Goal: Task Accomplishment & Management: Manage account settings

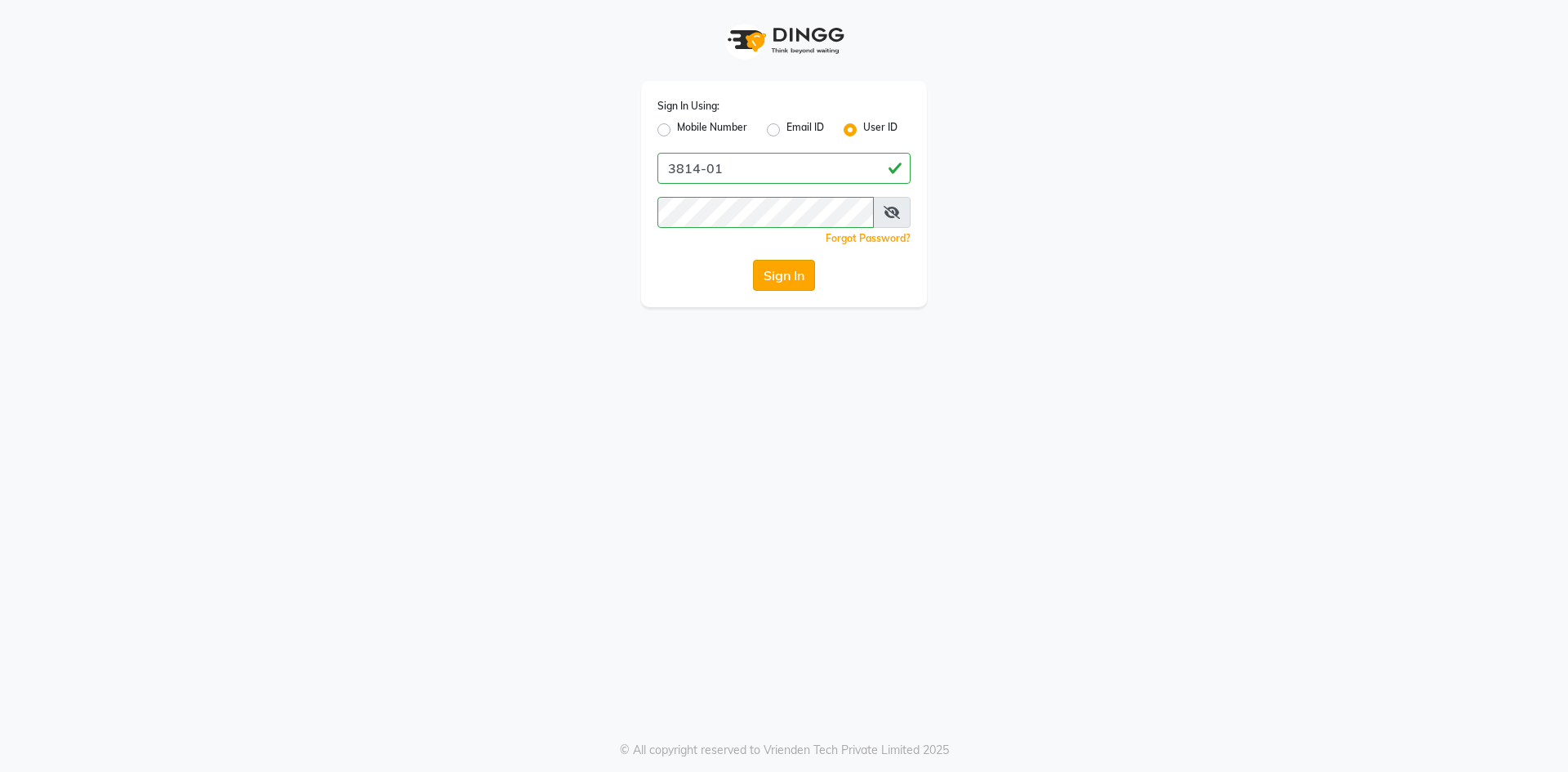
click at [775, 271] on button "Sign In" at bounding box center [783, 276] width 62 height 31
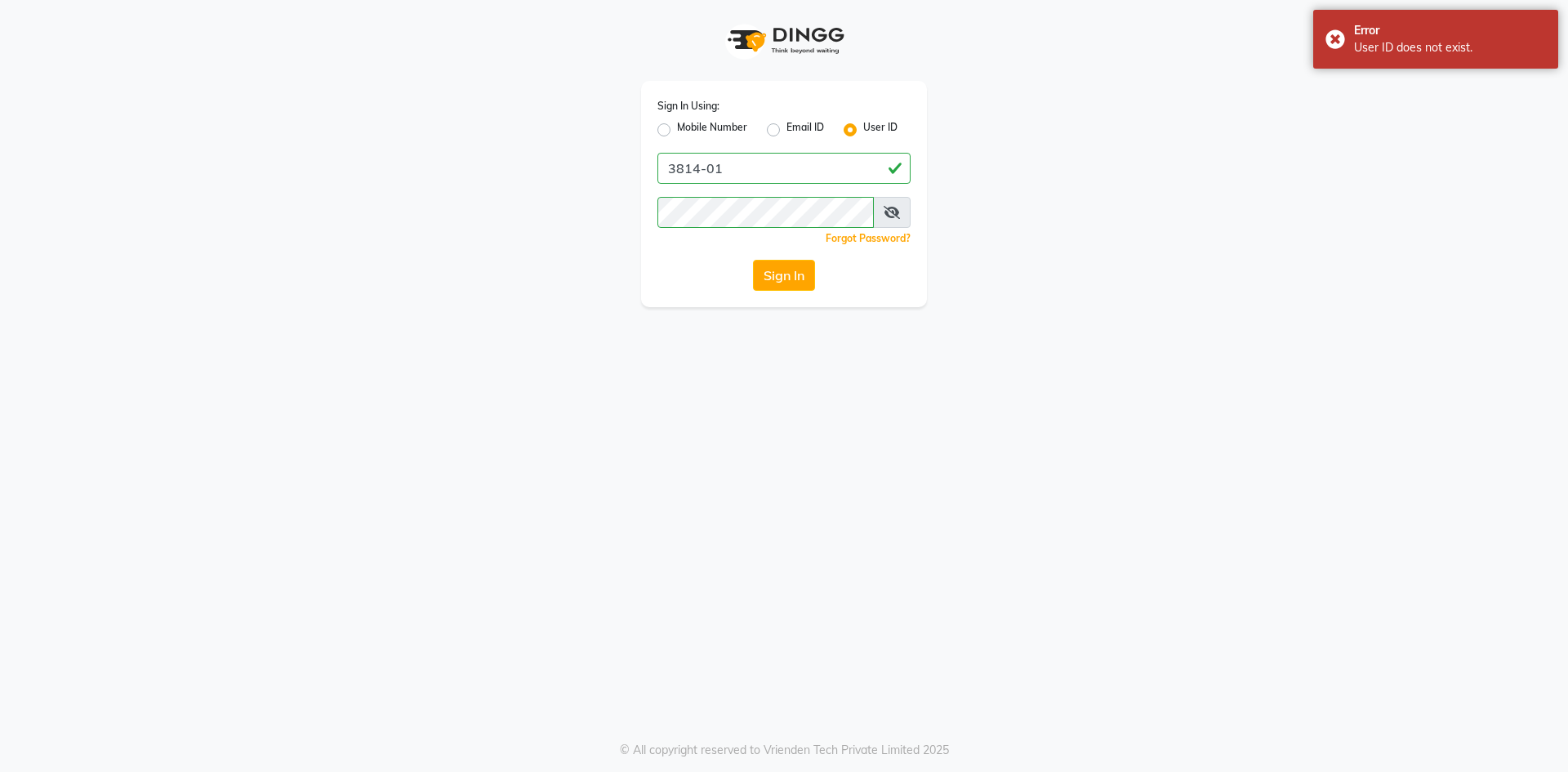
click at [894, 215] on icon at bounding box center [892, 212] width 17 height 13
click at [663, 165] on input "3814-01" at bounding box center [784, 169] width 253 height 31
type input "e3814-01"
click at [777, 271] on button "Sign In" at bounding box center [783, 276] width 62 height 31
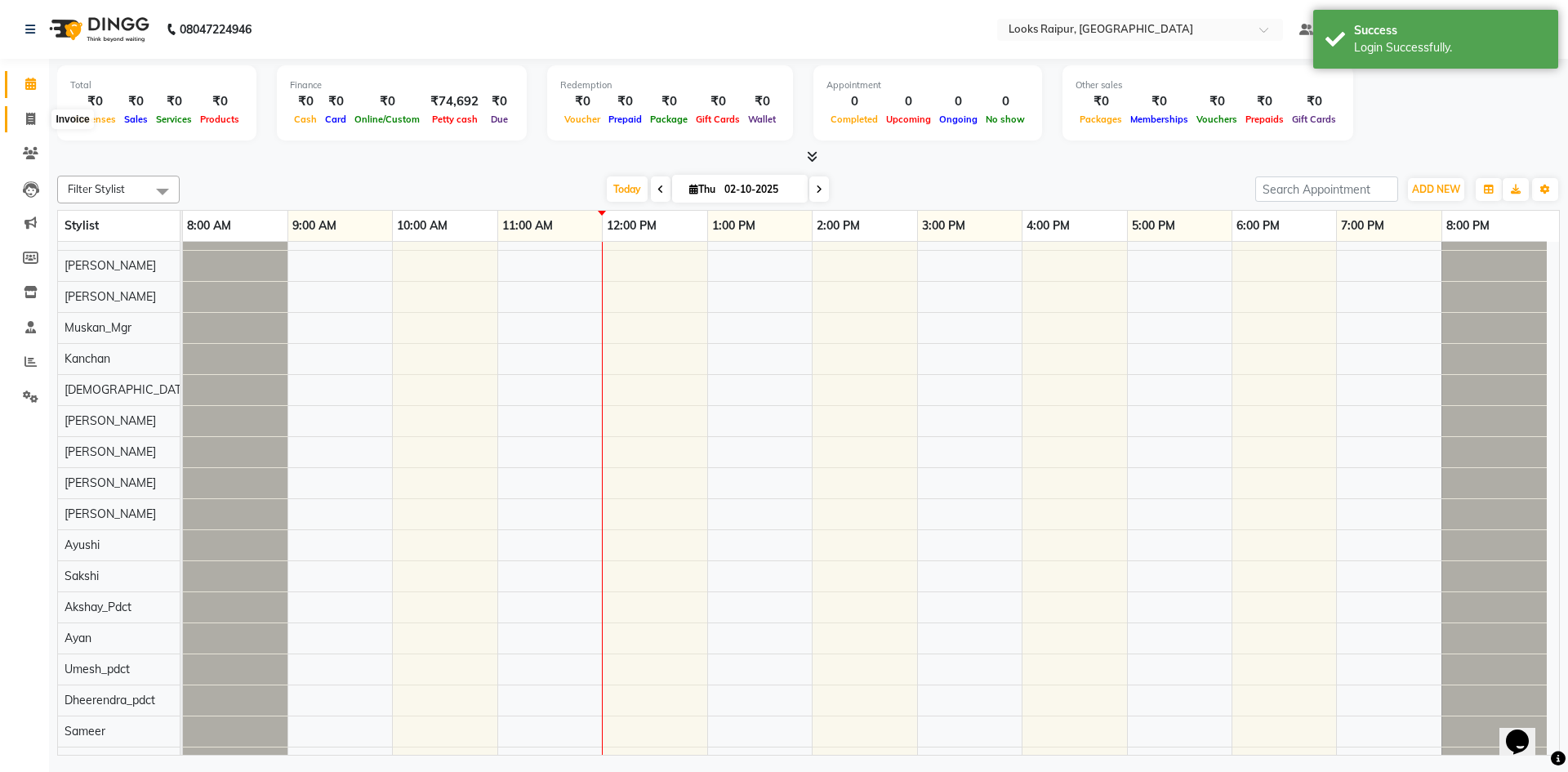
click at [28, 117] on icon at bounding box center [30, 119] width 9 height 12
select select "service"
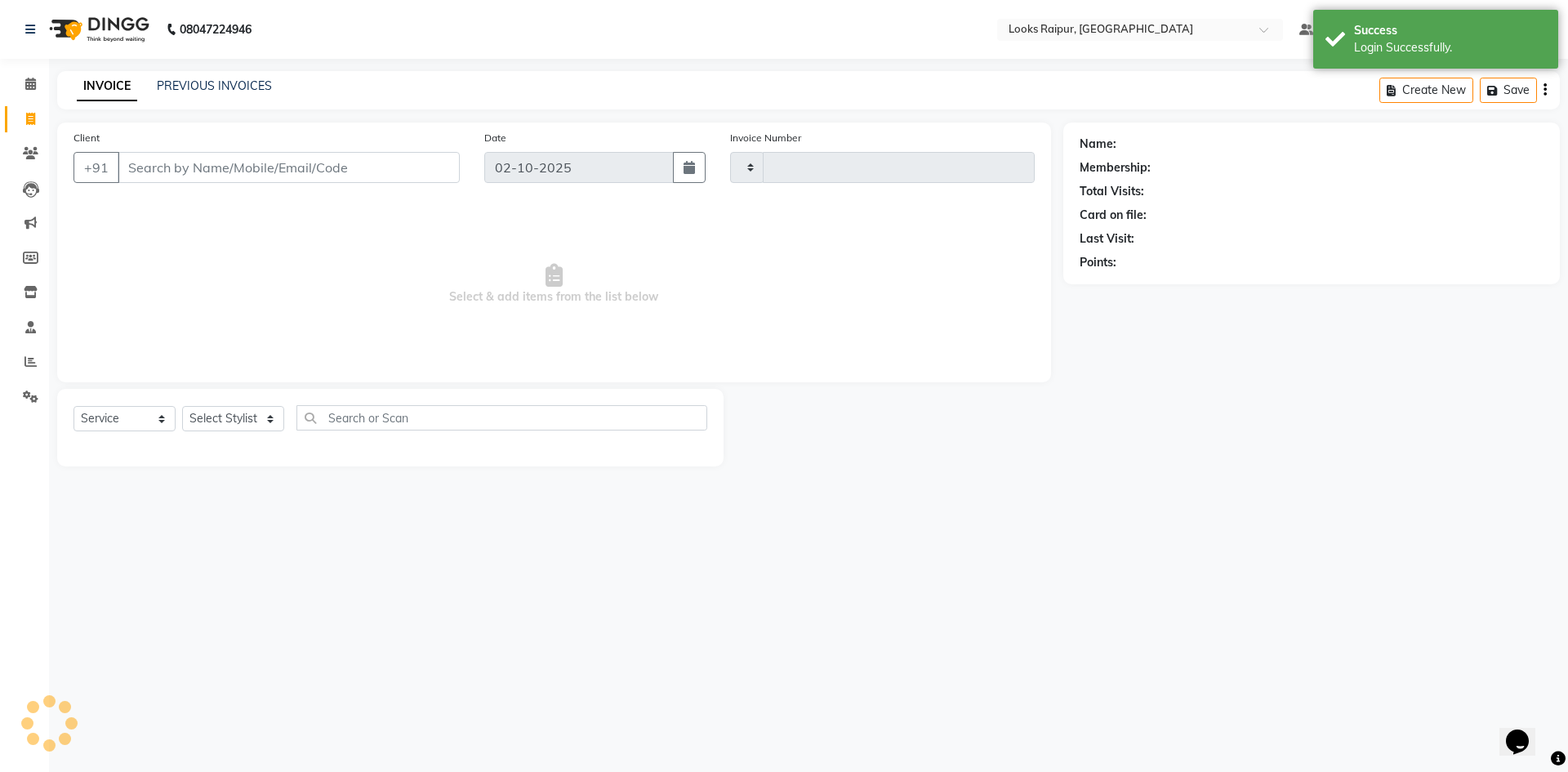
type input "0537"
select select "8606"
click at [30, 98] on li "Calendar" at bounding box center [25, 84] width 49 height 35
click at [231, 89] on link "PREVIOUS INVOICES" at bounding box center [214, 85] width 115 height 15
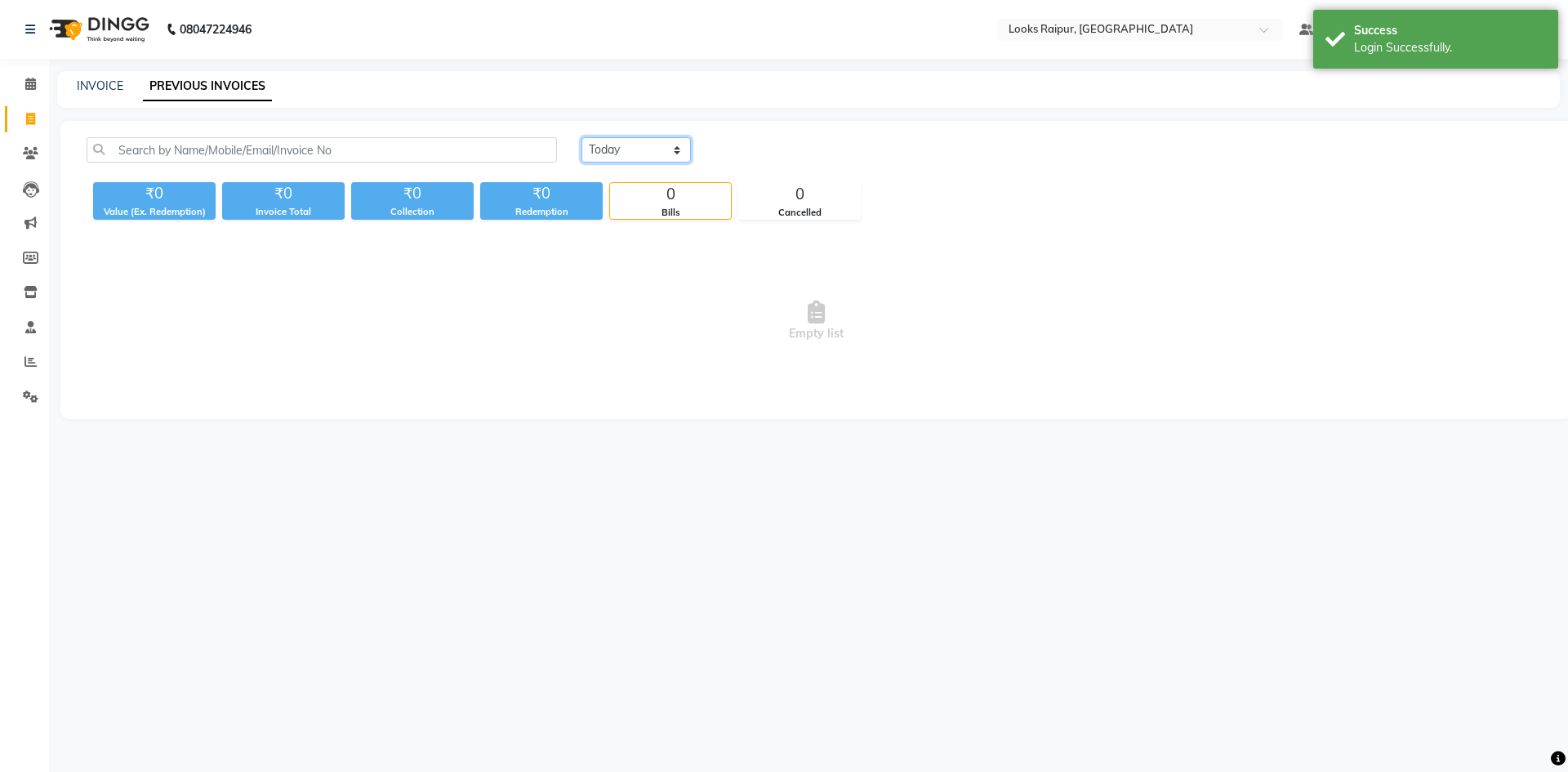
click at [669, 149] on select "[DATE] [DATE] Custom Range" at bounding box center [637, 150] width 110 height 26
select select "[DATE]"
click at [582, 137] on select "[DATE] [DATE] Custom Range" at bounding box center [637, 150] width 110 height 26
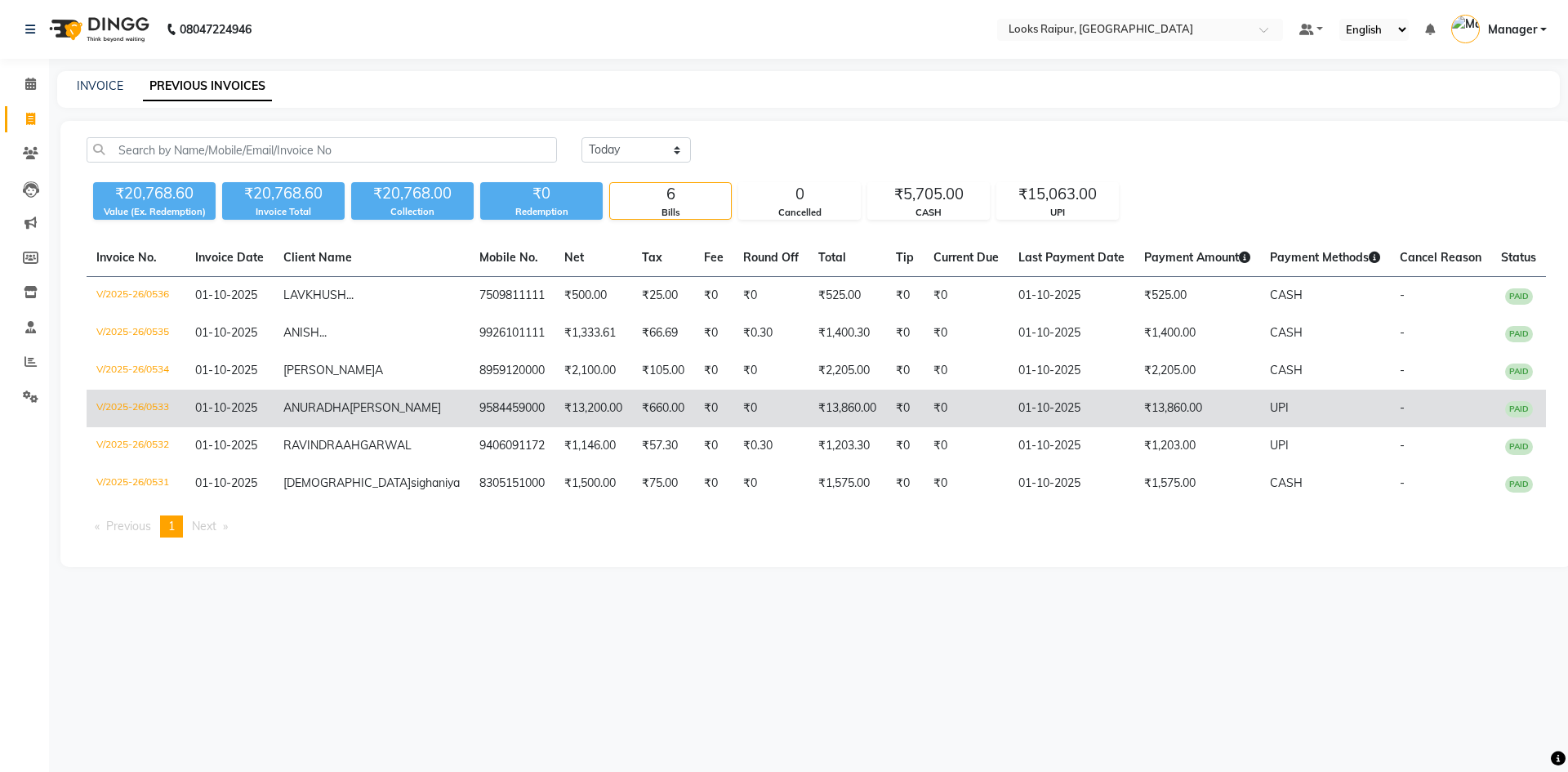
click at [349, 415] on span "ANURADHA" at bounding box center [316, 407] width 66 height 15
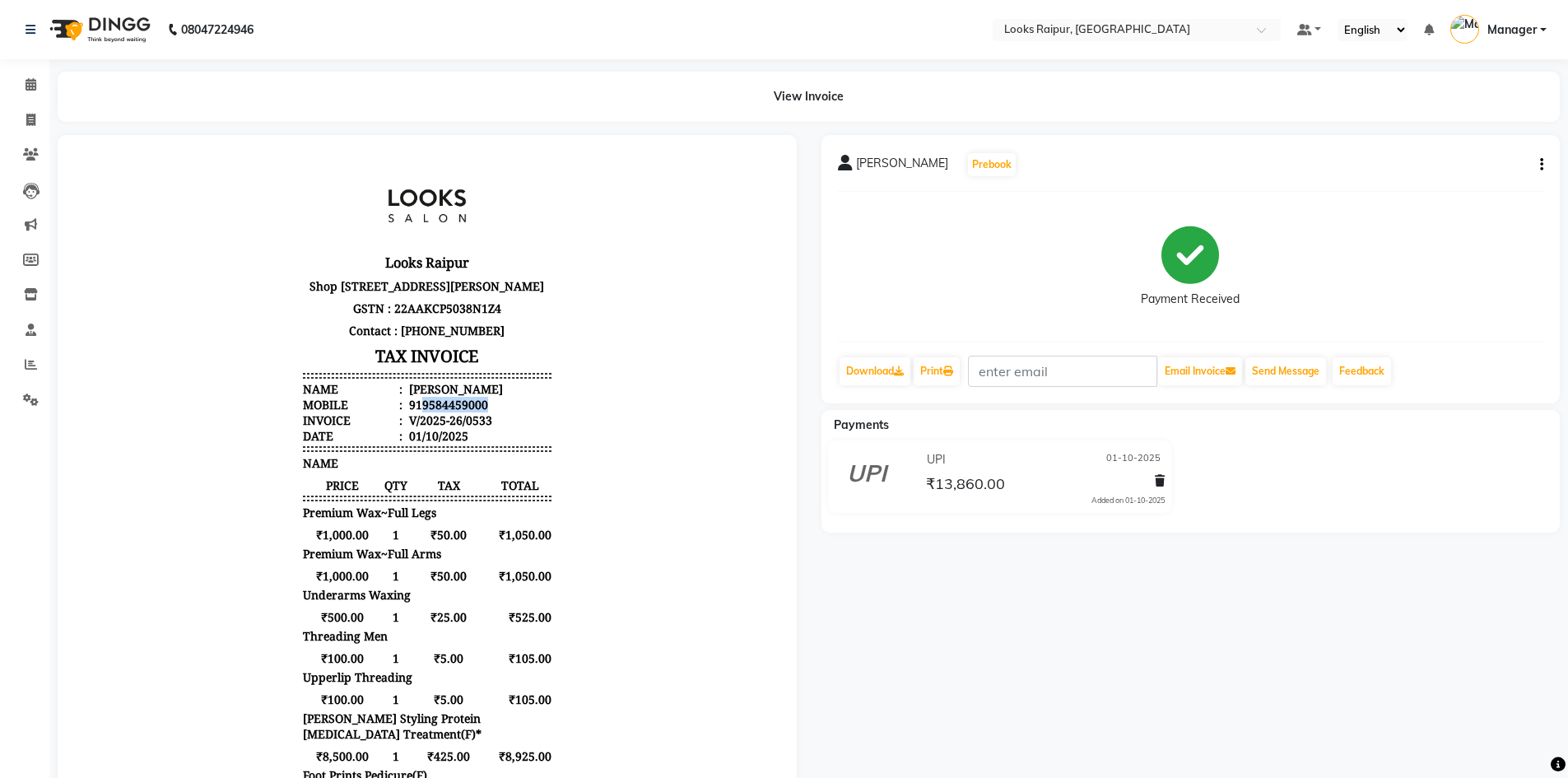
drag, startPoint x: 409, startPoint y: 437, endPoint x: 495, endPoint y: 432, distance: 86.1
click at [495, 412] on li "Mobile : 919584459000" at bounding box center [426, 404] width 248 height 16
copy div "9584459000"
click at [27, 124] on icon at bounding box center [31, 120] width 9 height 12
select select "service"
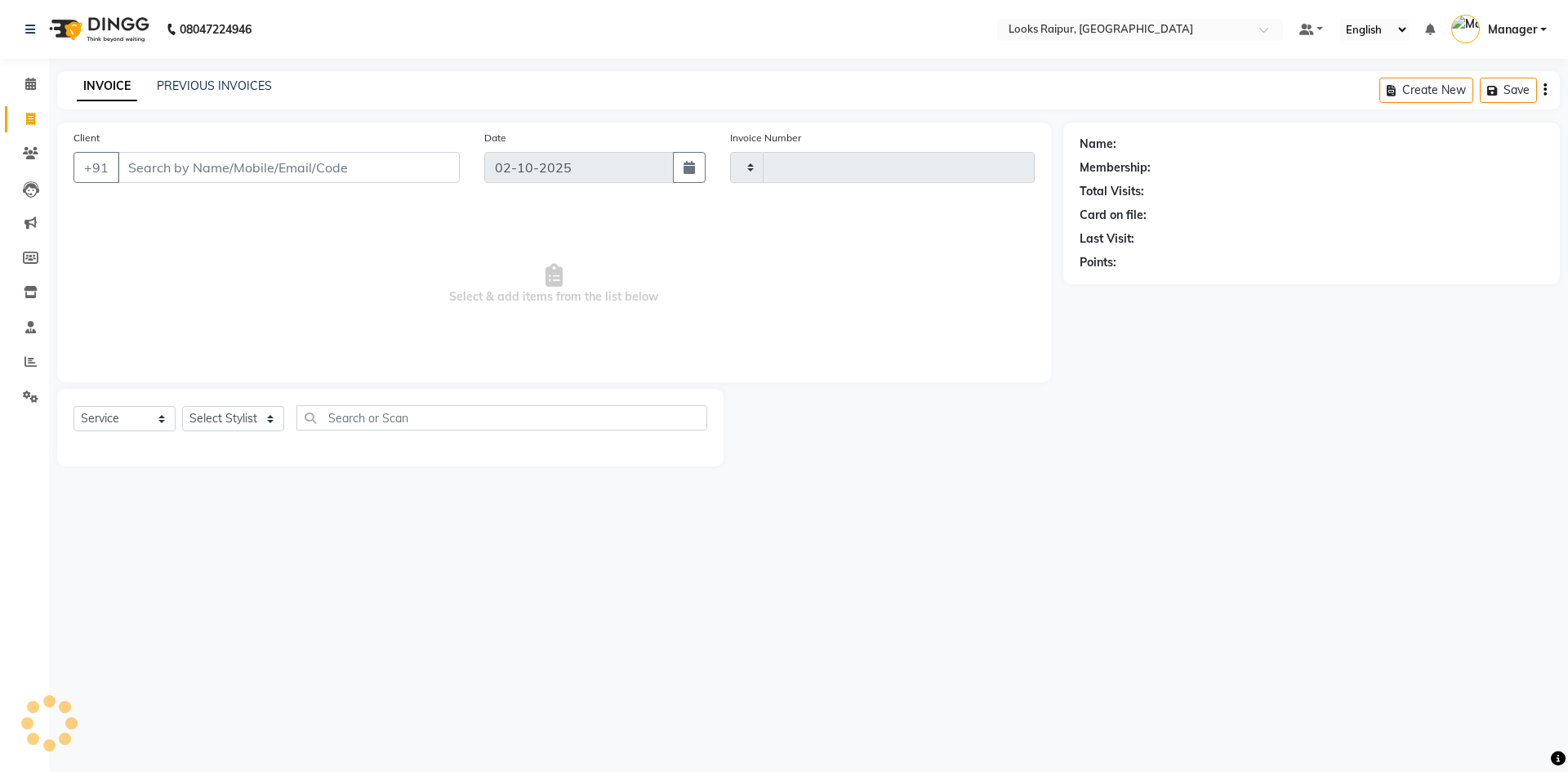
type input "0537"
select select "8606"
click at [168, 168] on input "Client" at bounding box center [288, 168] width 342 height 31
type input "9584459000"
select select "1: Object"
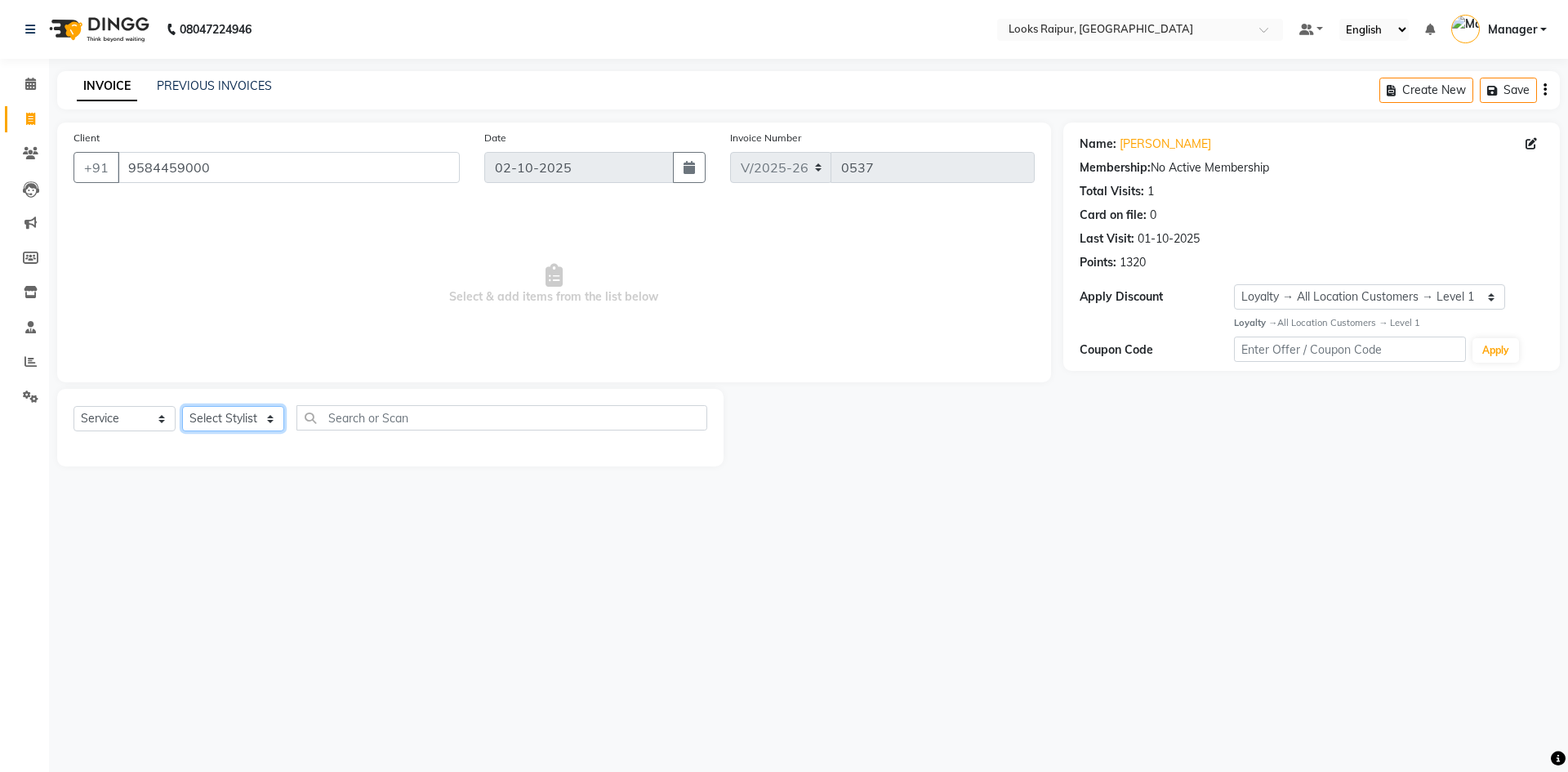
click at [273, 415] on select "Select Stylist Akshay_Pdct [PERSON_NAME] [PERSON_NAME] Counter_Sales Dheerendra…" at bounding box center [234, 419] width 102 height 26
select select "85879"
click at [183, 406] on select "Select Stylist Akshay_Pdct [PERSON_NAME] [PERSON_NAME] Counter_Sales Dheerendra…" at bounding box center [234, 419] width 102 height 26
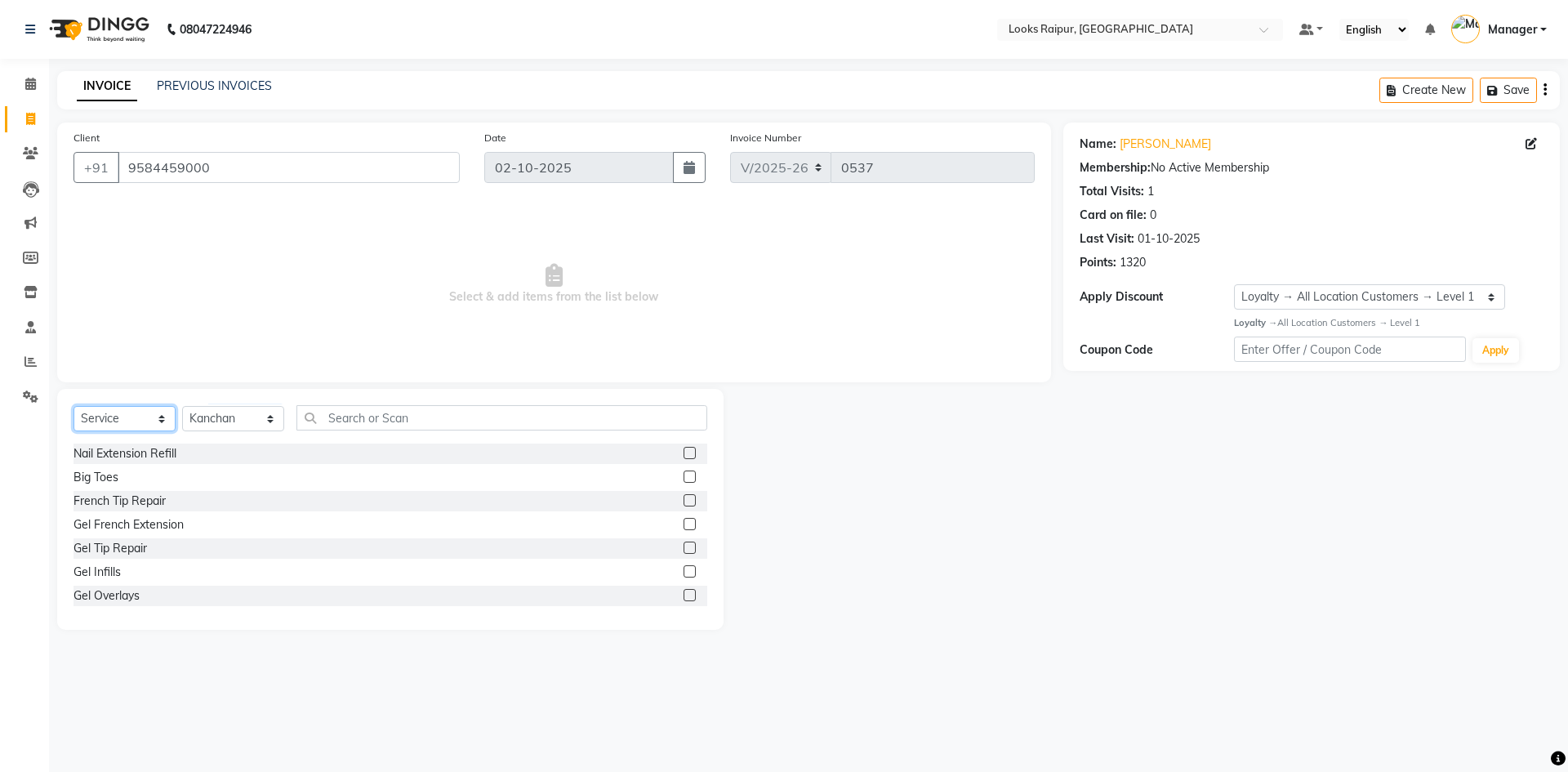
click at [148, 420] on select "Select Service Product Membership Package Voucher Prepaid Gift Card" at bounding box center [125, 419] width 102 height 26
select select "product"
click at [74, 406] on select "Select Service Product Membership Package Voucher Prepaid Gift Card" at bounding box center [125, 419] width 102 height 26
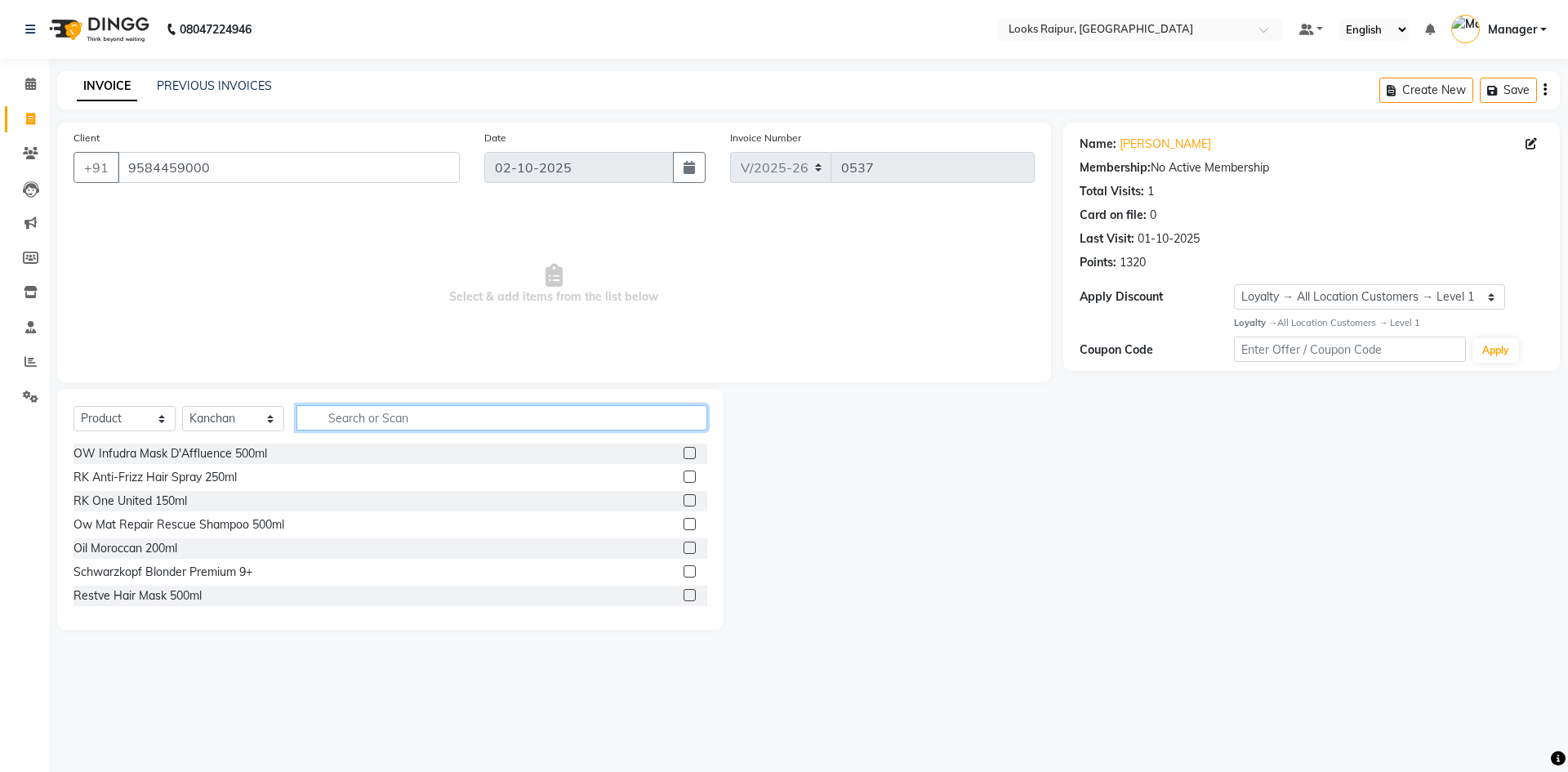
click at [367, 419] on input "text" at bounding box center [501, 418] width 411 height 26
type input "3474636400195"
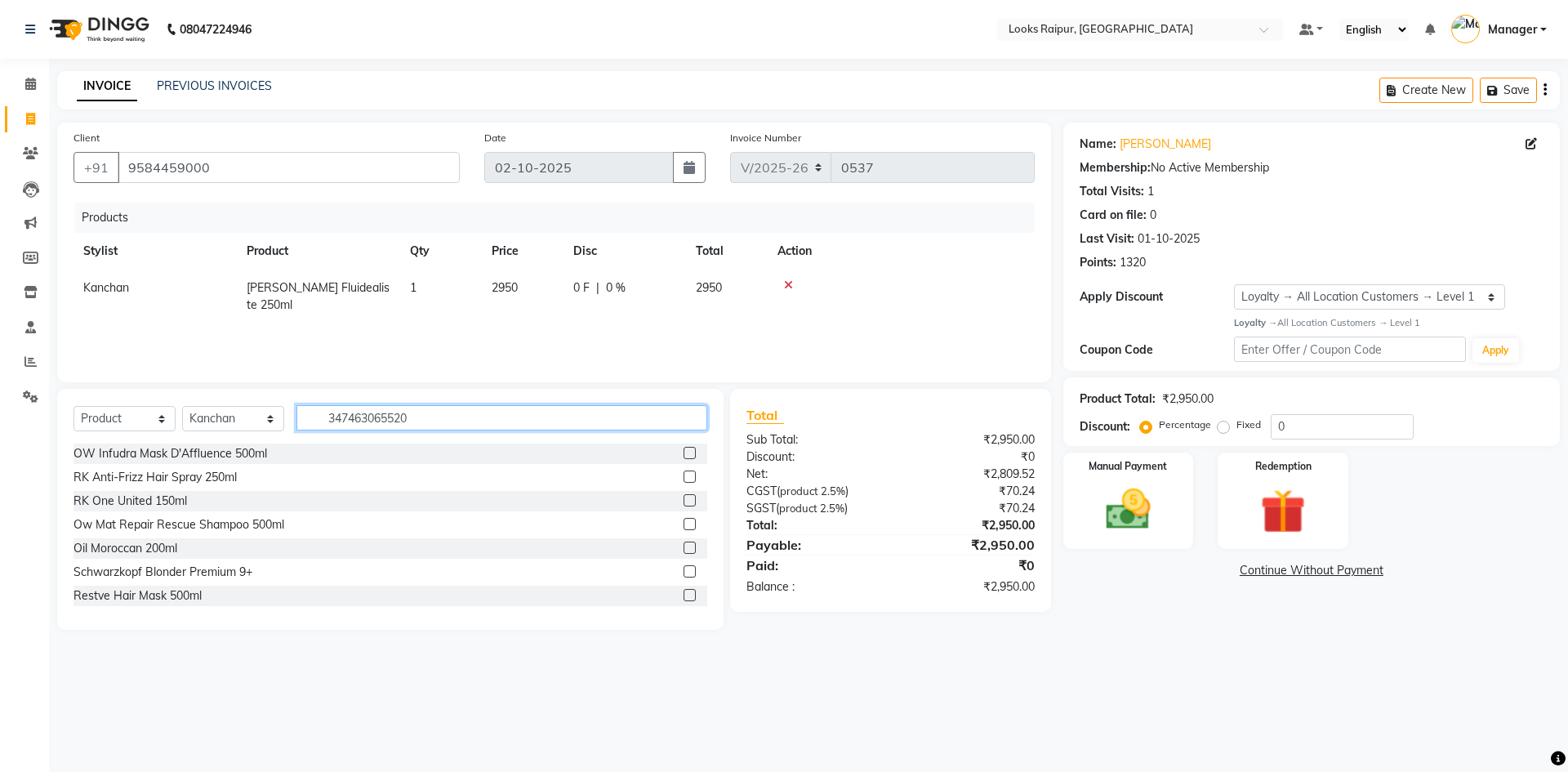
type input "3474630655201"
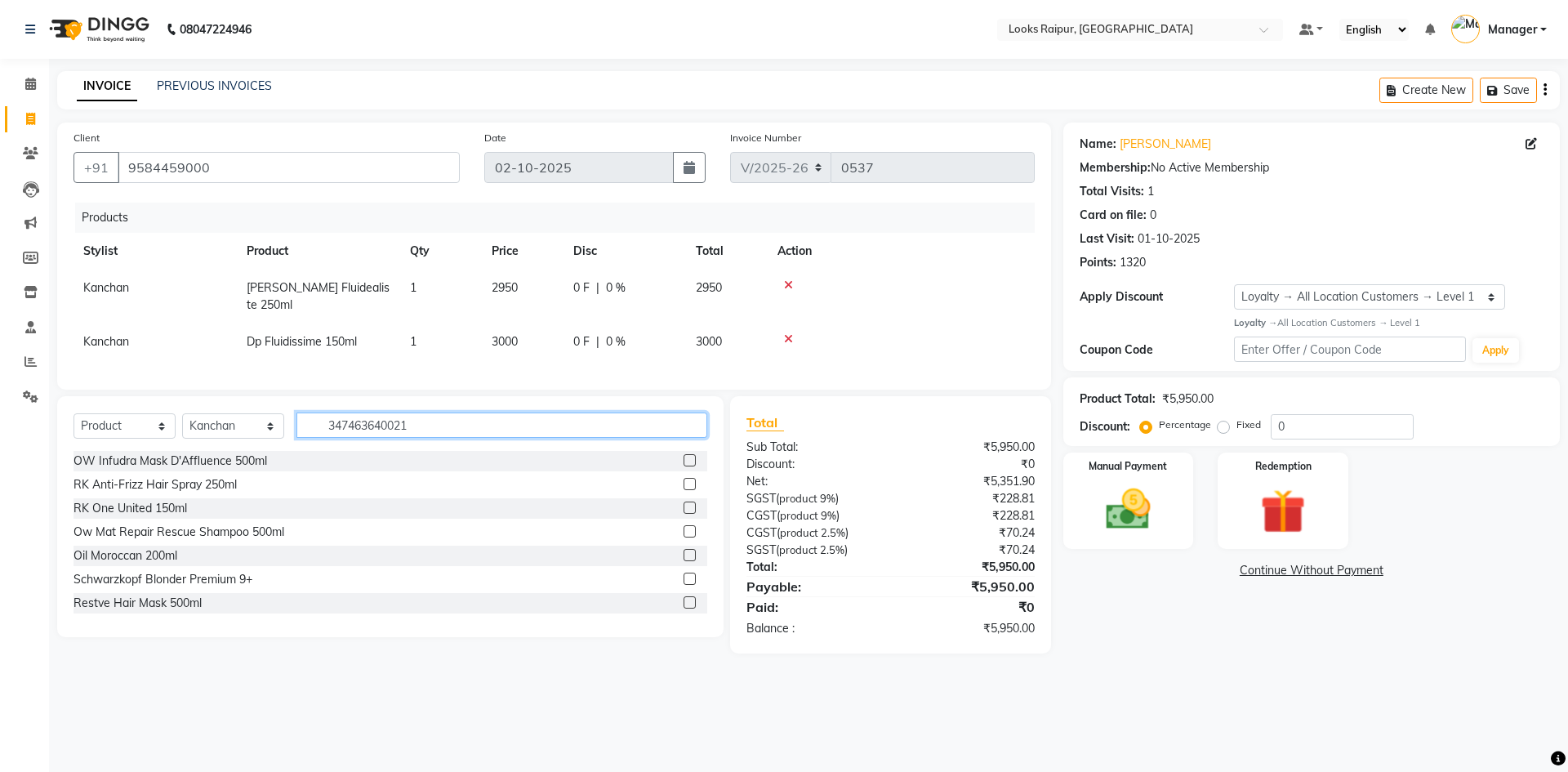
type input "3474636400218"
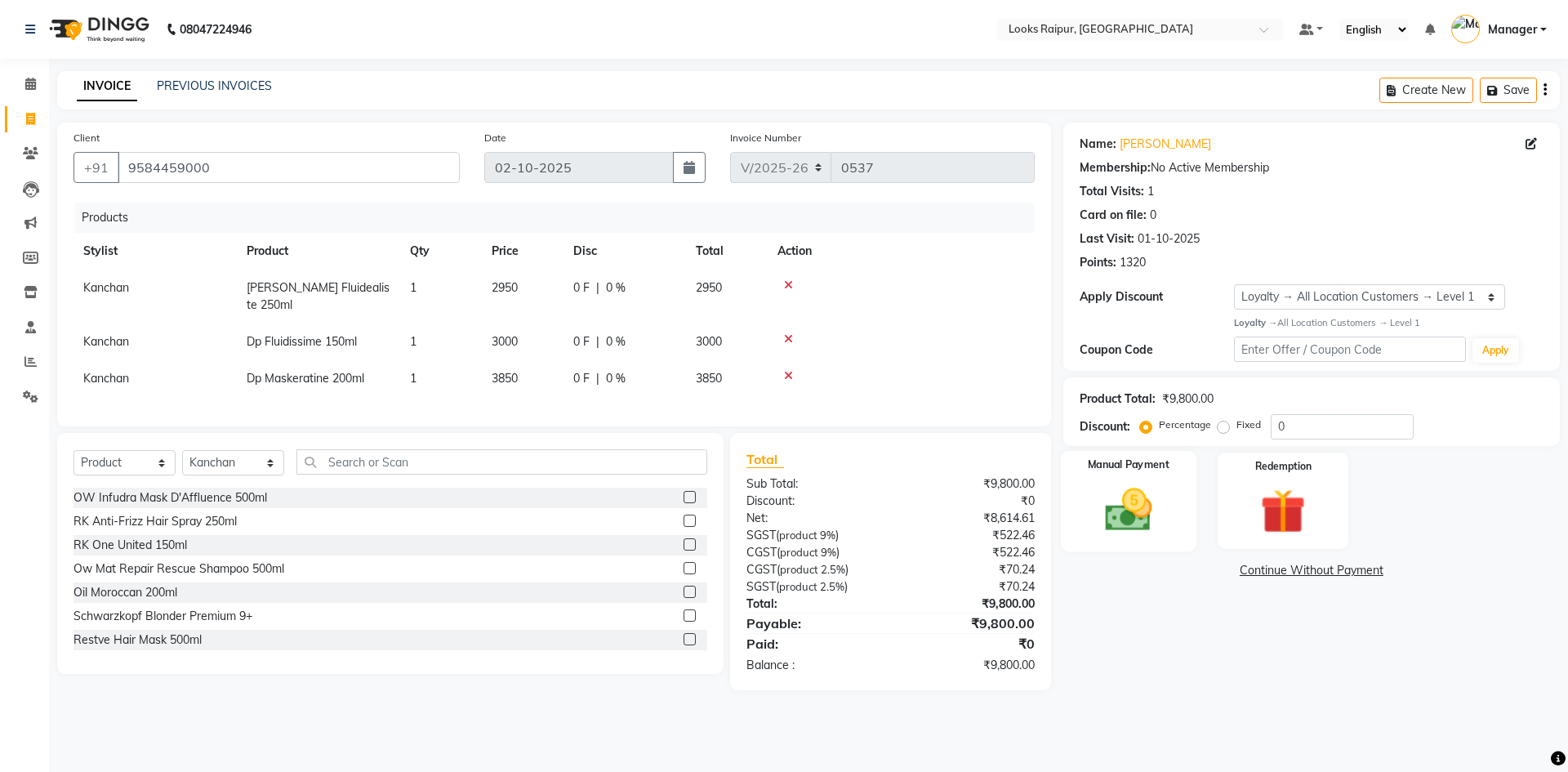
click at [1133, 494] on img at bounding box center [1127, 509] width 76 height 54
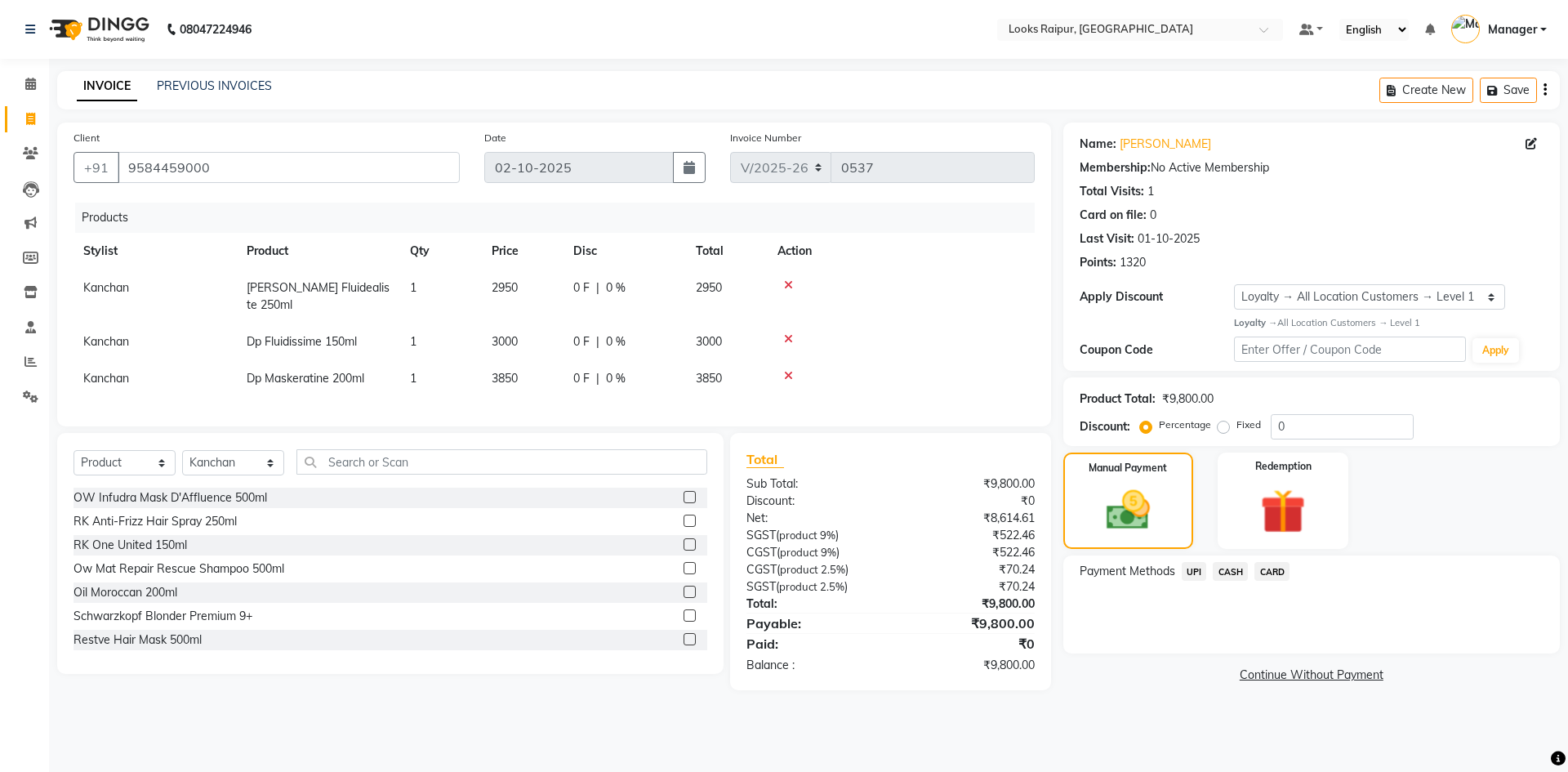
click at [1193, 570] on span "UPI" at bounding box center [1195, 571] width 26 height 19
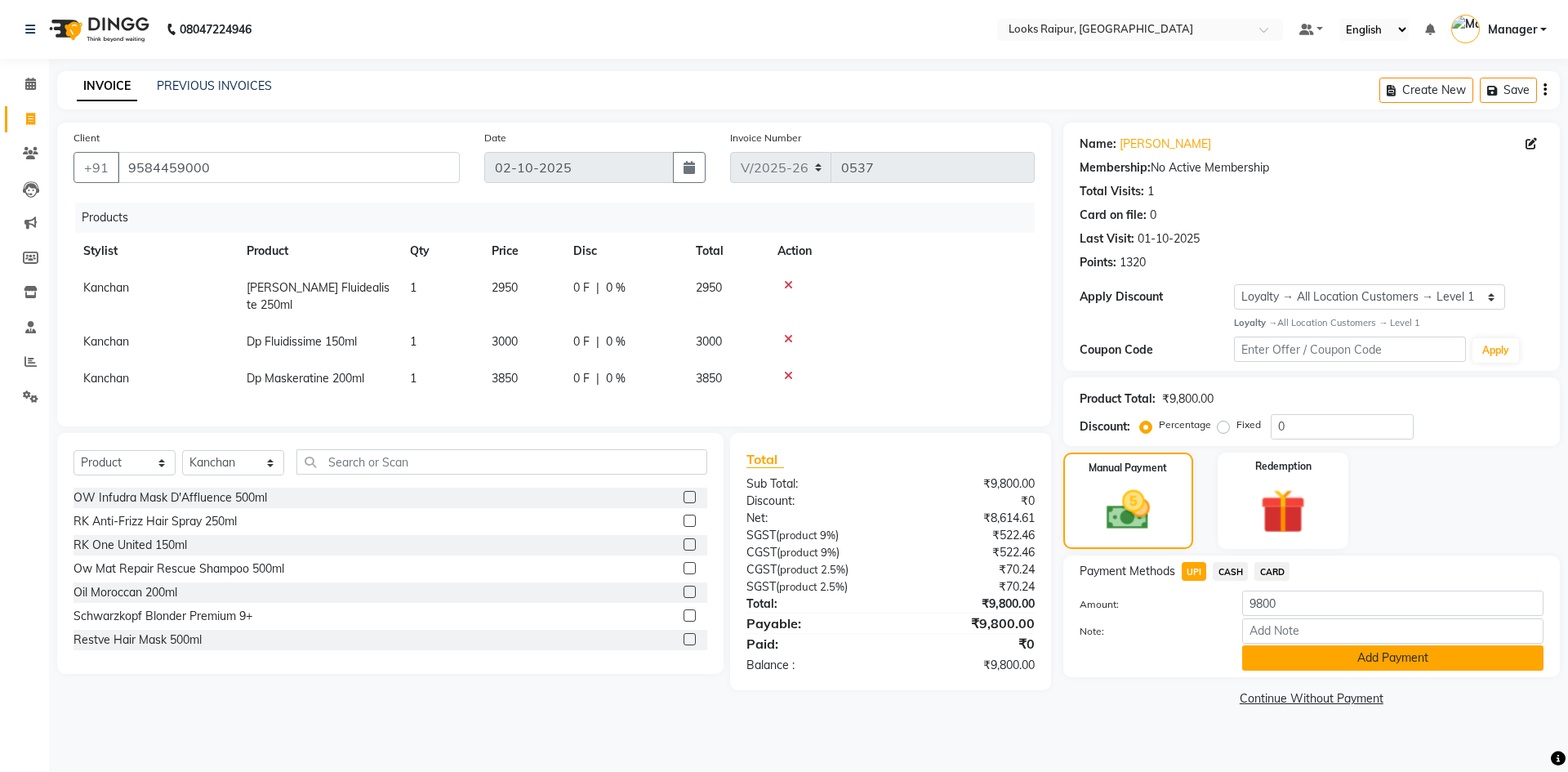
click at [1387, 656] on button "Add Payment" at bounding box center [1392, 658] width 301 height 26
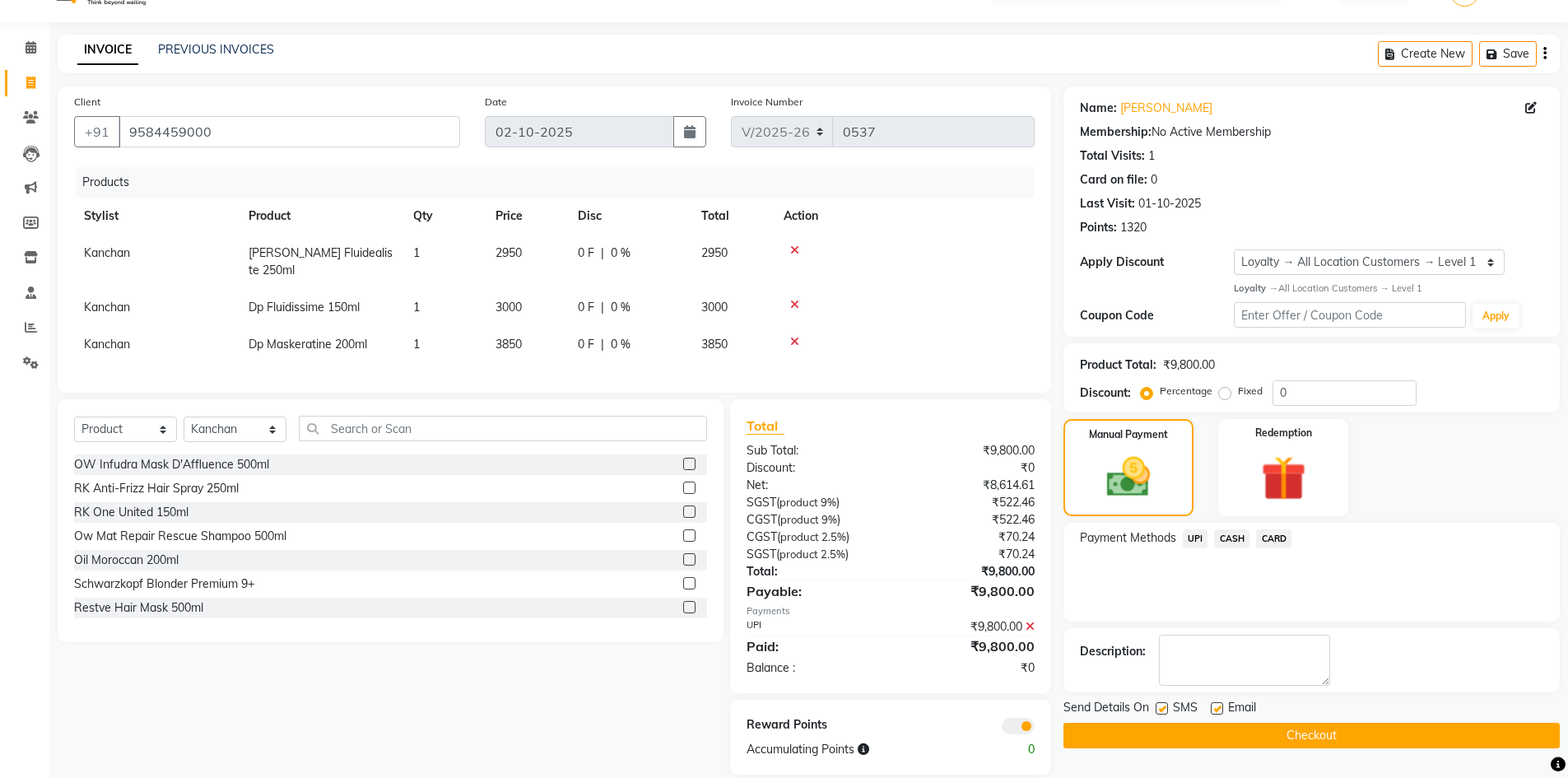
scroll to position [53, 0]
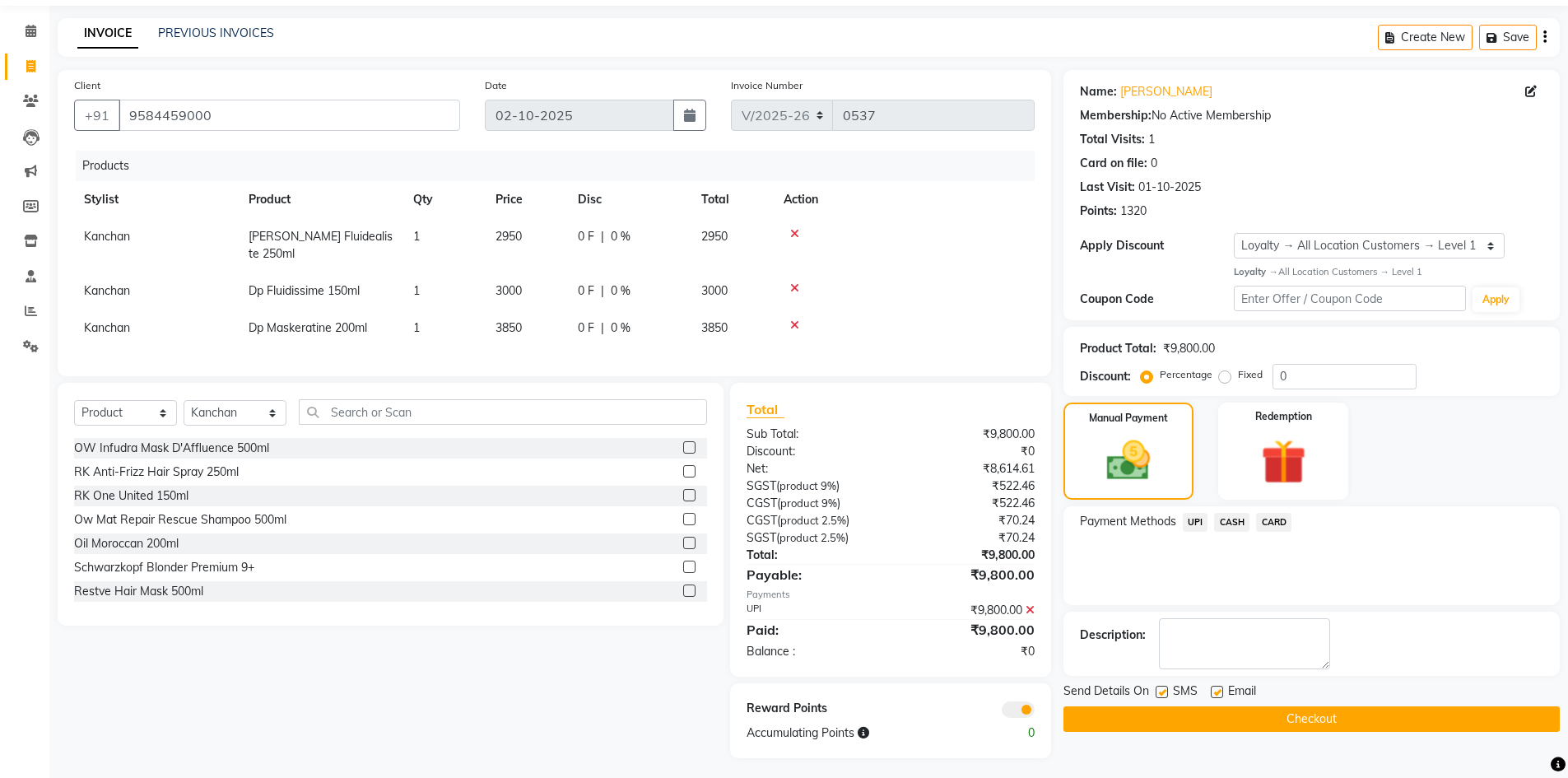
click at [1314, 721] on button "Checkout" at bounding box center [1311, 719] width 496 height 26
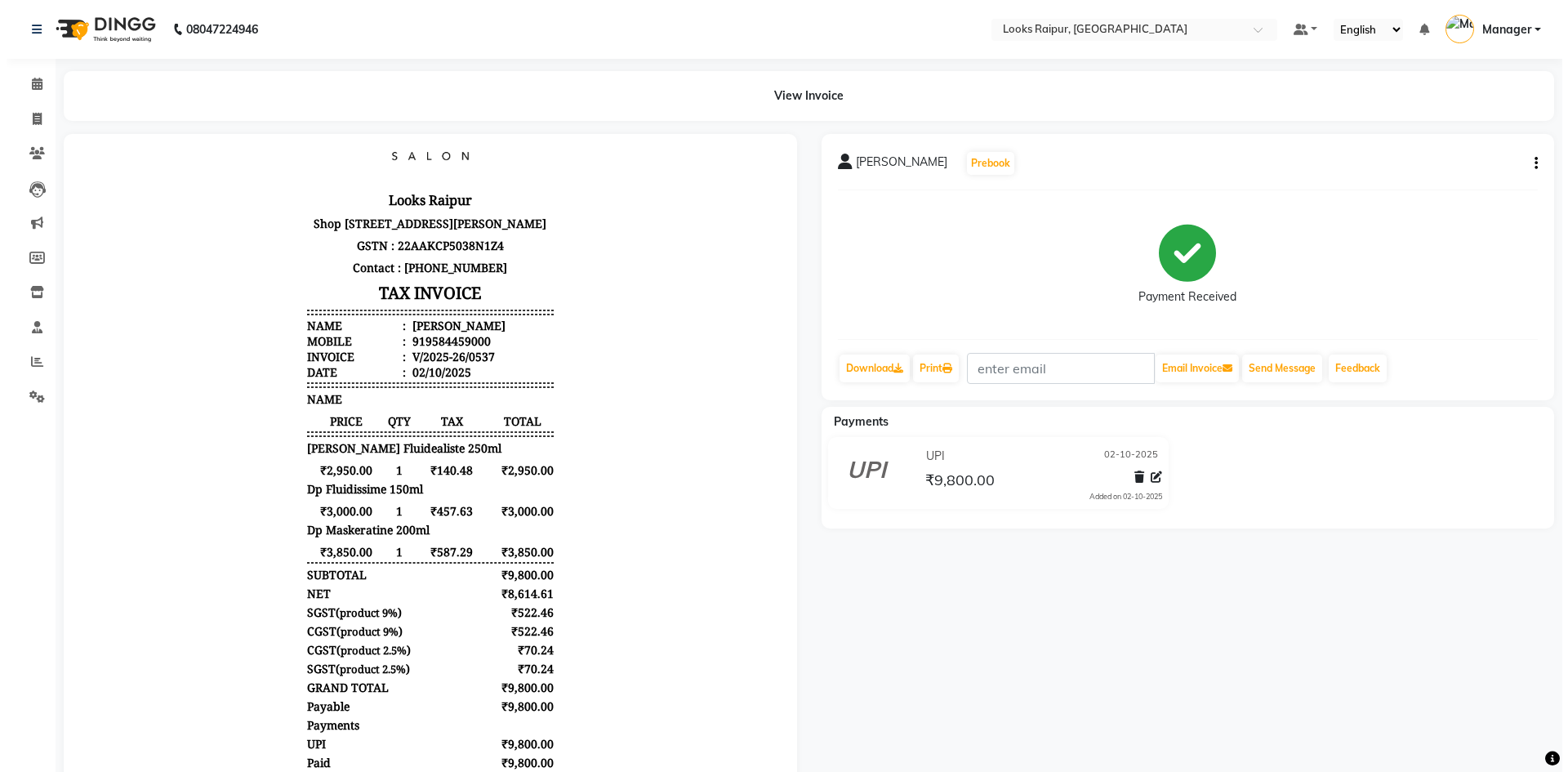
scroll to position [91, 0]
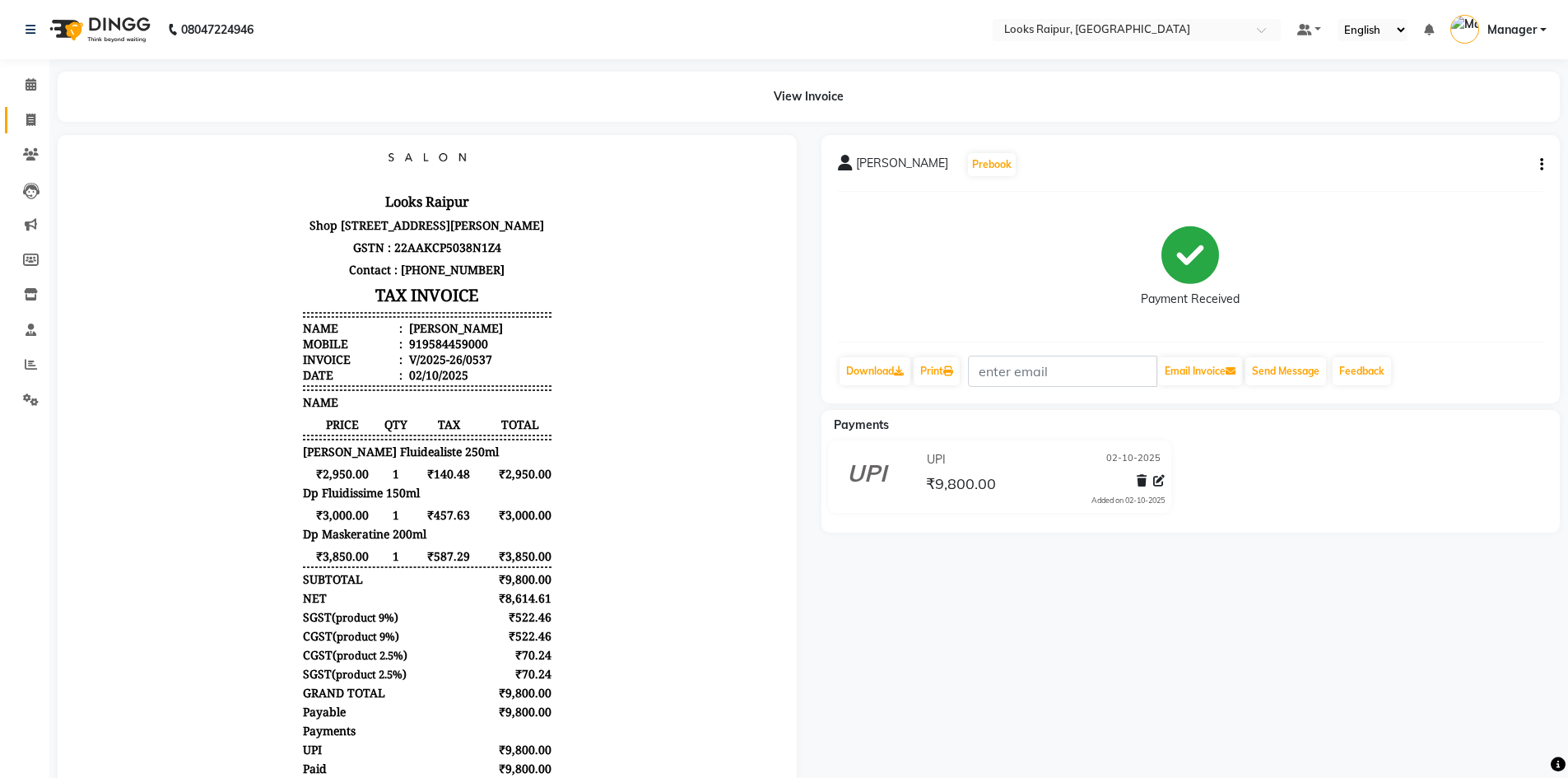
click at [12, 116] on link "Invoice" at bounding box center [25, 120] width 40 height 27
select select "service"
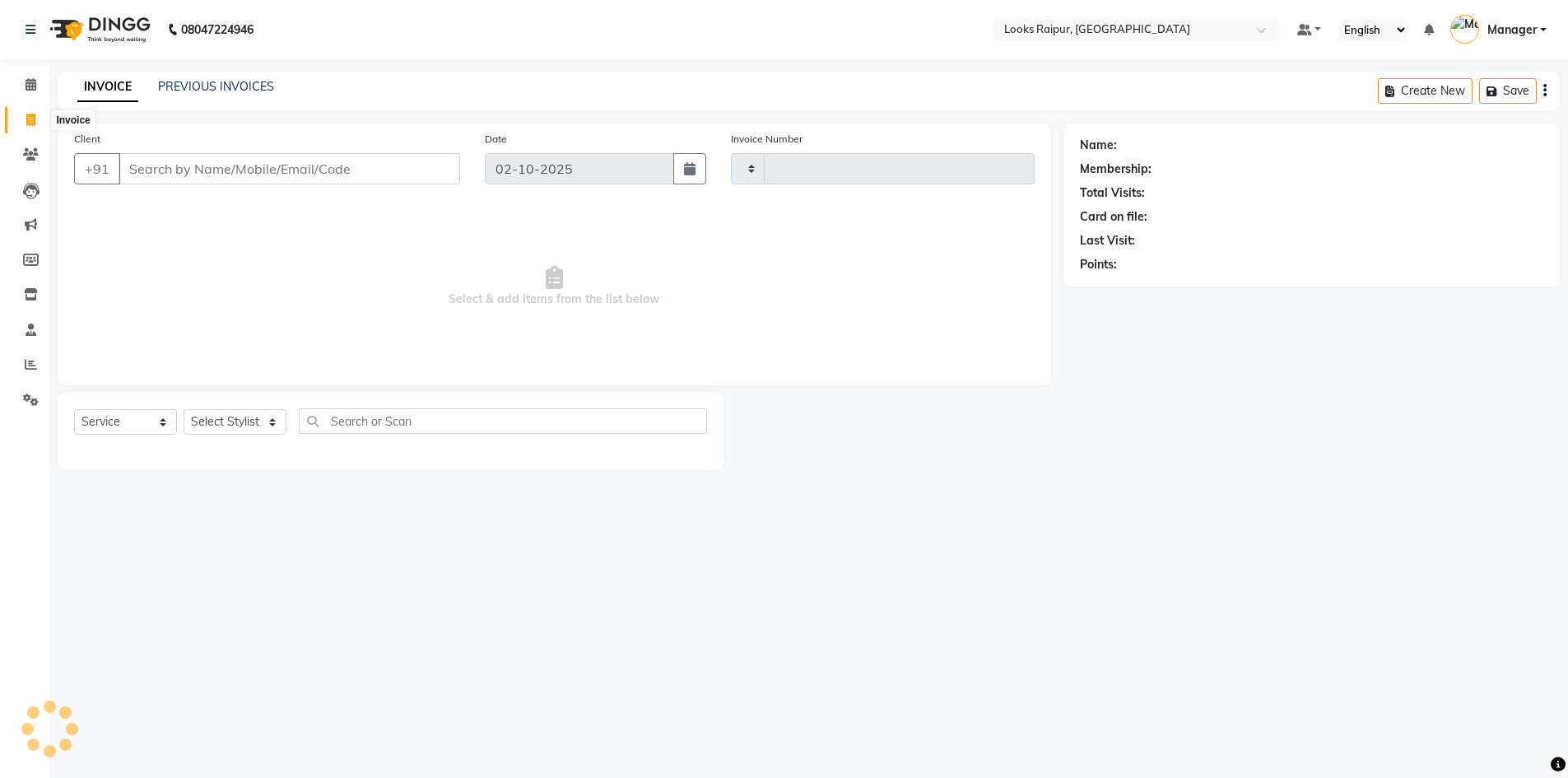
type input "0538"
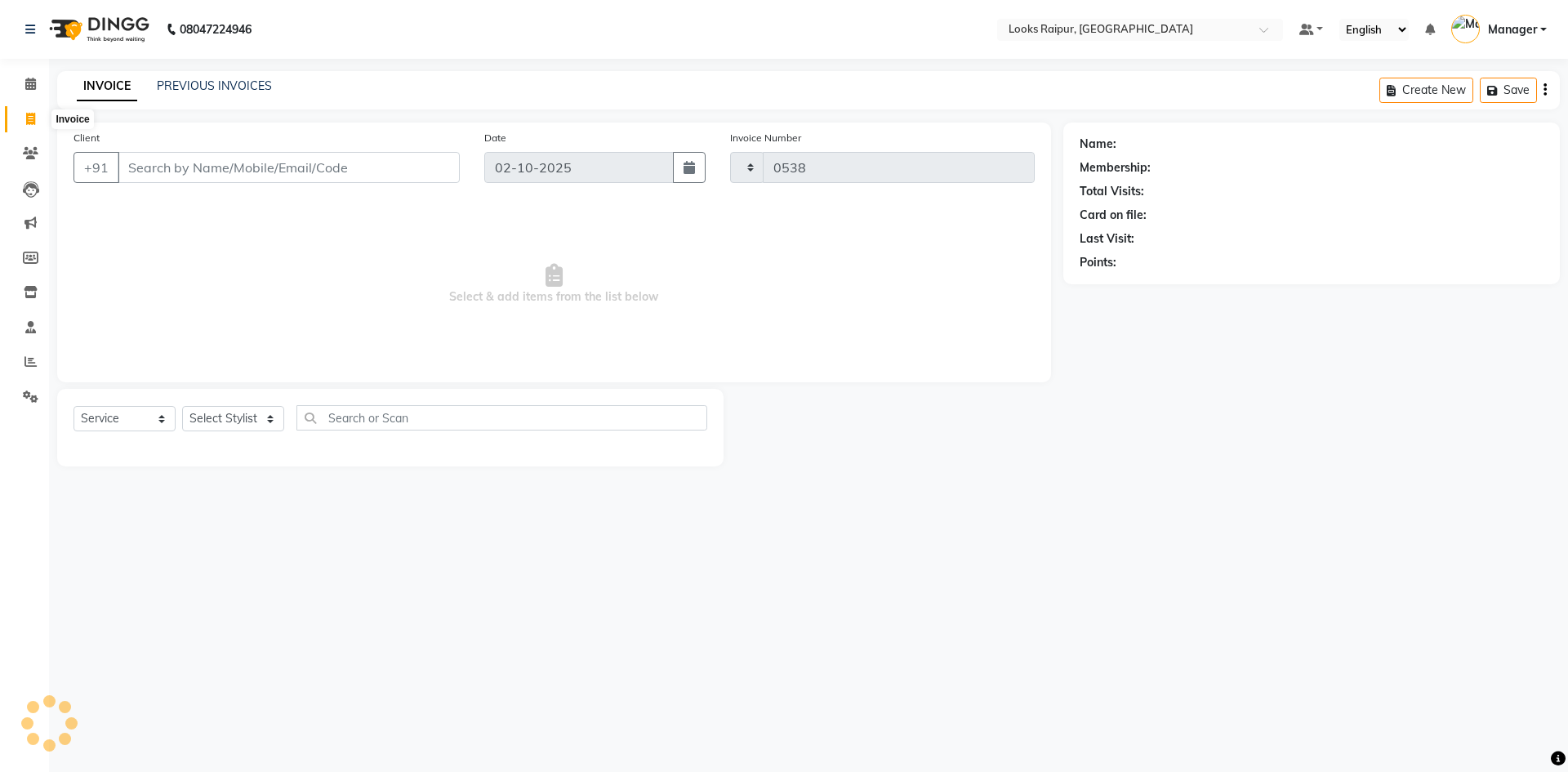
click at [22, 114] on span at bounding box center [30, 119] width 28 height 19
select select "service"
type input "0538"
select select "8606"
click at [221, 86] on link "PREVIOUS INVOICES" at bounding box center [214, 85] width 115 height 15
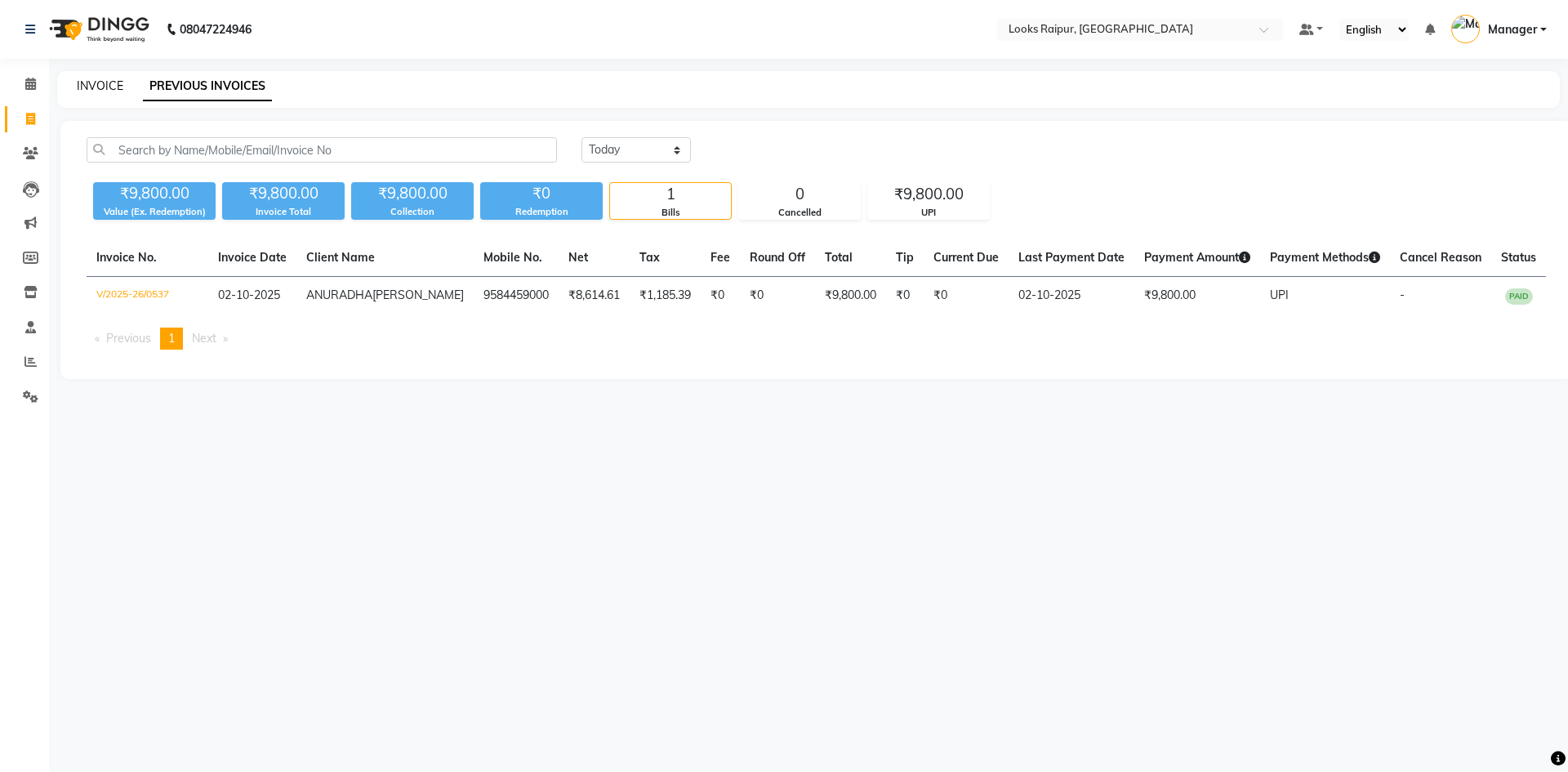
click at [108, 82] on link "INVOICE" at bounding box center [99, 85] width 46 height 15
select select "8606"
select select "service"
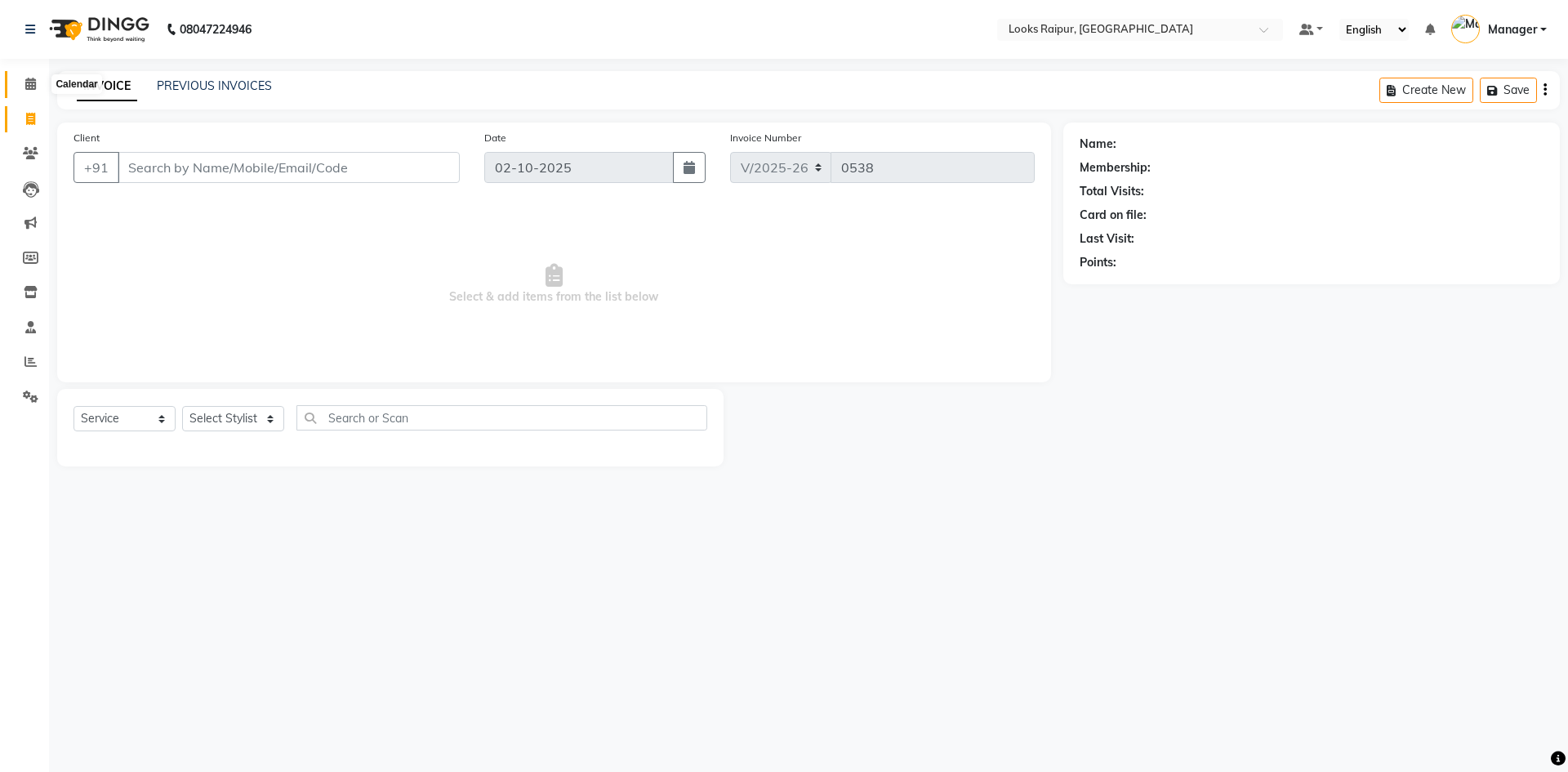
click at [21, 81] on span at bounding box center [30, 84] width 28 height 19
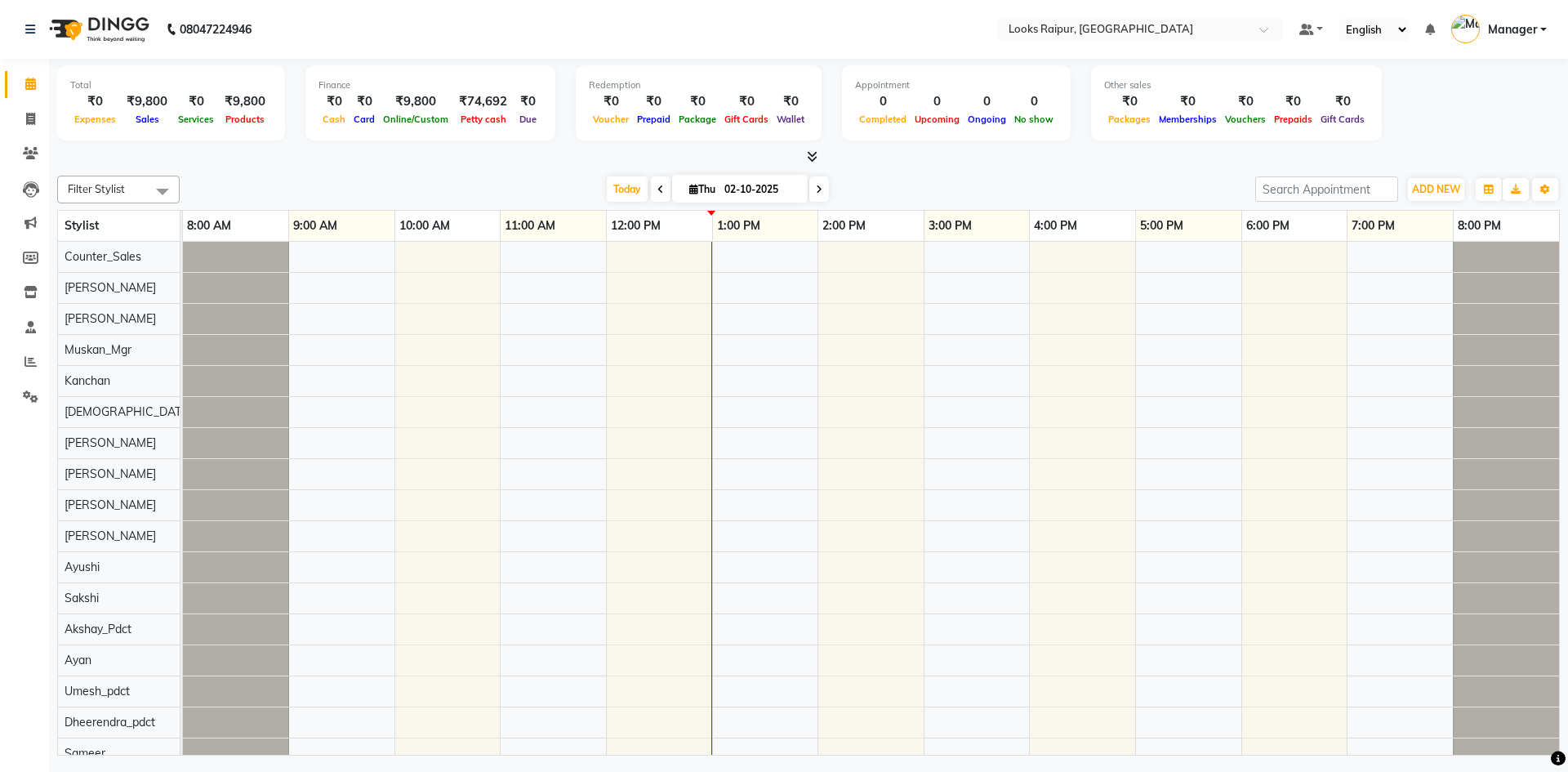
click at [808, 155] on icon at bounding box center [811, 156] width 11 height 12
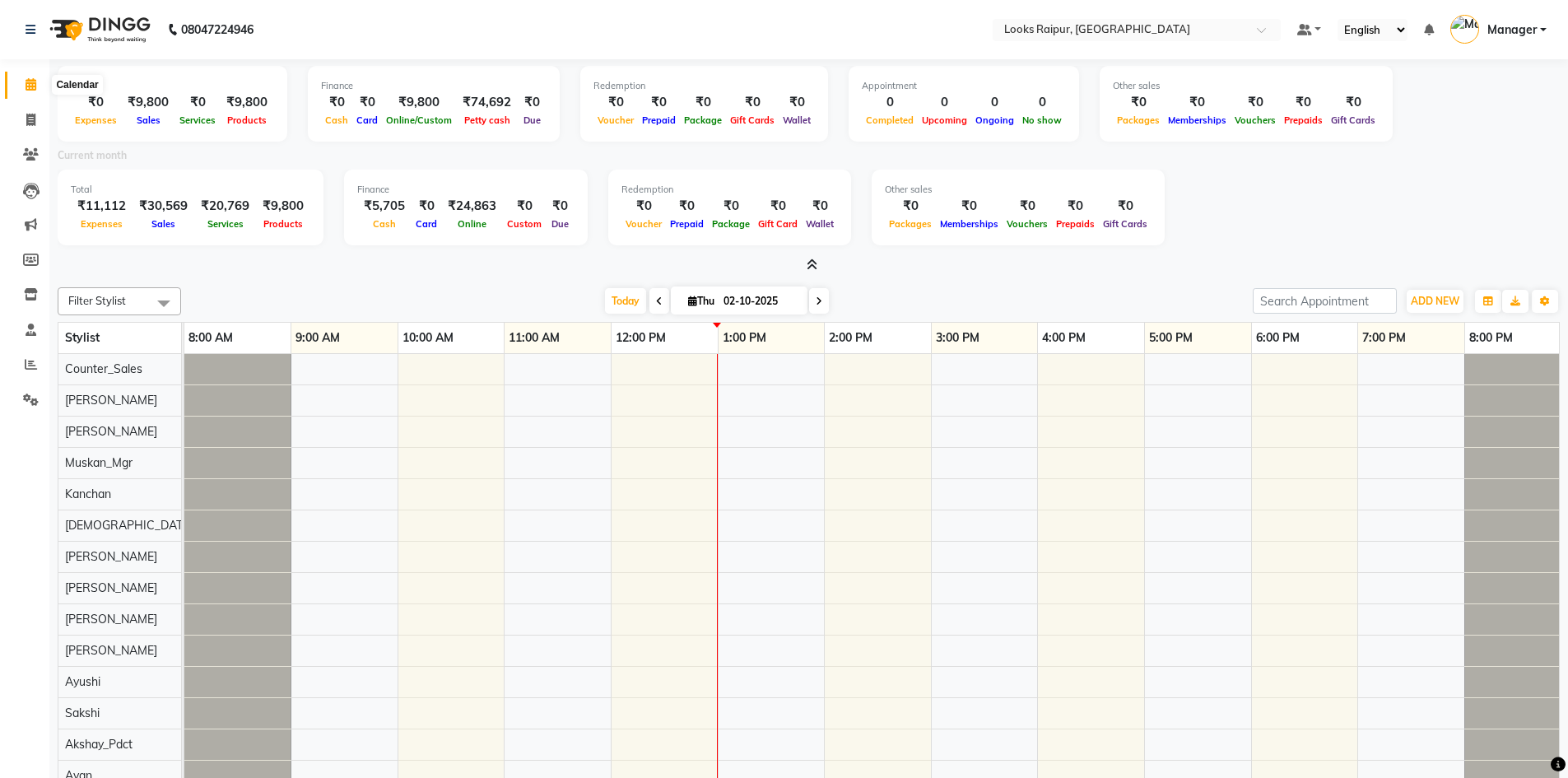
click at [30, 81] on icon at bounding box center [31, 84] width 11 height 12
click at [31, 121] on icon at bounding box center [31, 120] width 9 height 12
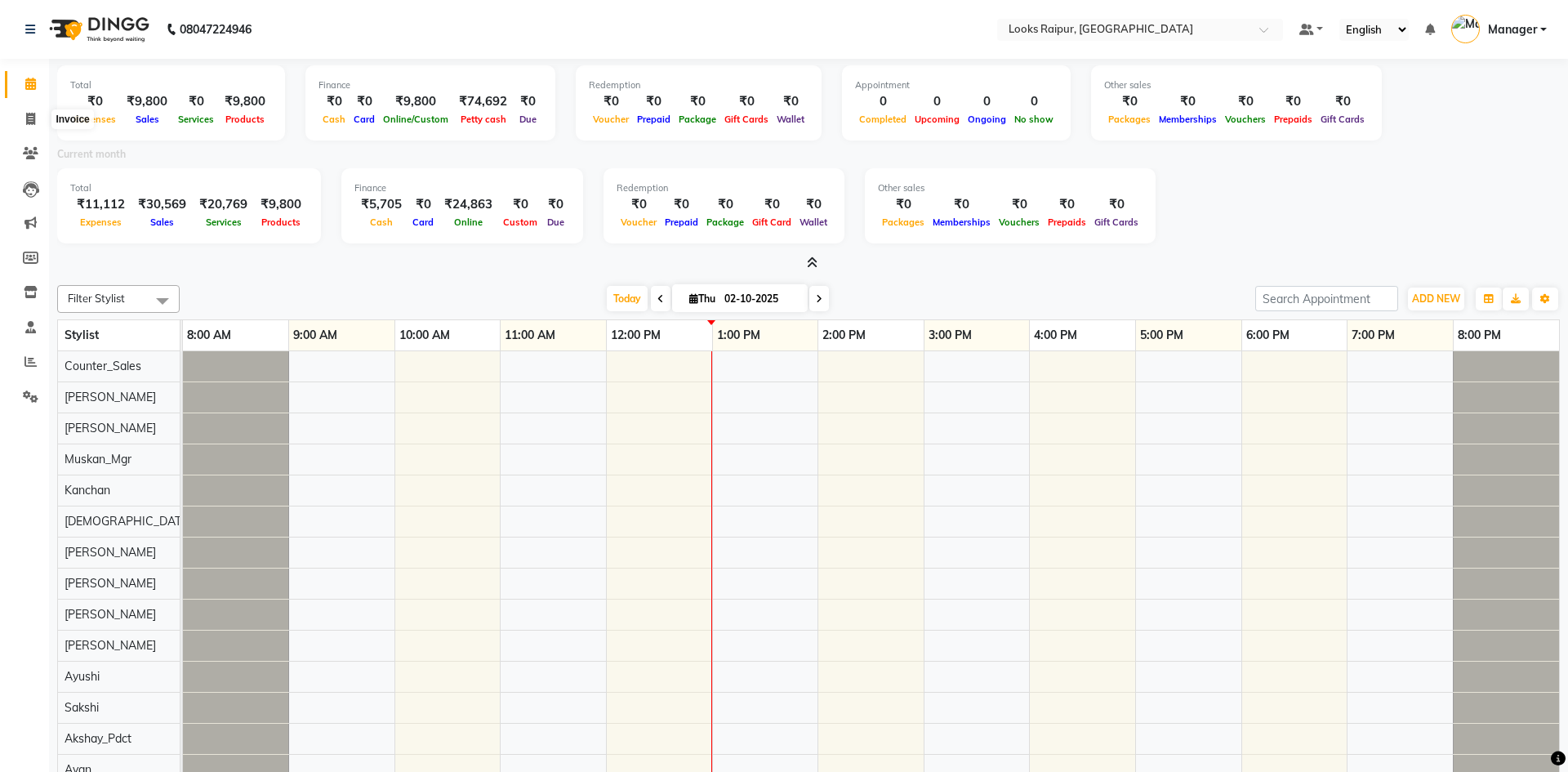
select select "8606"
select select "service"
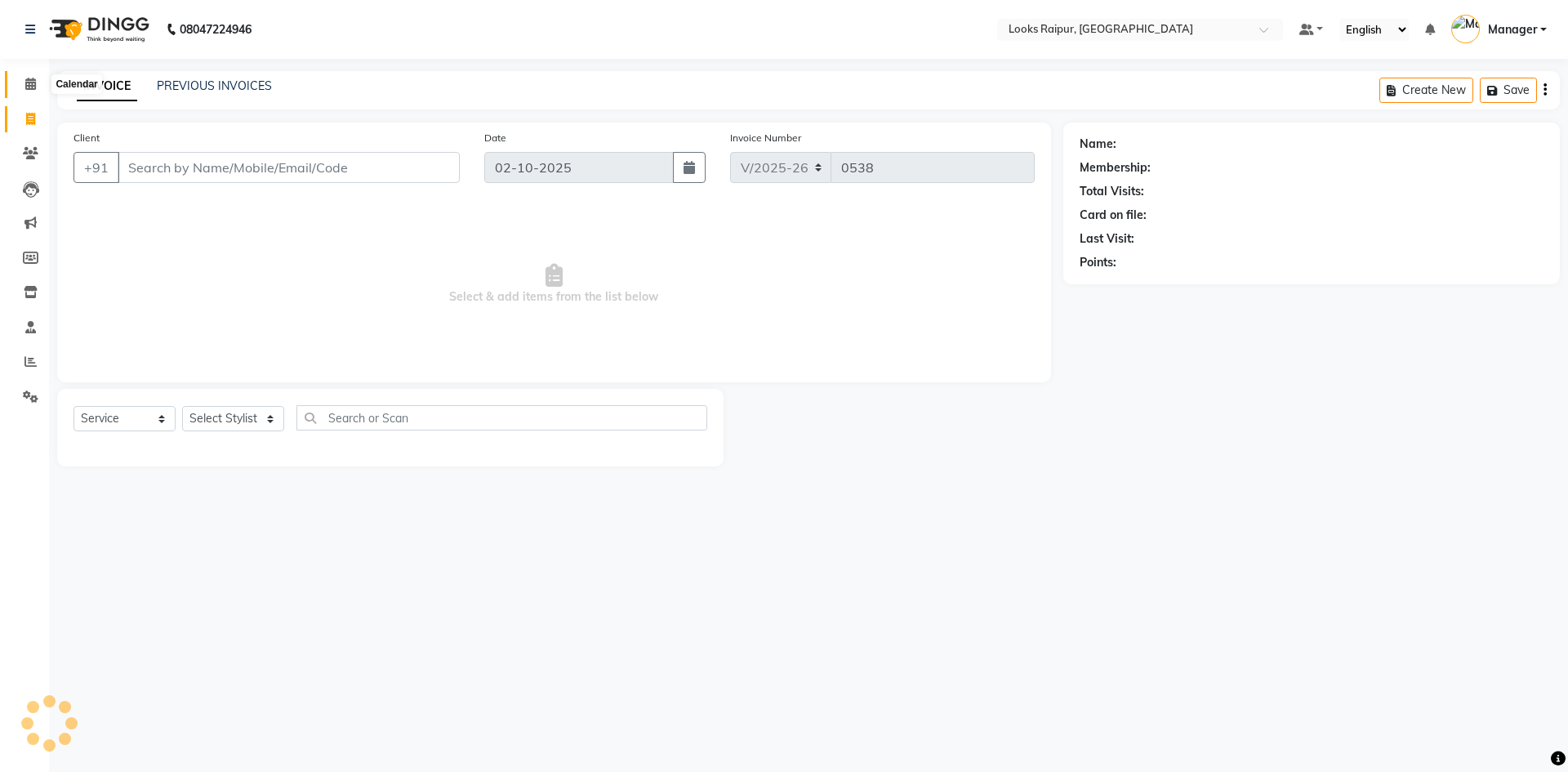
click at [34, 80] on icon at bounding box center [30, 83] width 11 height 12
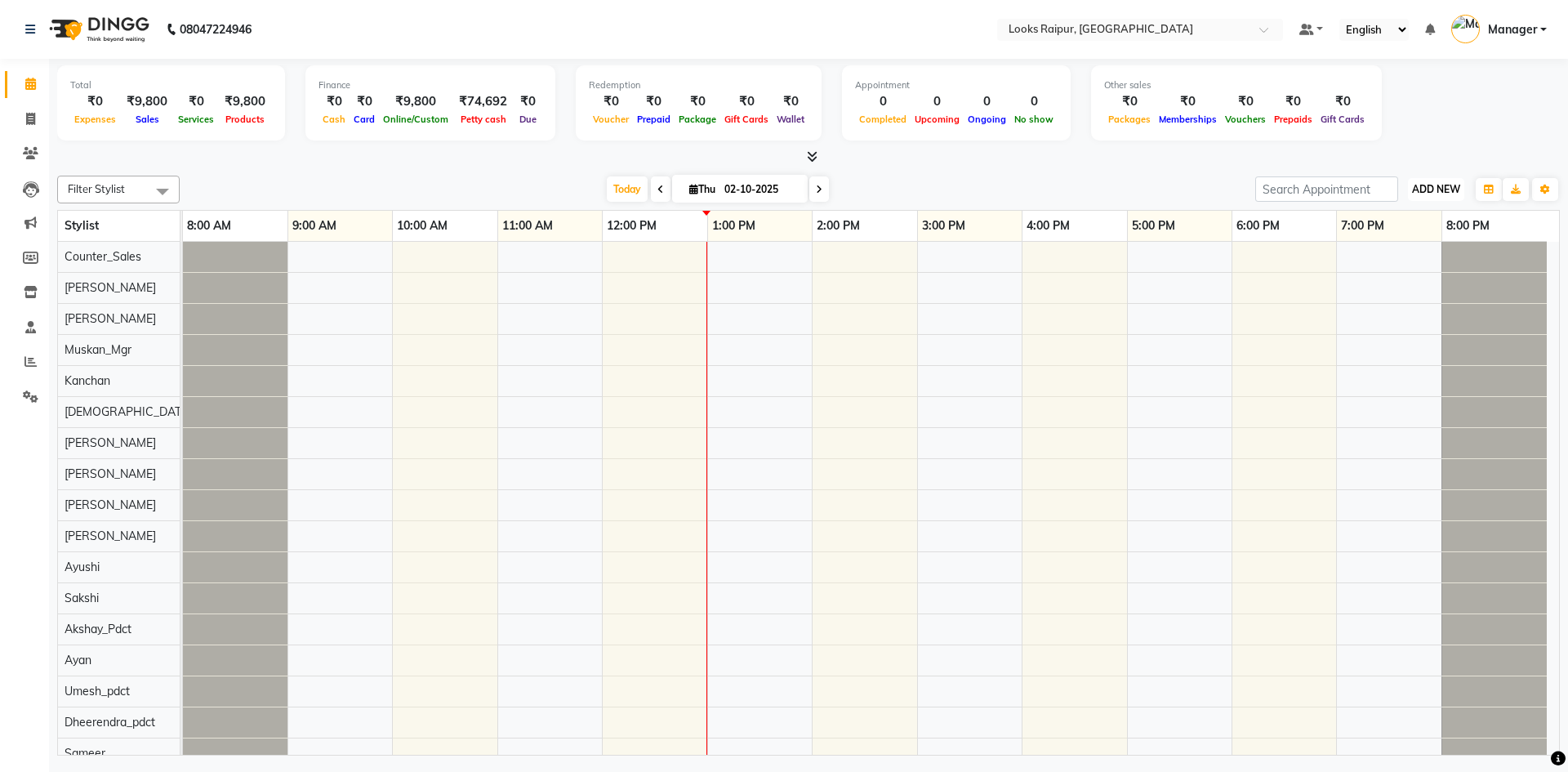
click at [1457, 192] on span "ADD NEW" at bounding box center [1436, 188] width 48 height 12
click at [1421, 265] on link "Add Expense" at bounding box center [1399, 263] width 130 height 22
select select "1"
select select "7834"
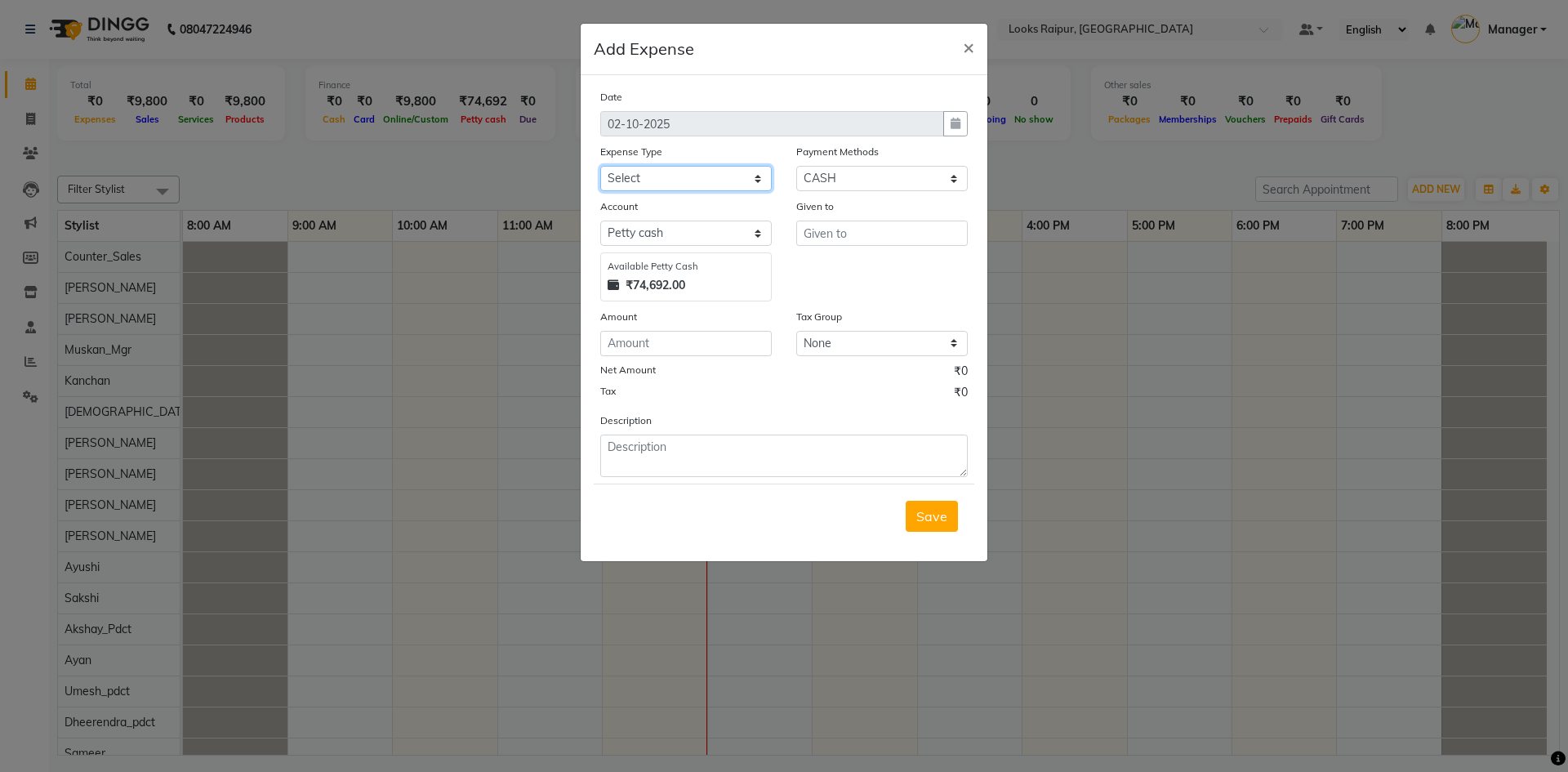
click at [762, 179] on select "Select Accommodation Aesthetics Bank Deposit BLINKIT Cash Handover Client Refun…" at bounding box center [686, 179] width 172 height 26
select select "24890"
click at [601, 166] on select "Select Accommodation Aesthetics Bank Deposit BLINKIT Cash Handover Client Refun…" at bounding box center [686, 179] width 172 height 26
click at [836, 235] on input "text" at bounding box center [882, 233] width 172 height 26
type input "c"
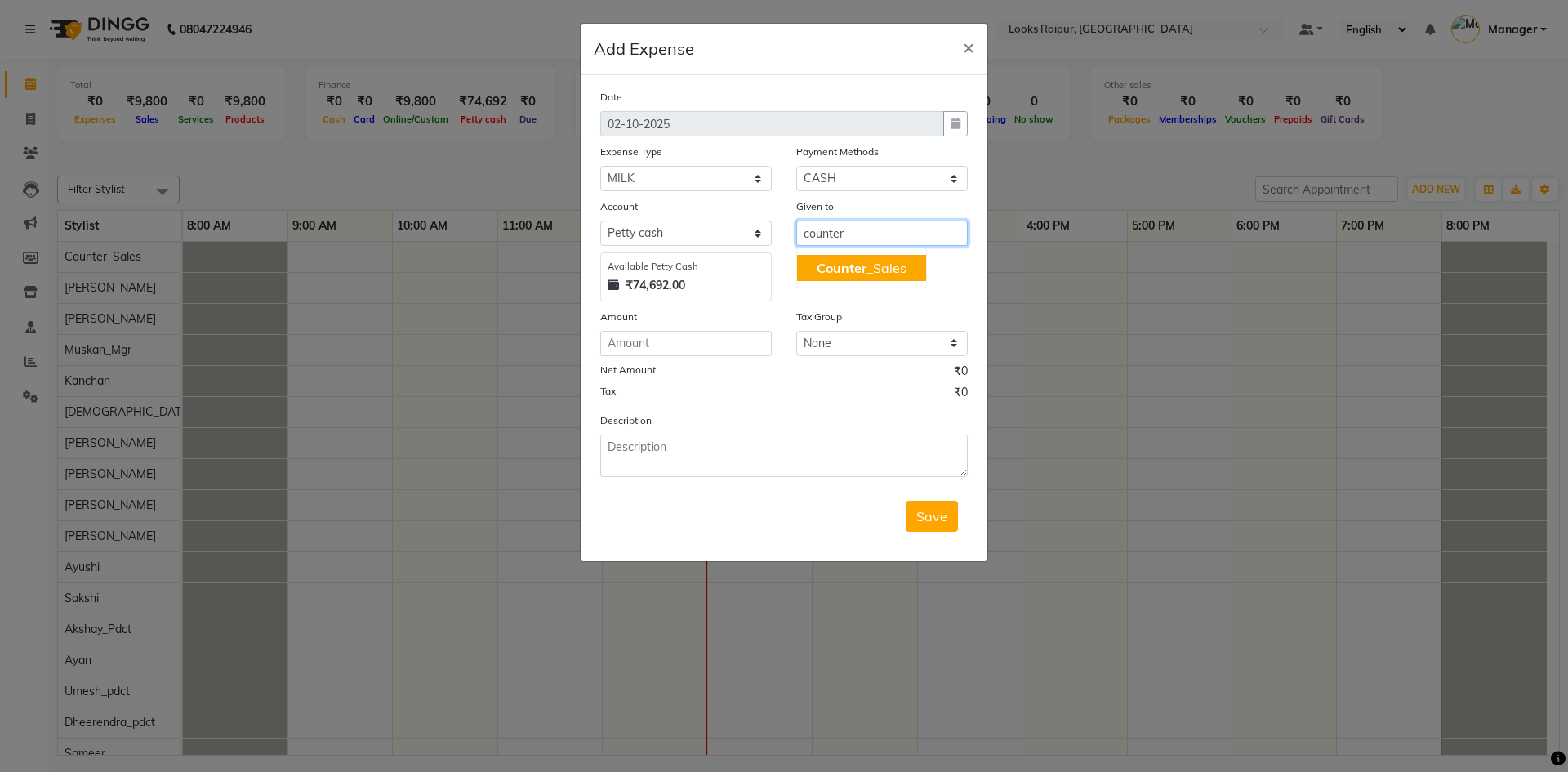
click at [856, 267] on span "Counter" at bounding box center [841, 268] width 50 height 17
type input "Counter_Sales"
click at [716, 348] on input "number" at bounding box center [686, 343] width 172 height 26
type input "84"
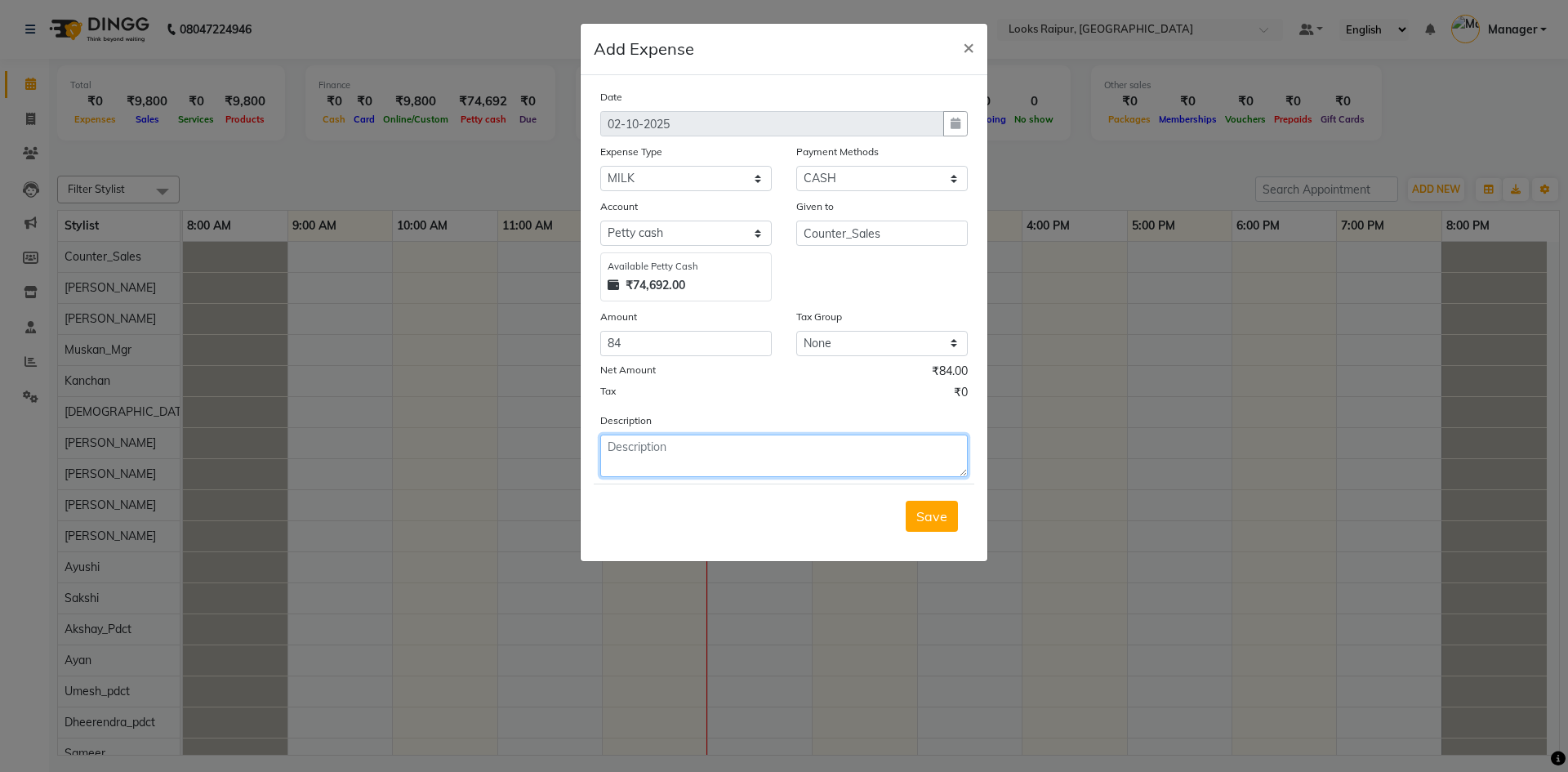
click at [655, 448] on textarea at bounding box center [784, 455] width 368 height 42
type textarea "milk for client and staff"
click at [942, 517] on span "Save" at bounding box center [932, 516] width 31 height 17
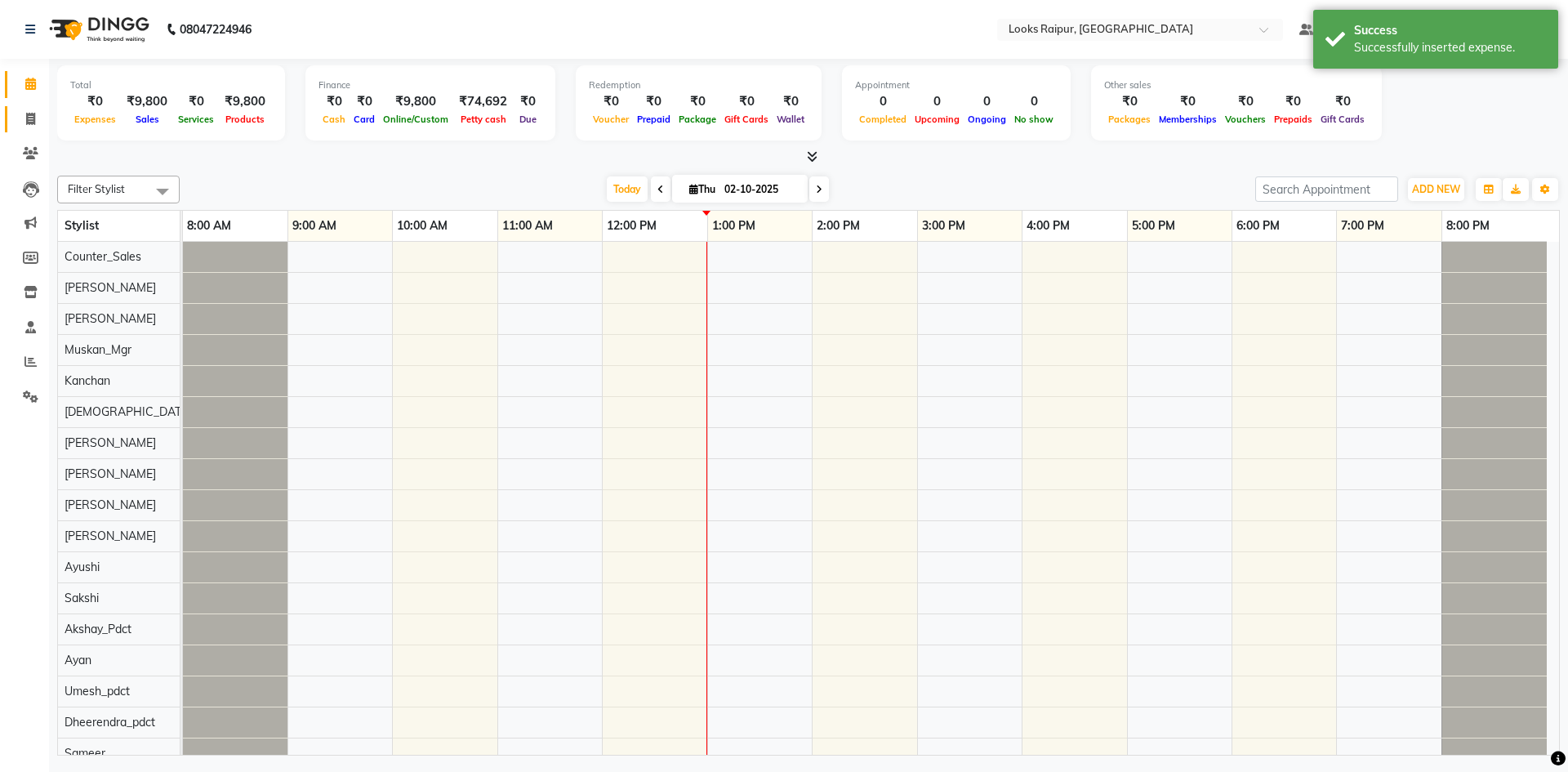
click at [39, 130] on link "Invoice" at bounding box center [25, 119] width 39 height 26
select select "8606"
select select "service"
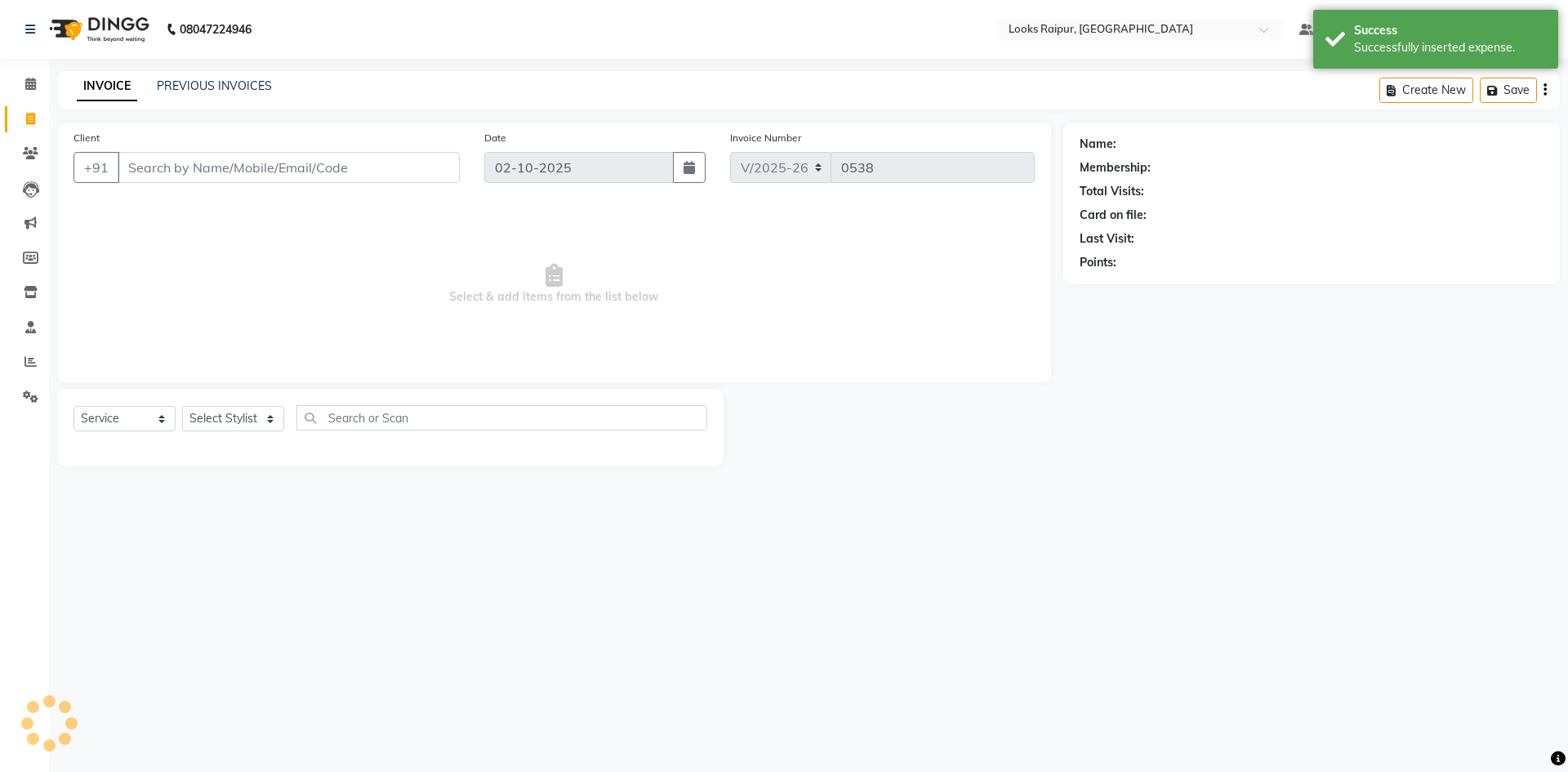
click at [15, 114] on link "Invoice" at bounding box center [25, 119] width 39 height 26
select select "8606"
select select "service"
click at [26, 84] on icon at bounding box center [30, 83] width 11 height 12
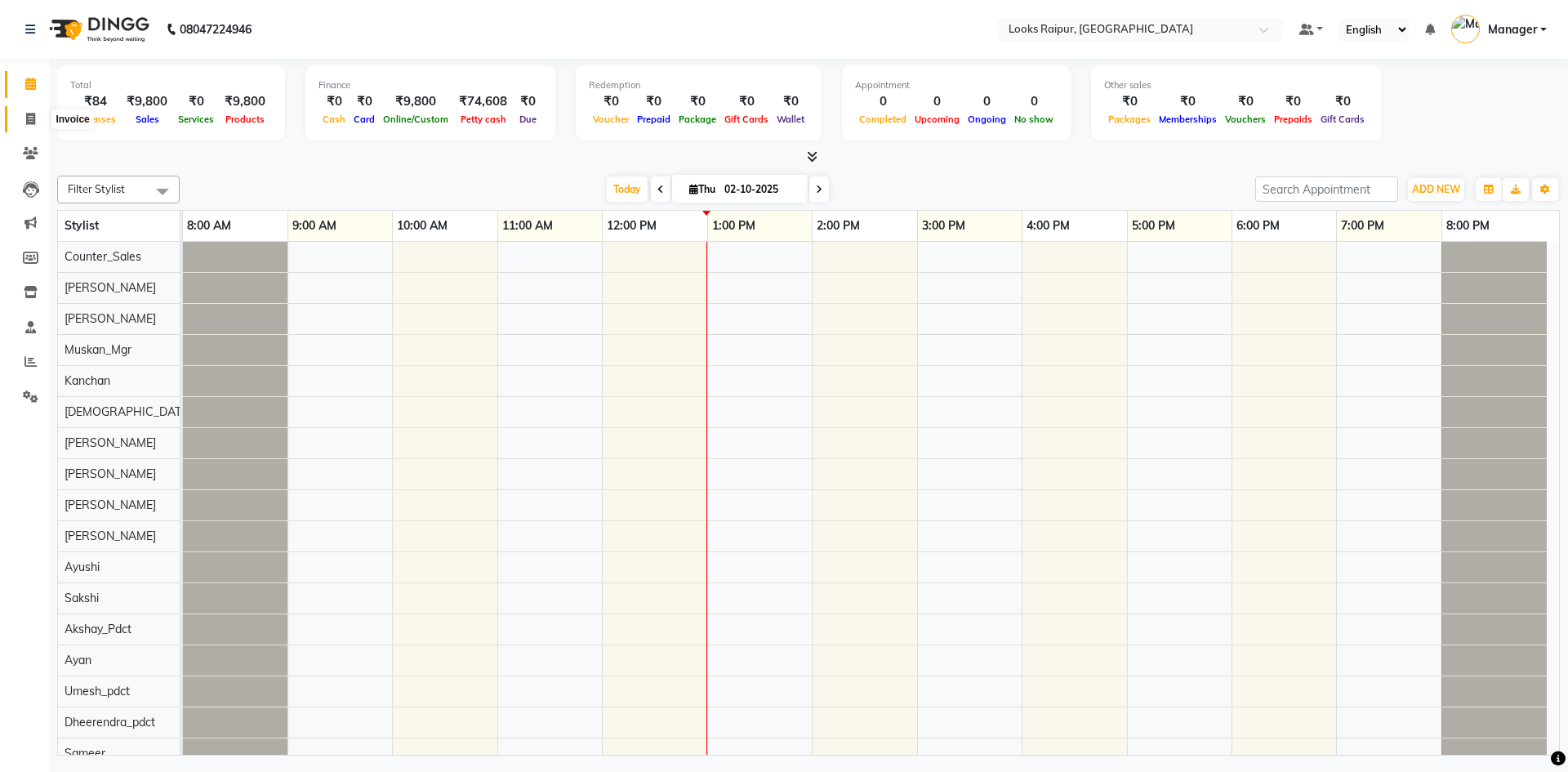
click at [25, 125] on span at bounding box center [30, 119] width 28 height 19
select select "service"
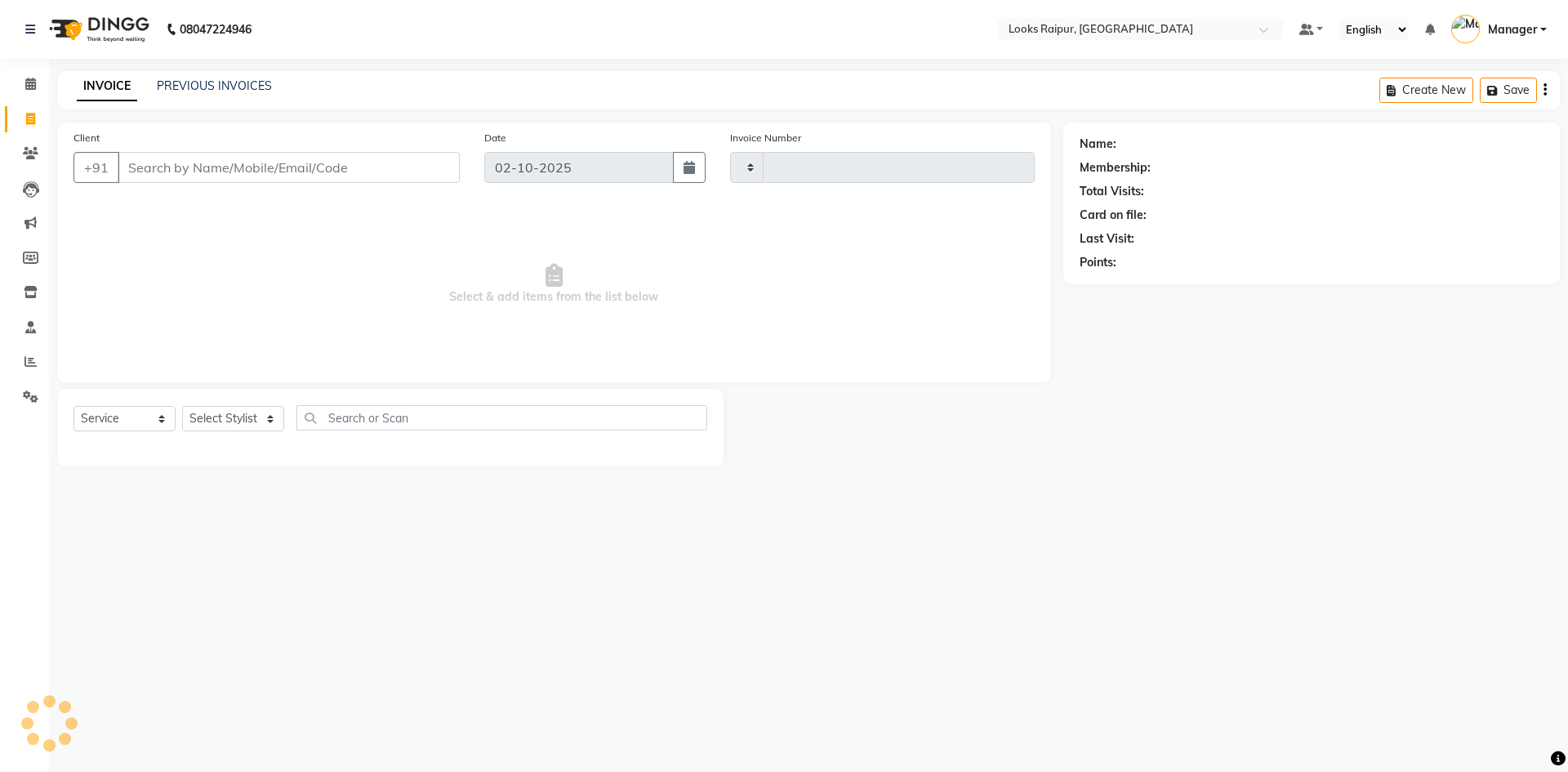
type input "0538"
select select "8606"
click at [22, 72] on link "Calendar" at bounding box center [25, 83] width 39 height 26
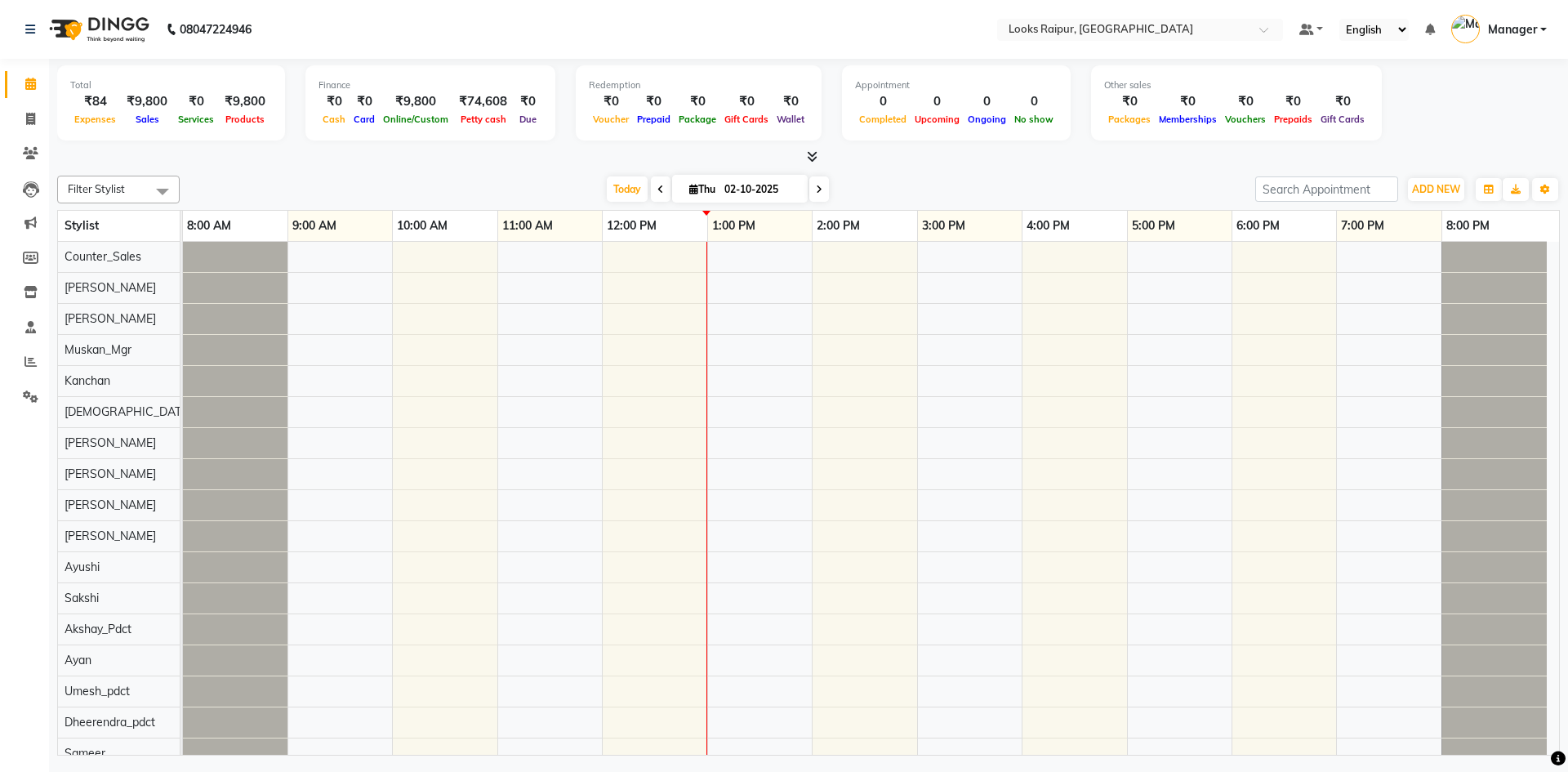
drag, startPoint x: 1567, startPoint y: 131, endPoint x: 1567, endPoint y: 144, distance: 13.0
click at [729, 501] on div at bounding box center [870, 520] width 1377 height 558
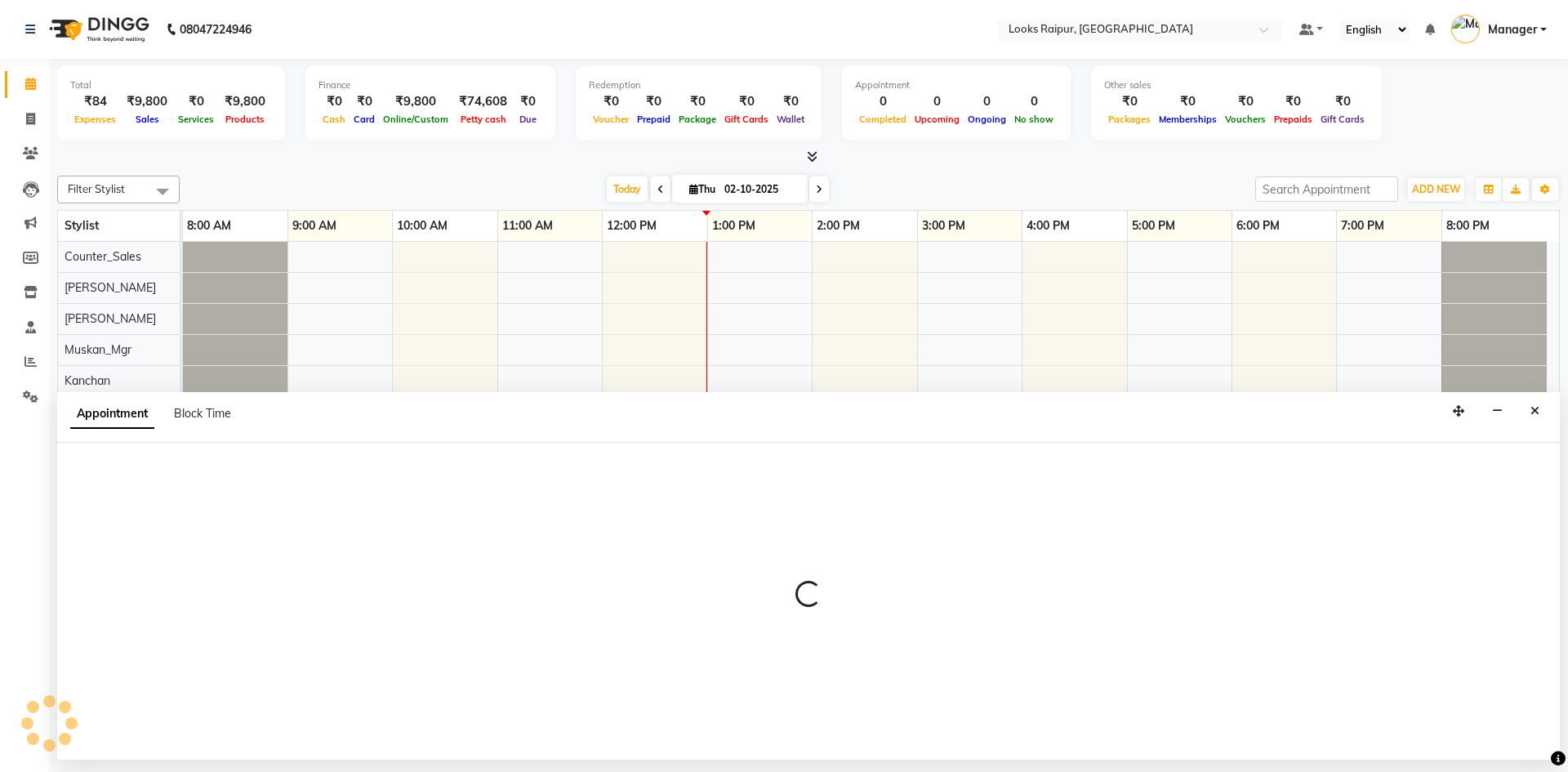
select select "85887"
select select "tentative"
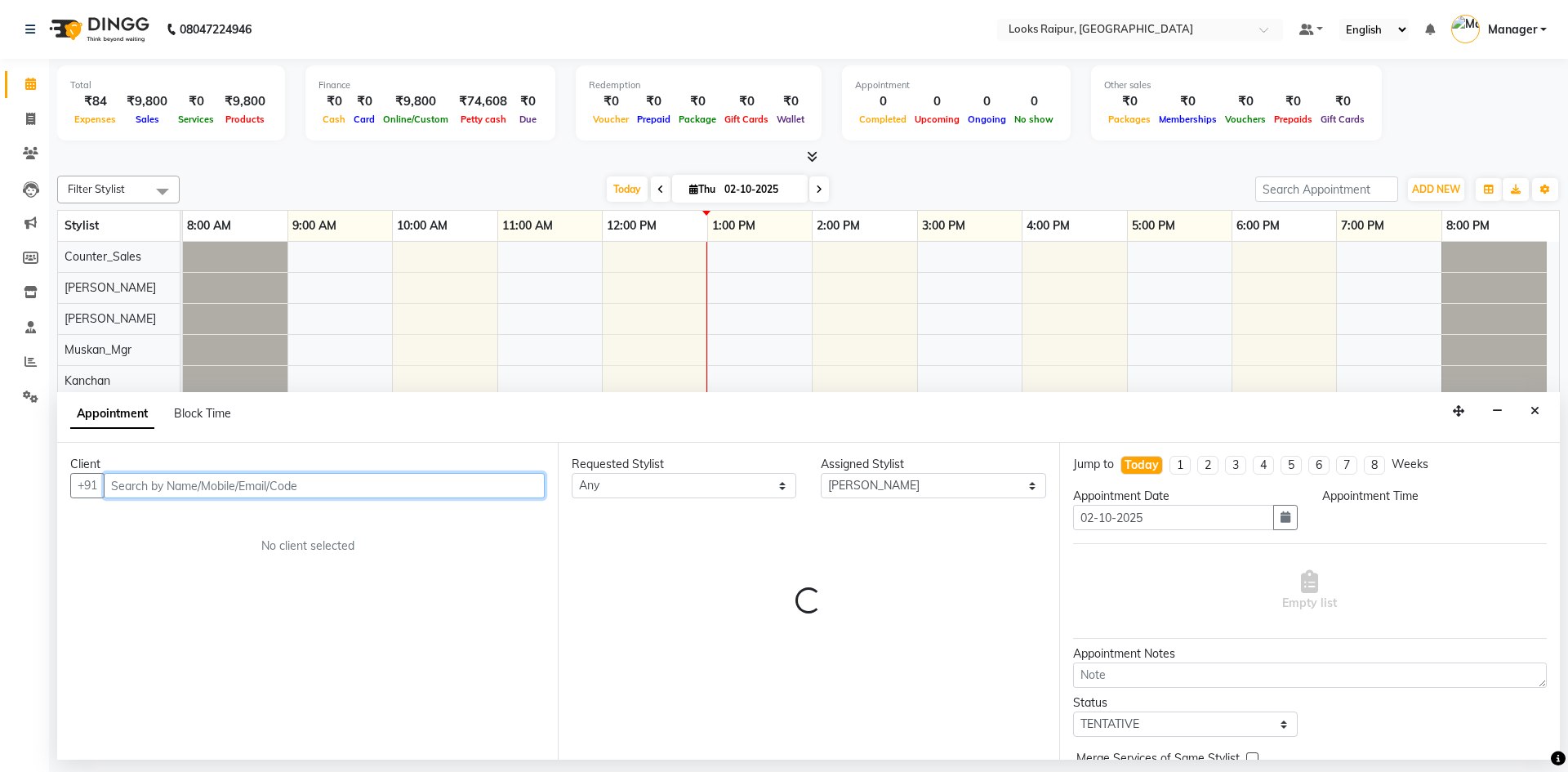
select select "780"
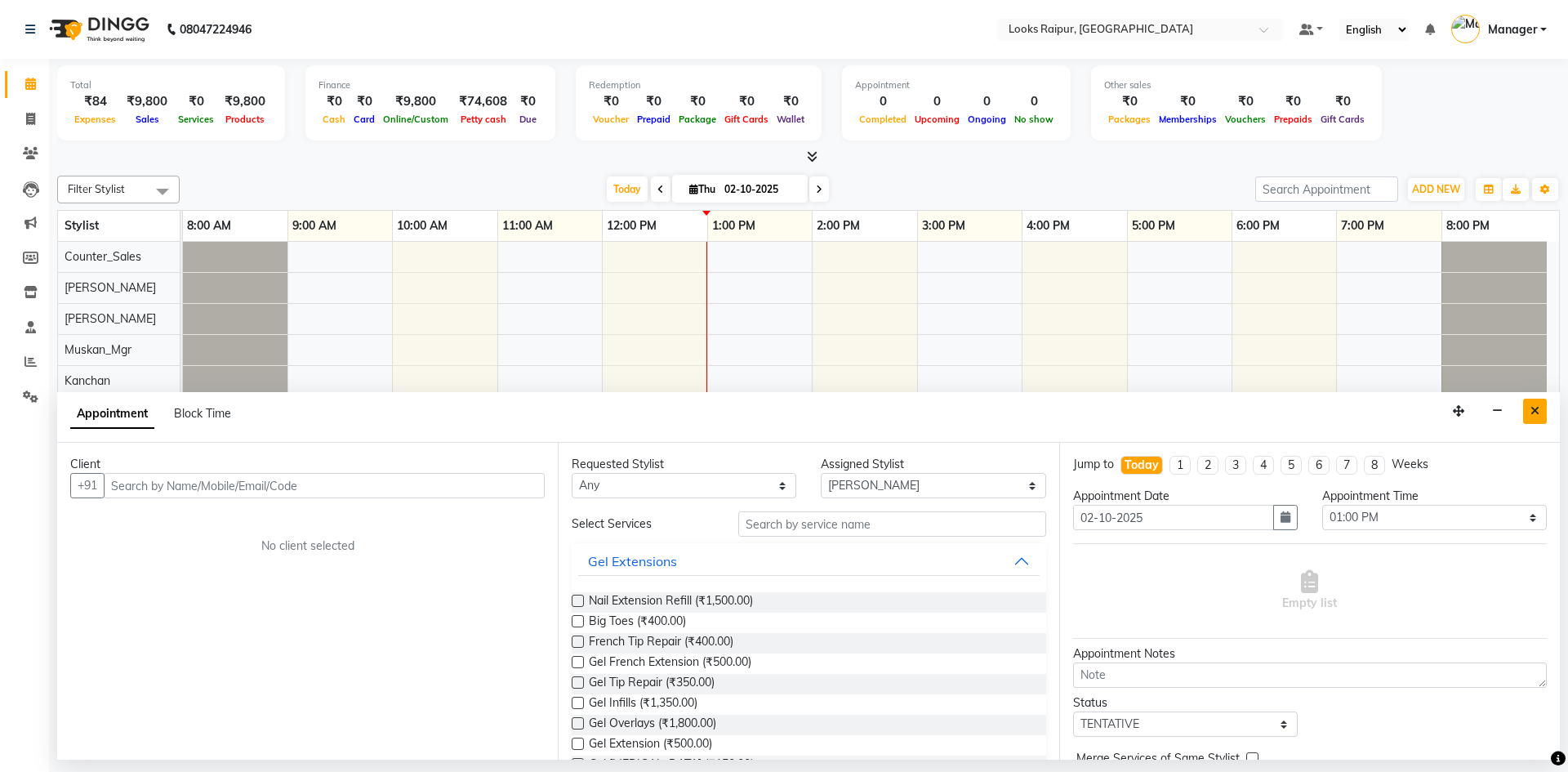
click at [1542, 412] on button "Close" at bounding box center [1535, 411] width 24 height 26
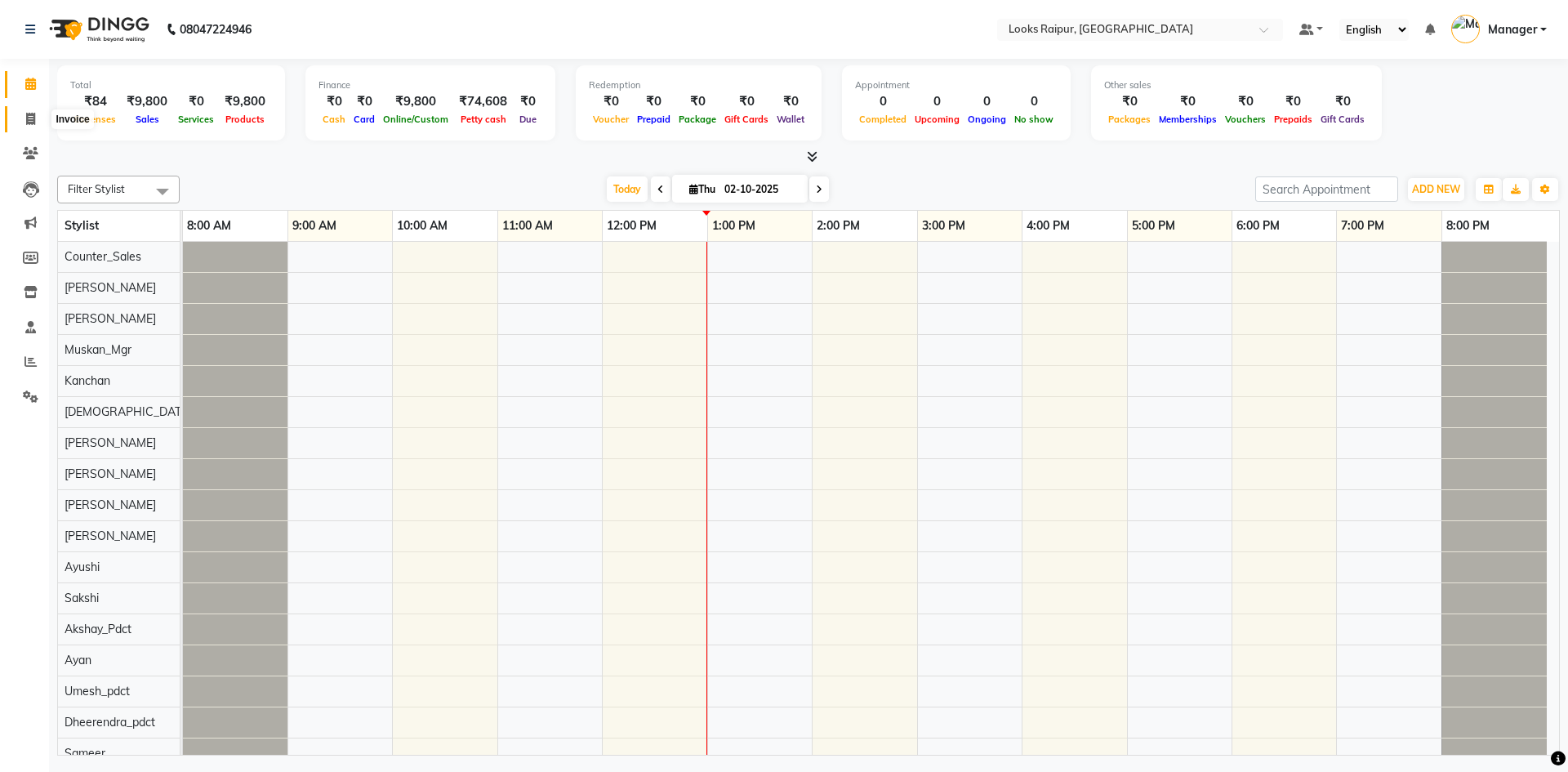
click at [31, 122] on icon at bounding box center [30, 119] width 9 height 12
select select "service"
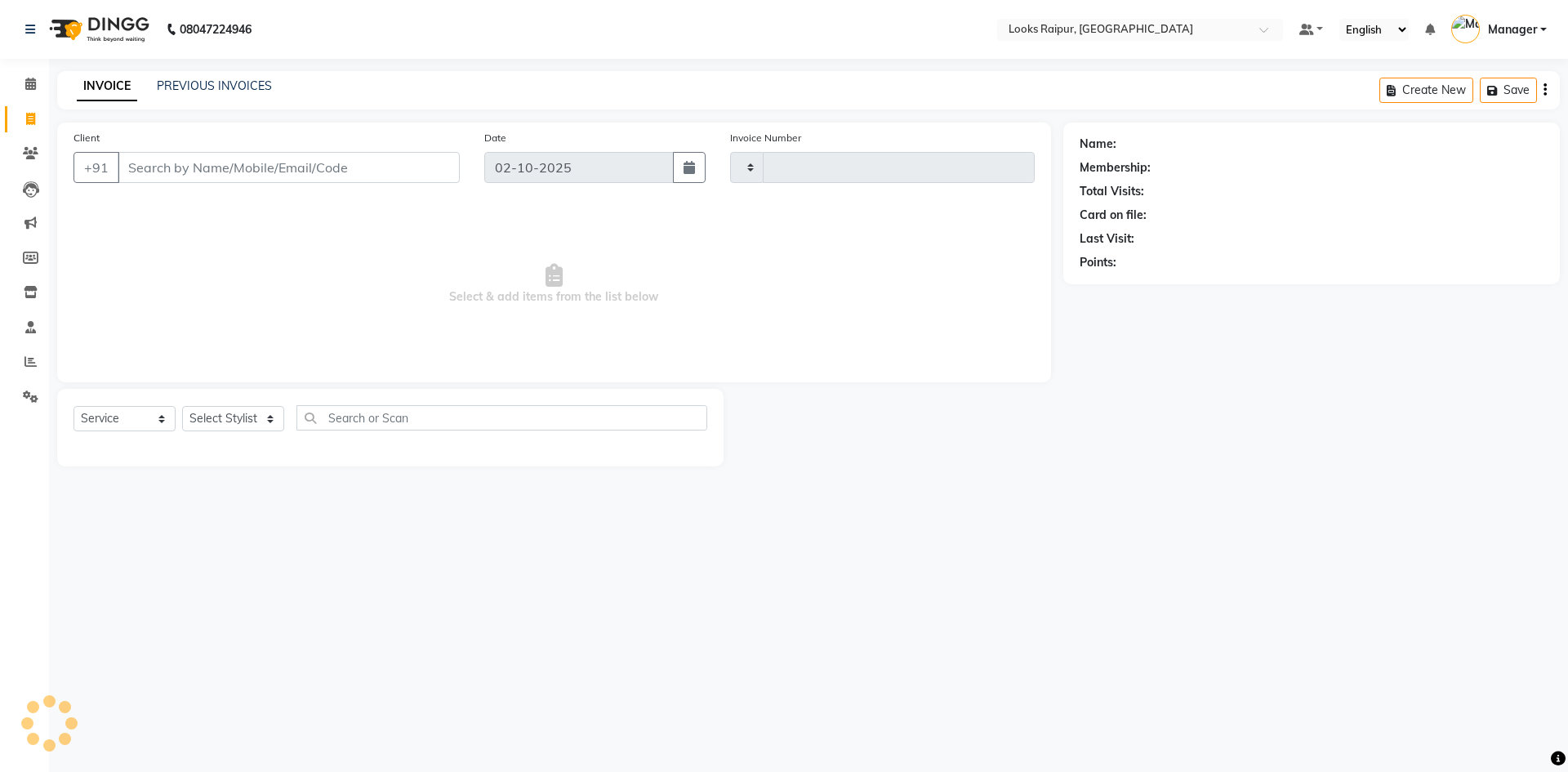
type input "0538"
select select "8606"
click at [158, 174] on input "Client" at bounding box center [288, 168] width 342 height 31
type input "7445019304"
click at [443, 167] on span "Add Client" at bounding box center [418, 167] width 65 height 17
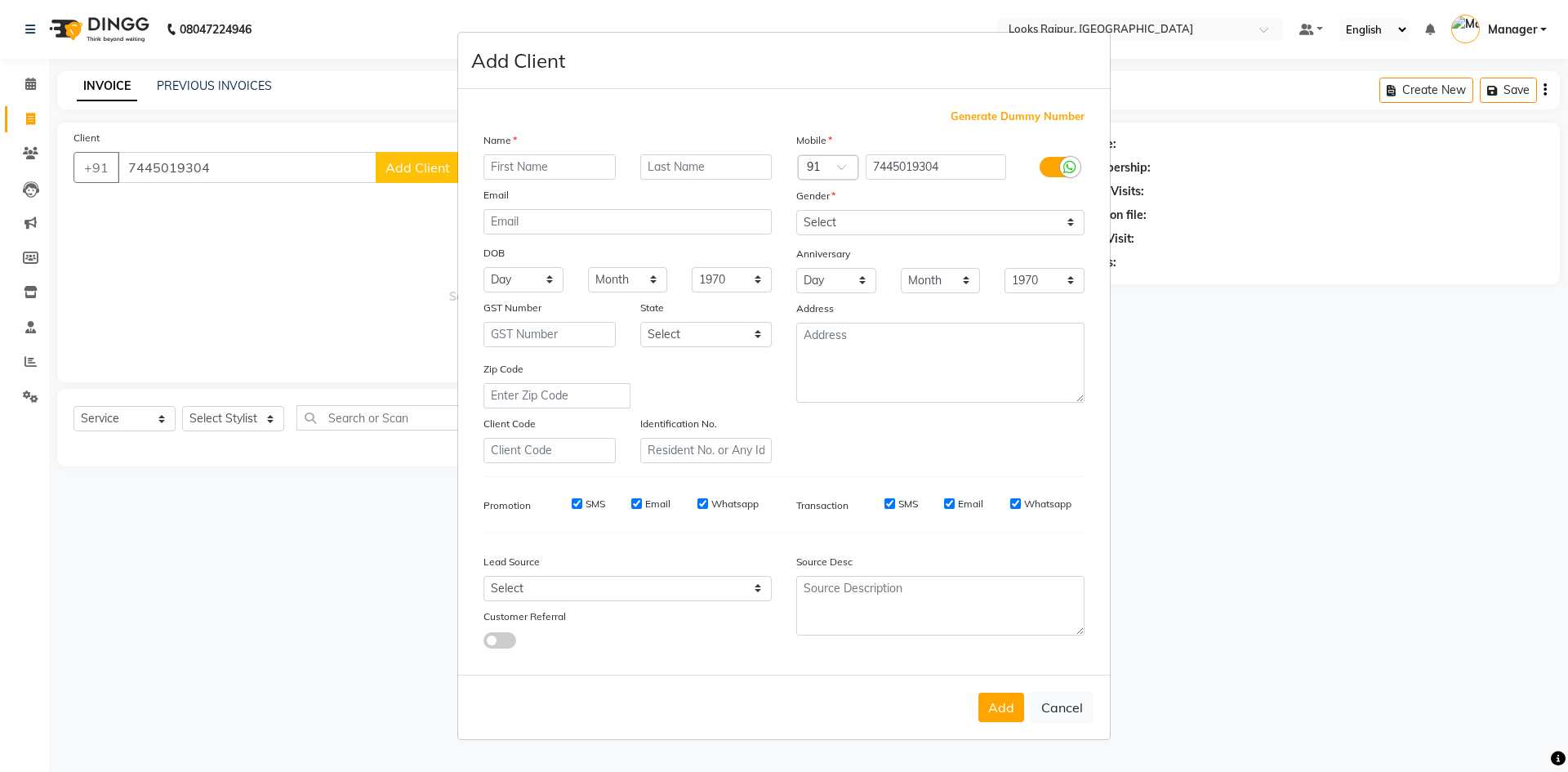
click at [539, 166] on input "text" at bounding box center [549, 167] width 132 height 26
click at [496, 168] on input "[MEDICAL_DATA]" at bounding box center [549, 167] width 132 height 26
type input "[MEDICAL_DATA]"
click at [670, 166] on input "text" at bounding box center [706, 167] width 132 height 26
type input "[PERSON_NAME]"
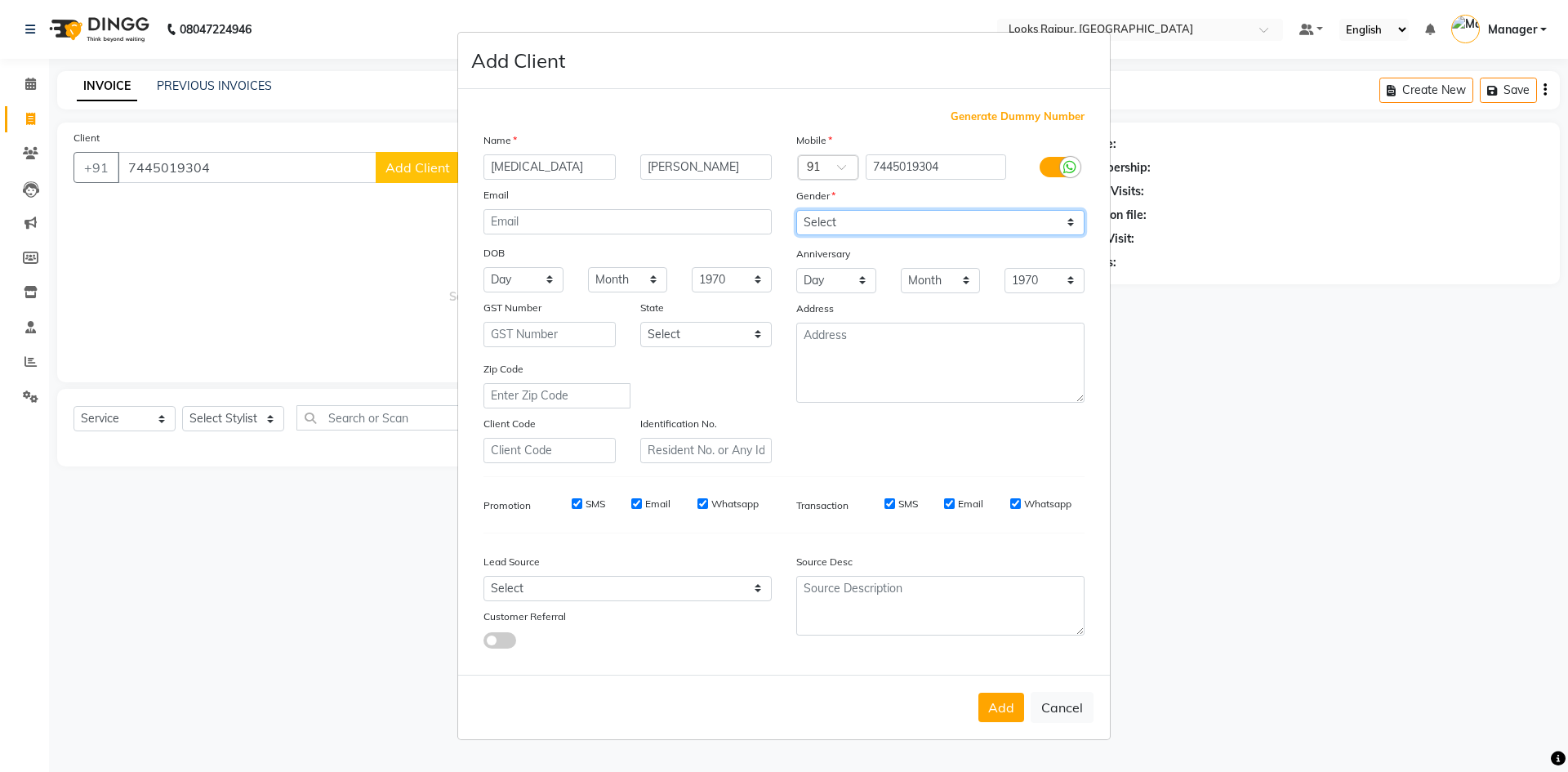
click at [1076, 218] on select "Select [DEMOGRAPHIC_DATA] [DEMOGRAPHIC_DATA] Other Prefer Not To Say" at bounding box center [941, 223] width 288 height 26
select select "[DEMOGRAPHIC_DATA]"
click at [797, 210] on select "Select [DEMOGRAPHIC_DATA] [DEMOGRAPHIC_DATA] Other Prefer Not To Say" at bounding box center [941, 223] width 288 height 26
click at [1001, 717] on button "Add" at bounding box center [1001, 707] width 46 height 29
click at [167, 415] on ngb-modal-window "Add Client Generate Dummy Number Name [MEDICAL_DATA][PERSON_NAME] Email DOB Day…" at bounding box center [784, 386] width 1568 height 772
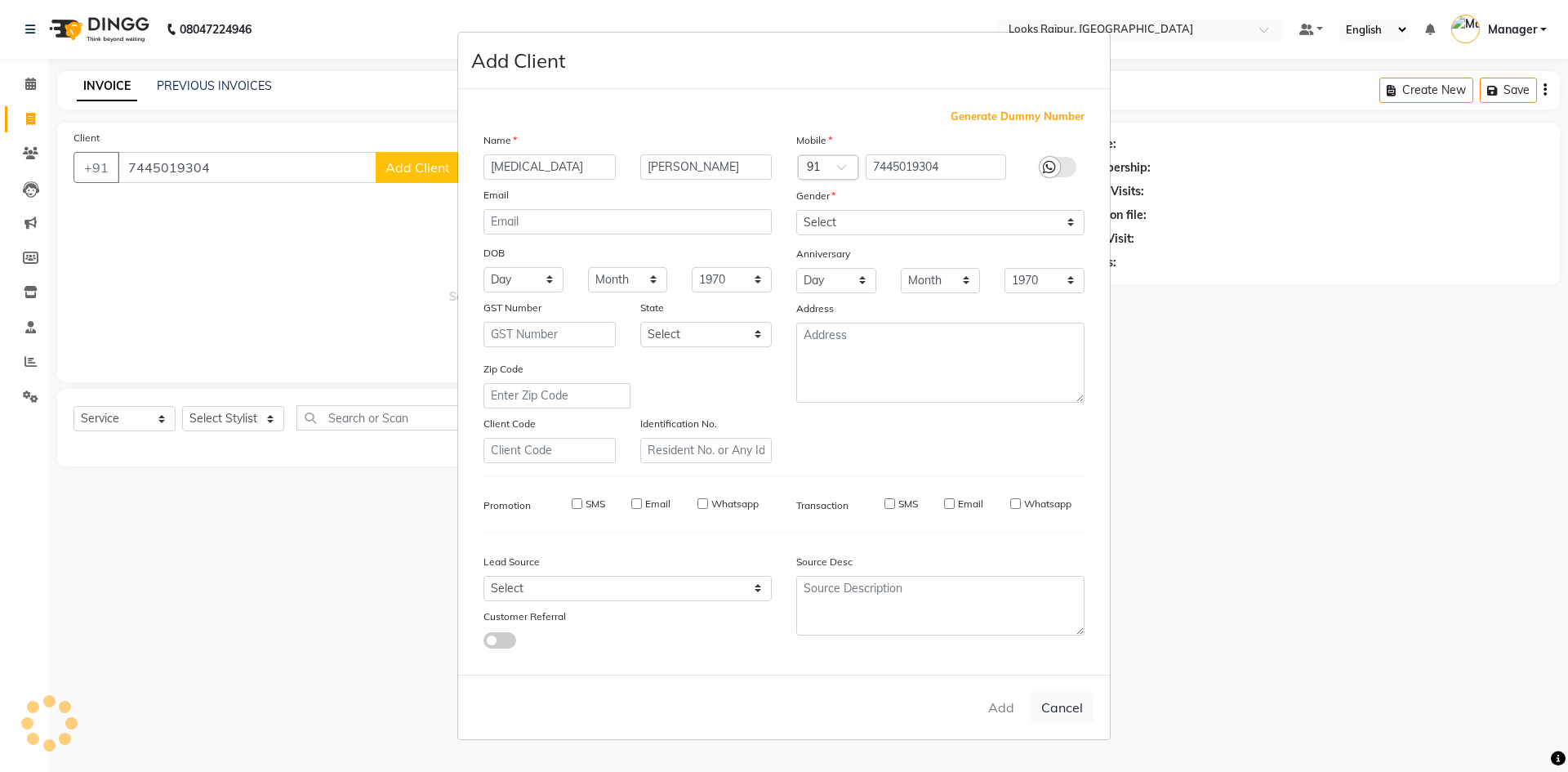
select select
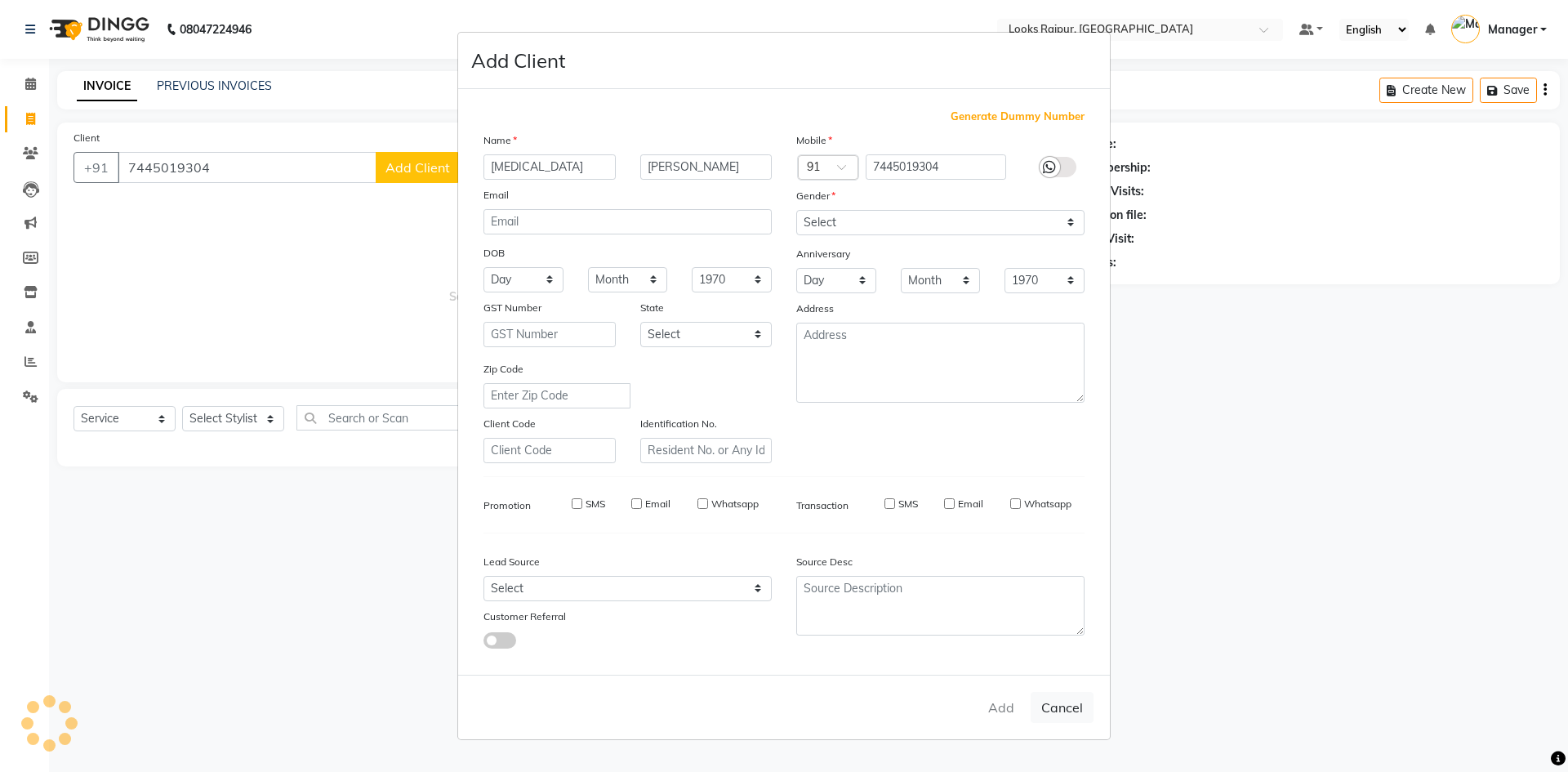
select select
checkbox input "false"
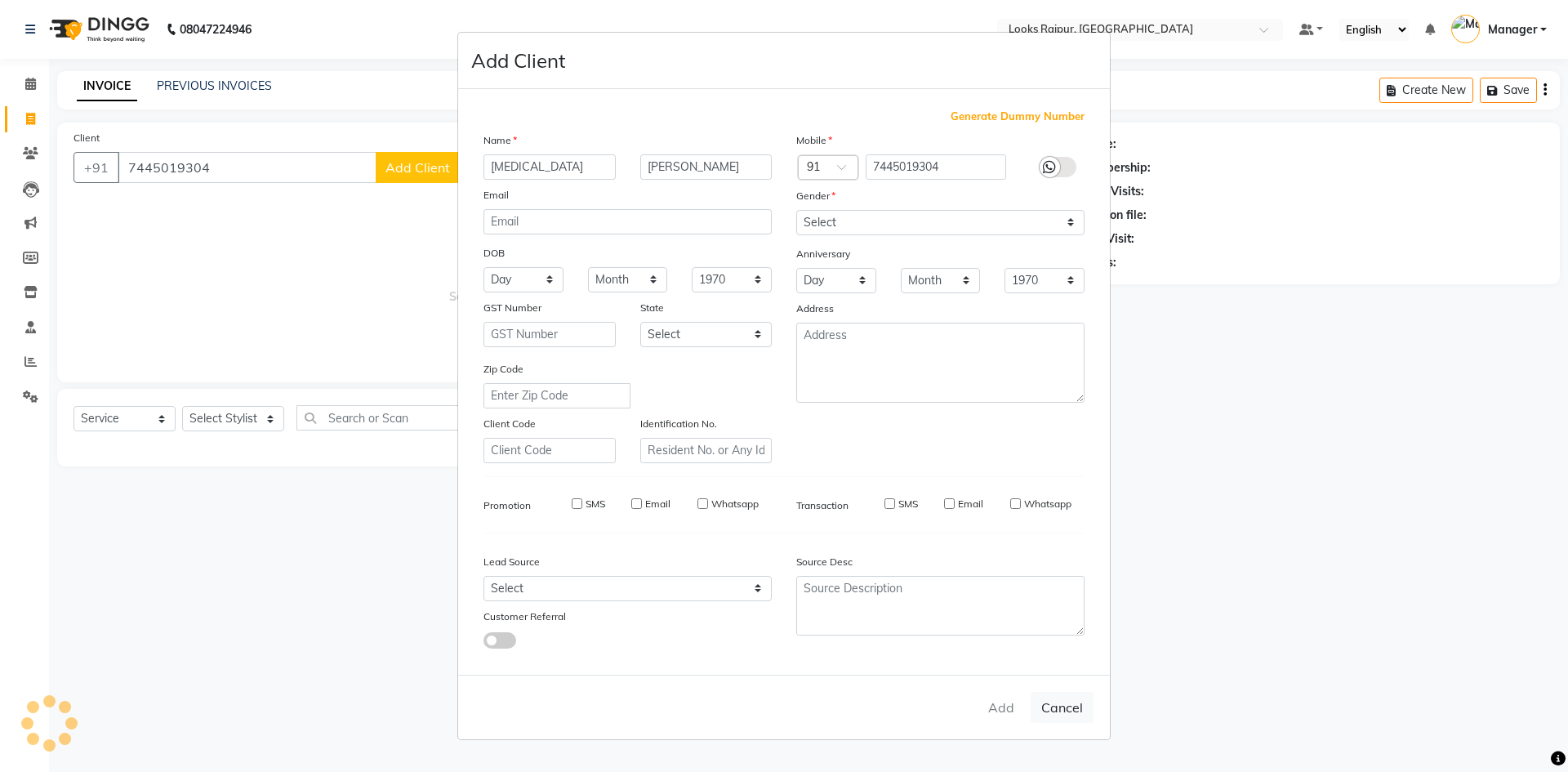
checkbox input "false"
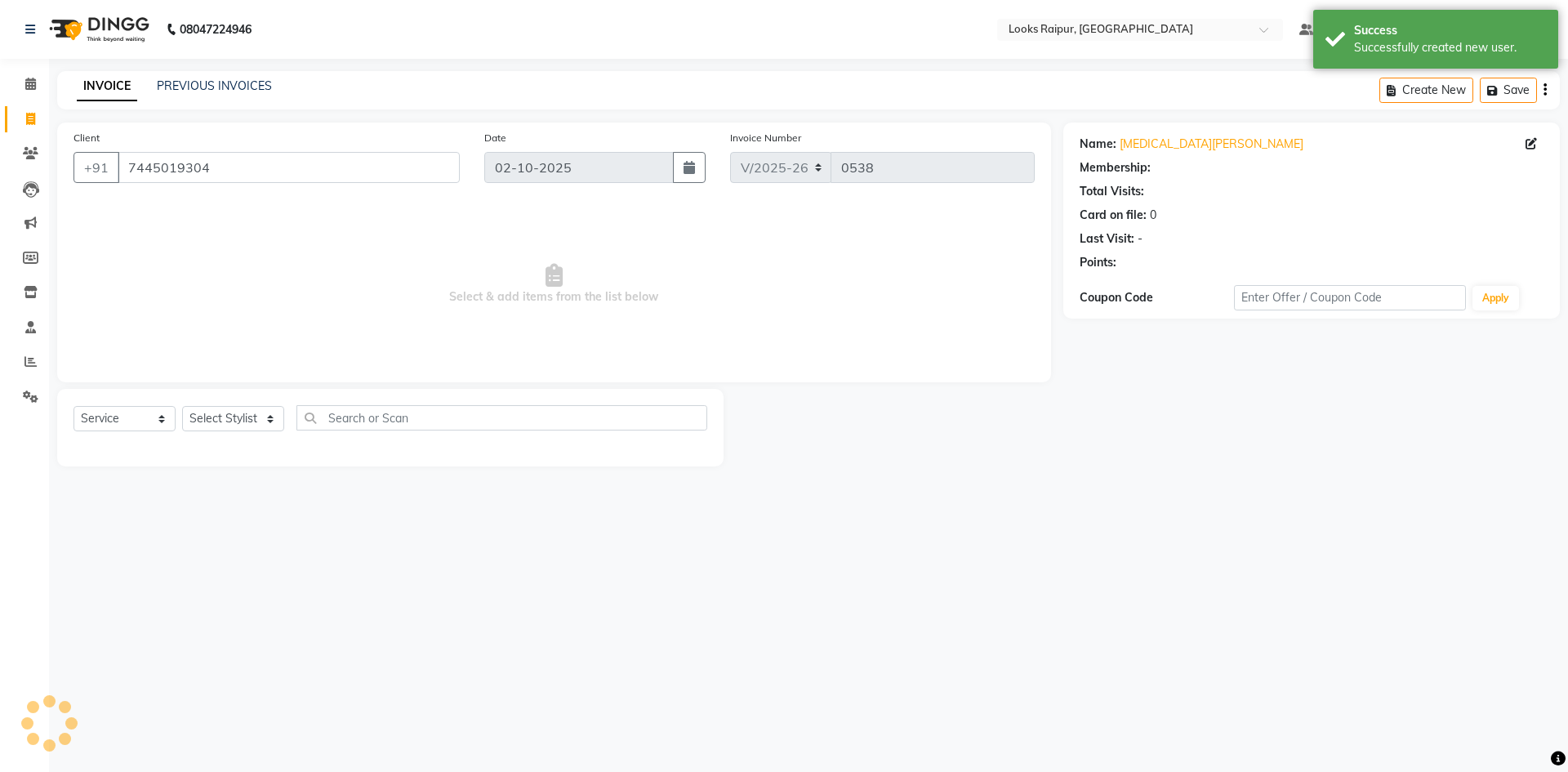
select select "1: Object"
click at [154, 418] on select "Select Service Product Membership Package Voucher Prepaid Gift Card" at bounding box center [125, 419] width 102 height 26
click at [74, 406] on select "Select Service Product Membership Package Voucher Prepaid Gift Card" at bounding box center [125, 419] width 102 height 26
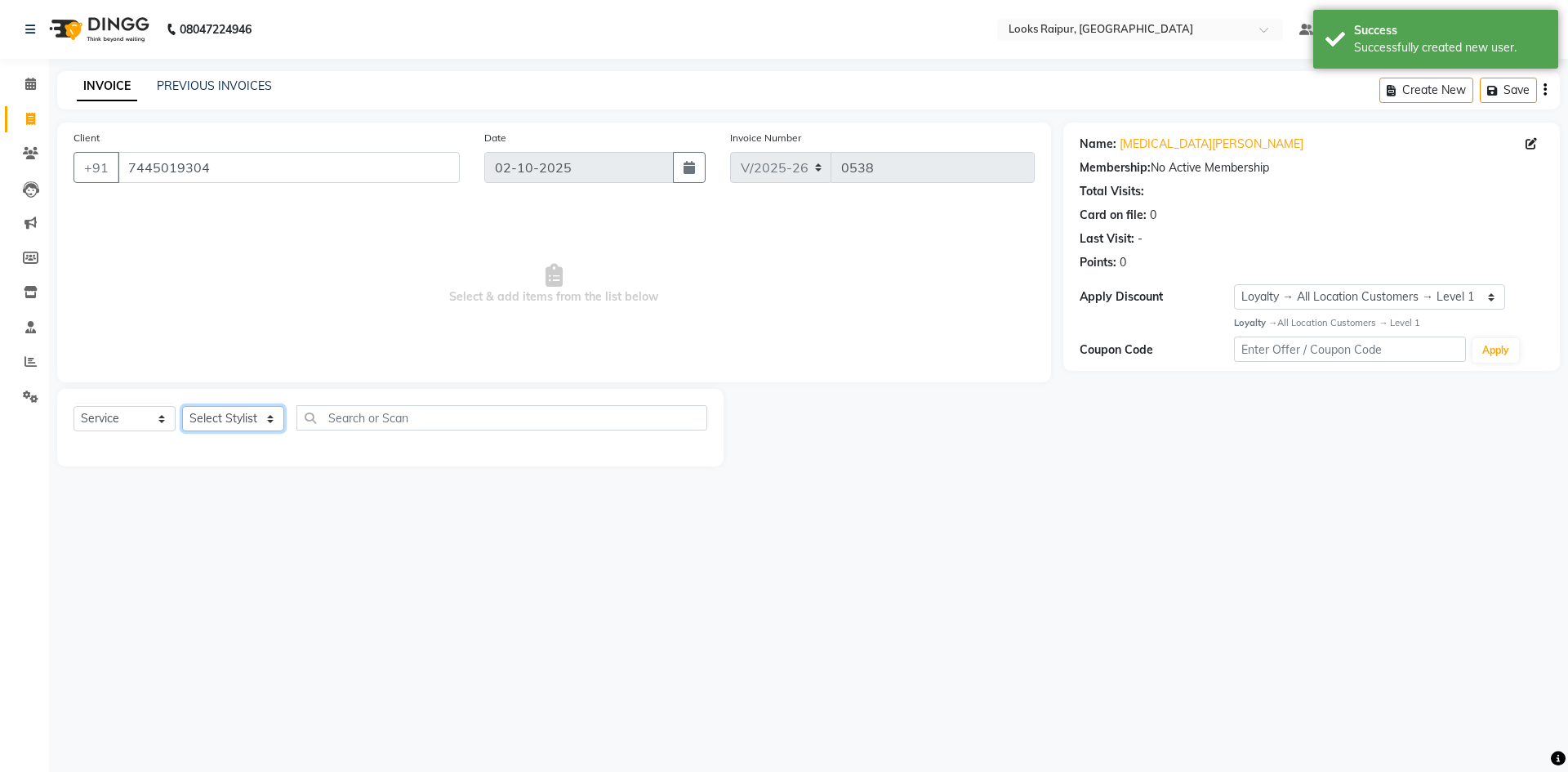
click at [272, 417] on select "Select Stylist Akshay_Pdct [PERSON_NAME] [PERSON_NAME] Counter_Sales Dheerendra…" at bounding box center [234, 419] width 102 height 26
select select "85882"
click at [183, 406] on select "Select Stylist Akshay_Pdct [PERSON_NAME] [PERSON_NAME] Counter_Sales Dheerendra…" at bounding box center [234, 419] width 102 height 26
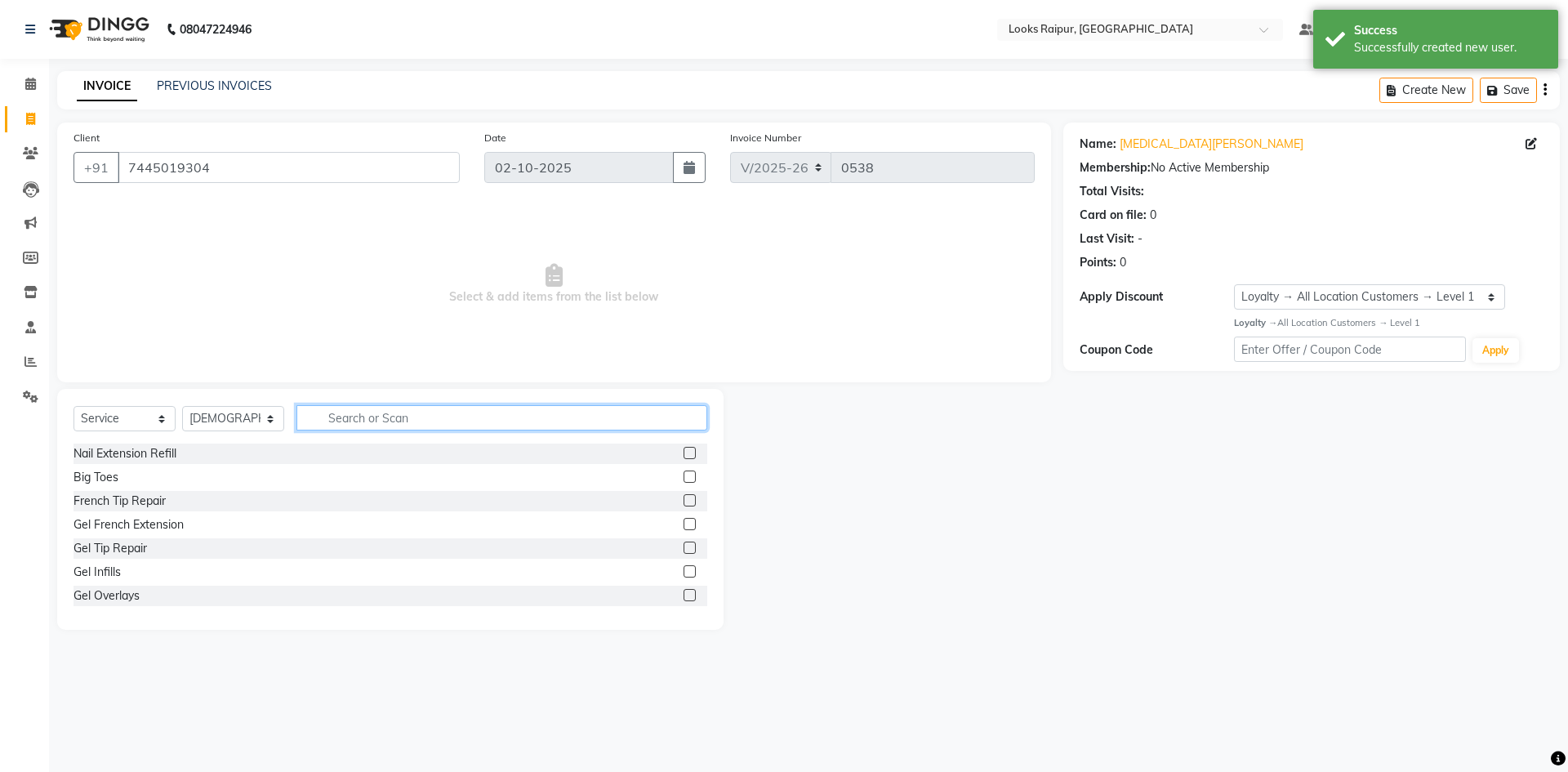
click at [346, 411] on input "text" at bounding box center [501, 418] width 411 height 26
type input "WAS"
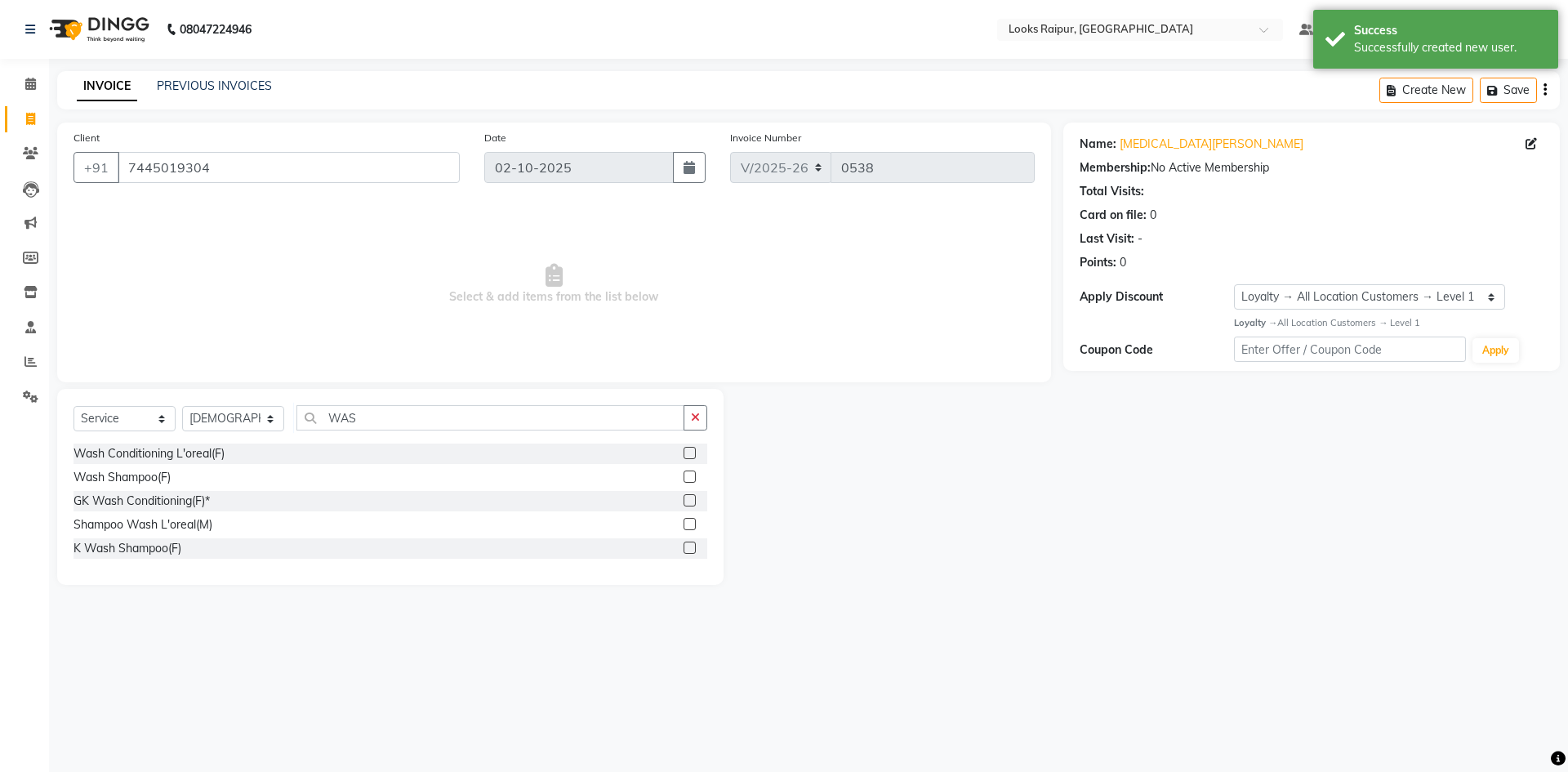
click at [691, 547] on label at bounding box center [690, 547] width 12 height 12
click at [691, 547] on input "checkbox" at bounding box center [689, 548] width 11 height 11
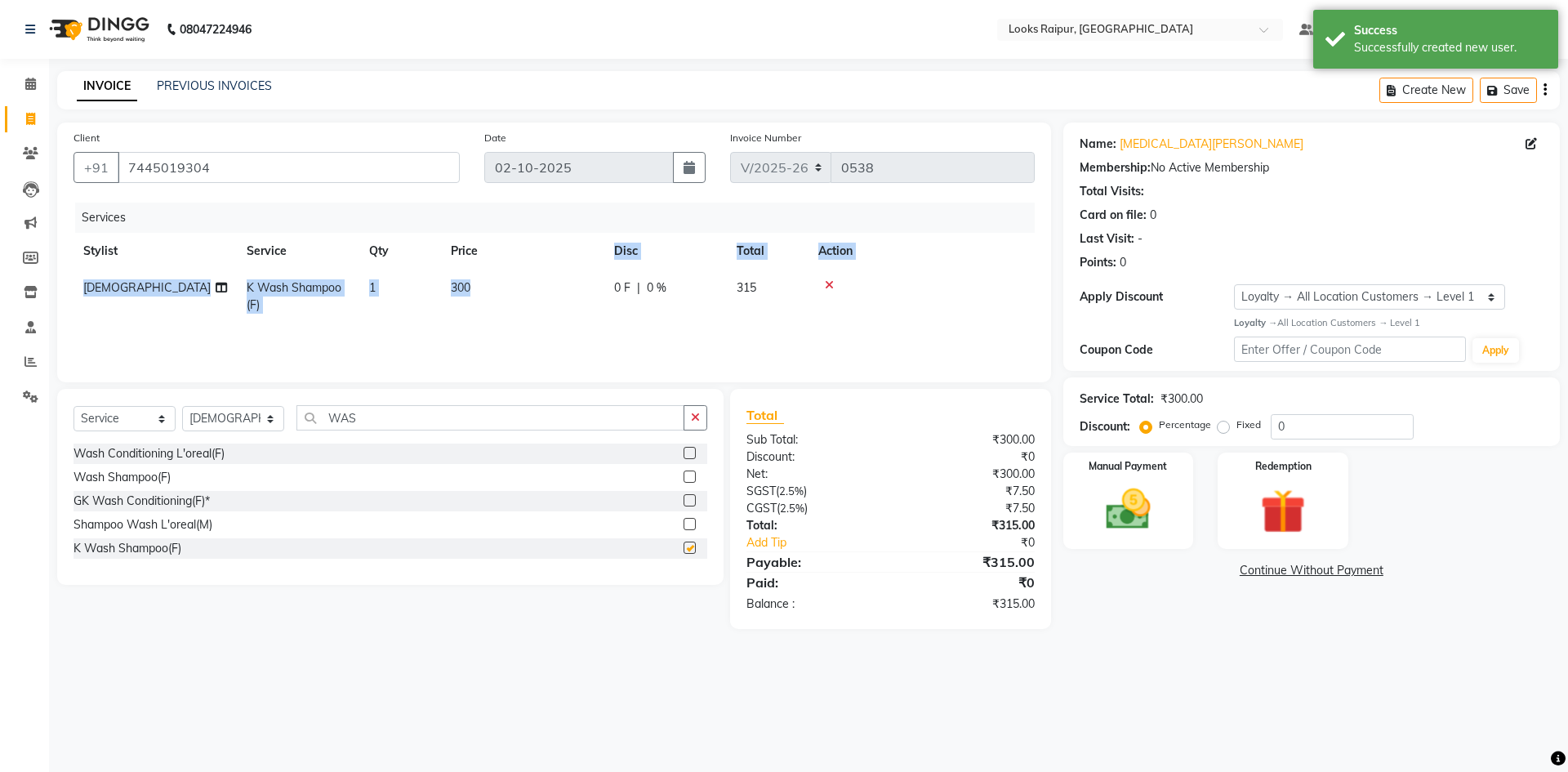
drag, startPoint x: 513, startPoint y: 263, endPoint x: 515, endPoint y: 276, distance: 13.2
click at [514, 273] on table "Stylist Service Qty Price Disc Total Action Shiva K Wash Shampoo(F) 1 300 0 F |…" at bounding box center [554, 278] width 962 height 90
checkbox input "false"
click at [550, 288] on td "300" at bounding box center [523, 296] width 163 height 54
select select "85882"
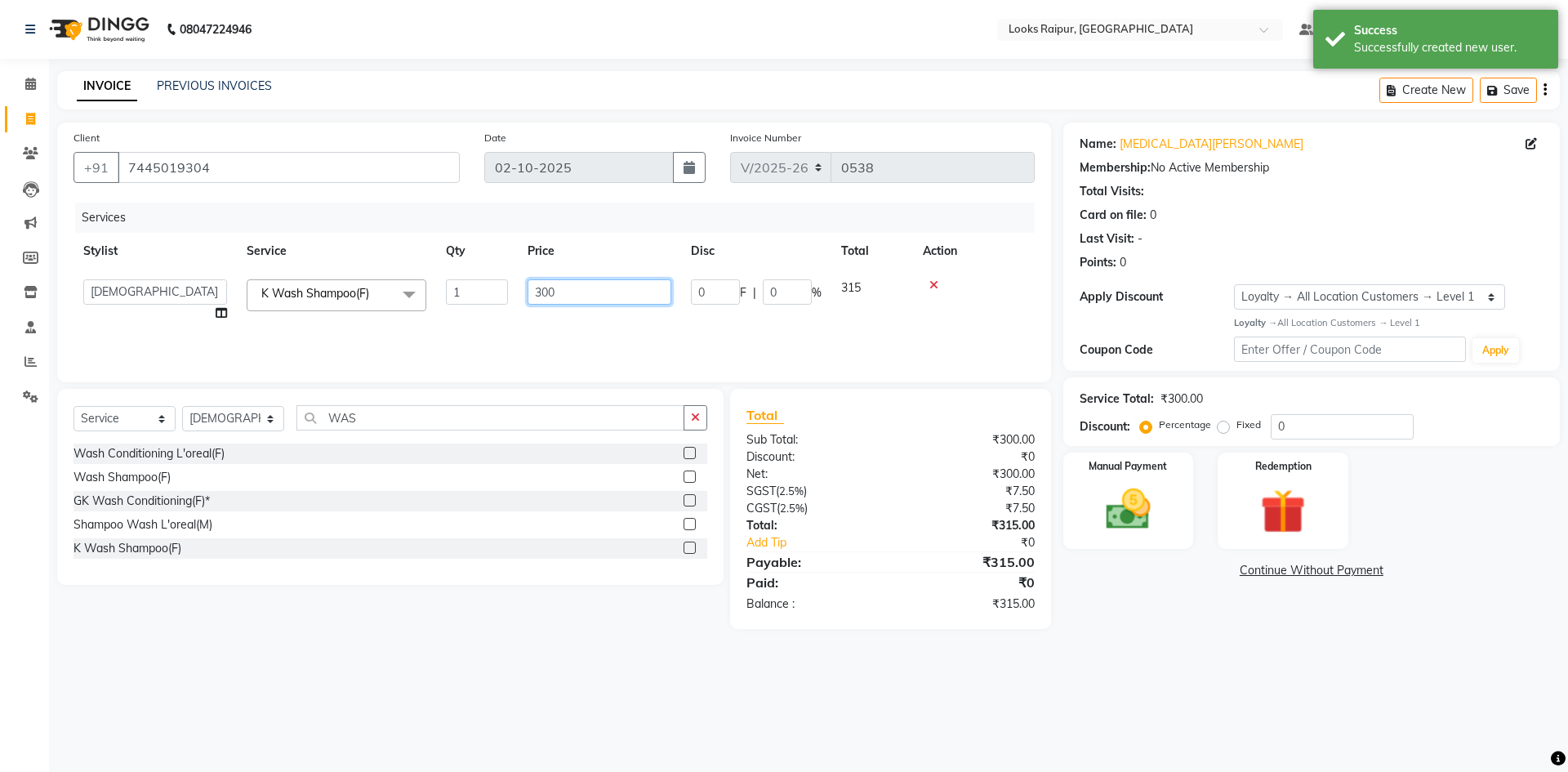
drag, startPoint x: 577, startPoint y: 293, endPoint x: 509, endPoint y: 285, distance: 68.5
click at [509, 285] on tr "Akshay_Pdct [PERSON_NAME] [PERSON_NAME] Counter_Sales Dheerendra_pdct [PERSON_N…" at bounding box center [554, 300] width 962 height 62
type input "600"
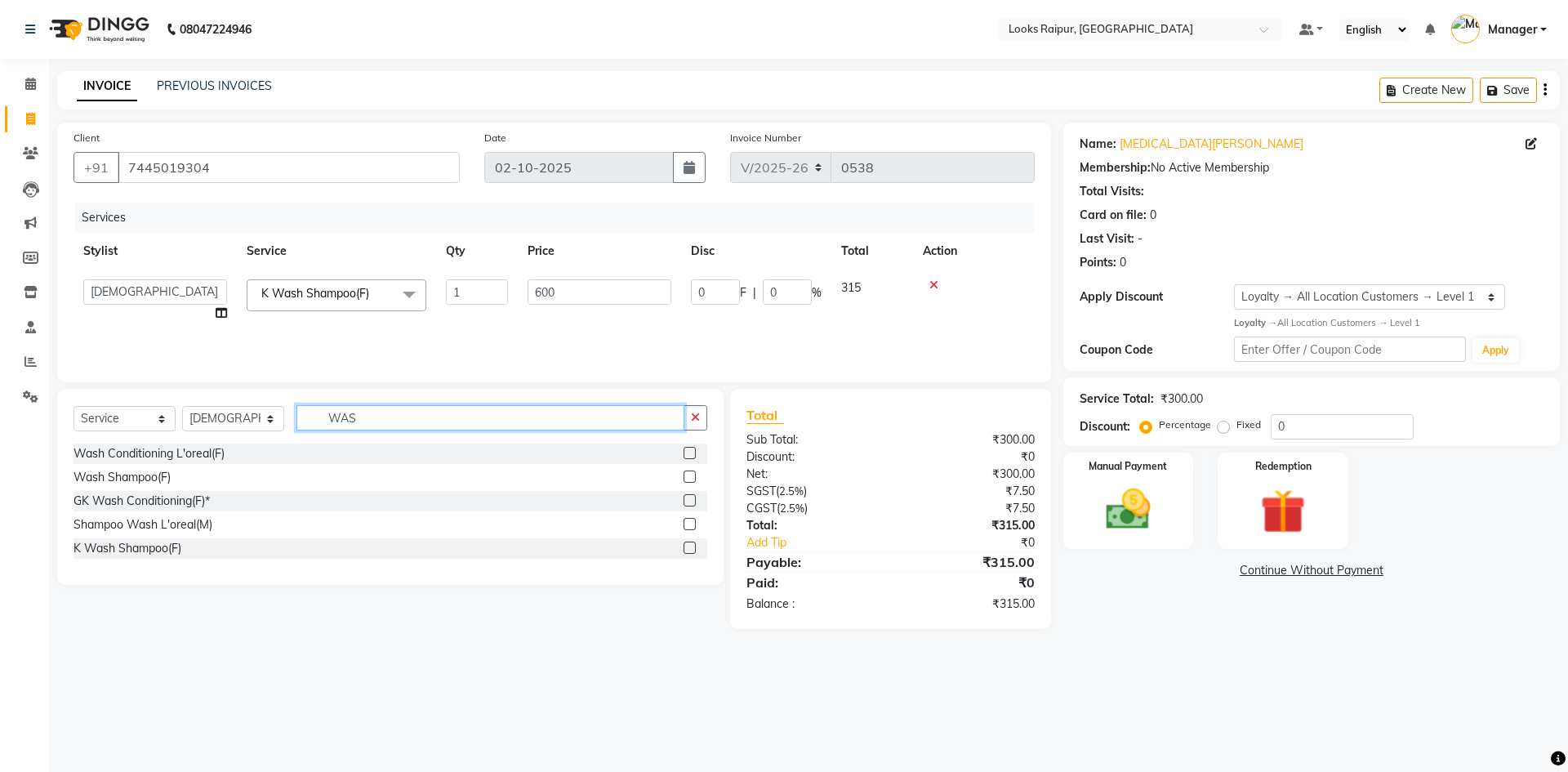
click at [371, 423] on input "WAS" at bounding box center [490, 418] width 388 height 26
type input "W"
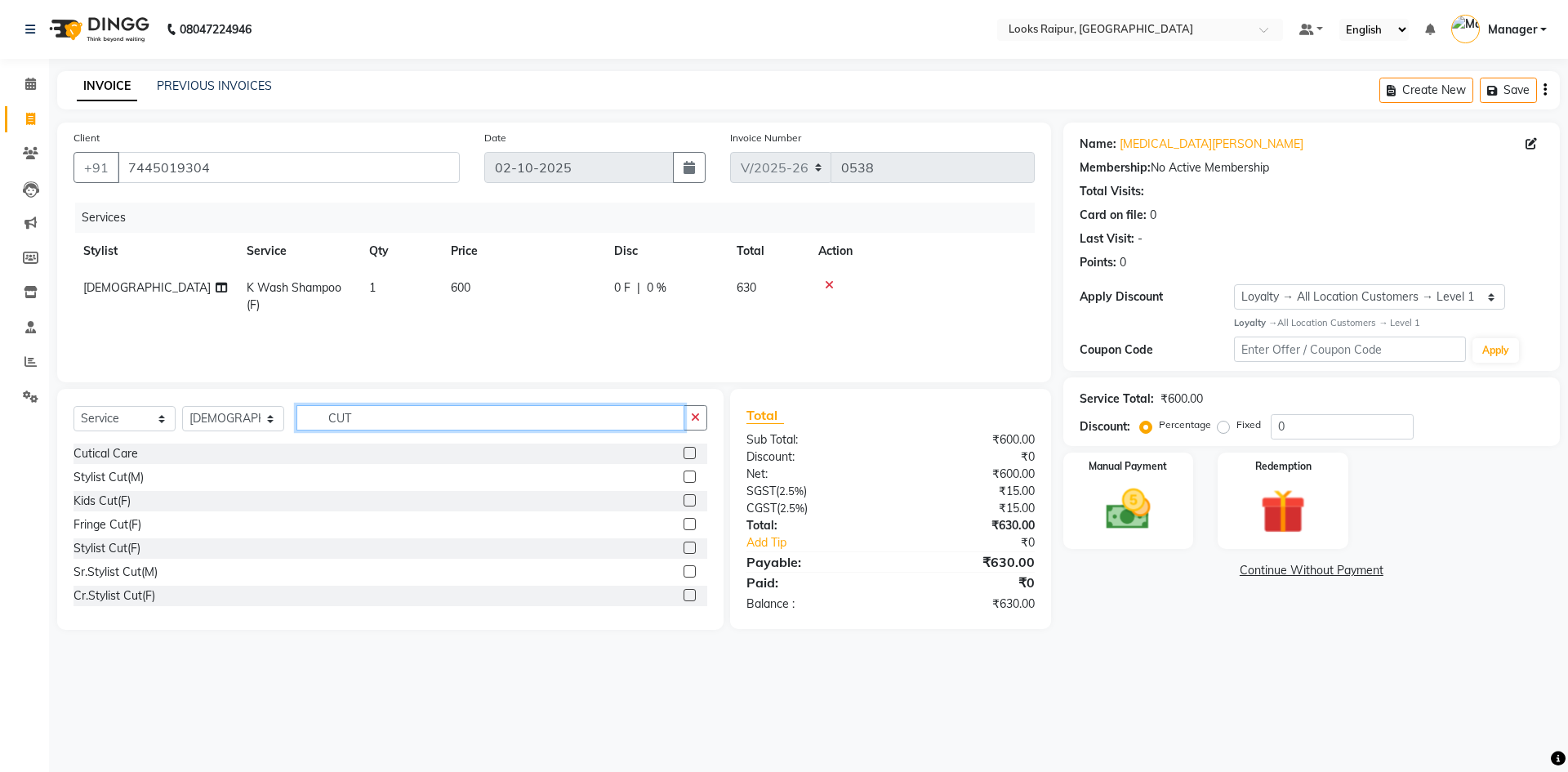
type input "CUT"
click at [684, 548] on label at bounding box center [690, 547] width 12 height 12
click at [684, 548] on input "checkbox" at bounding box center [689, 548] width 11 height 11
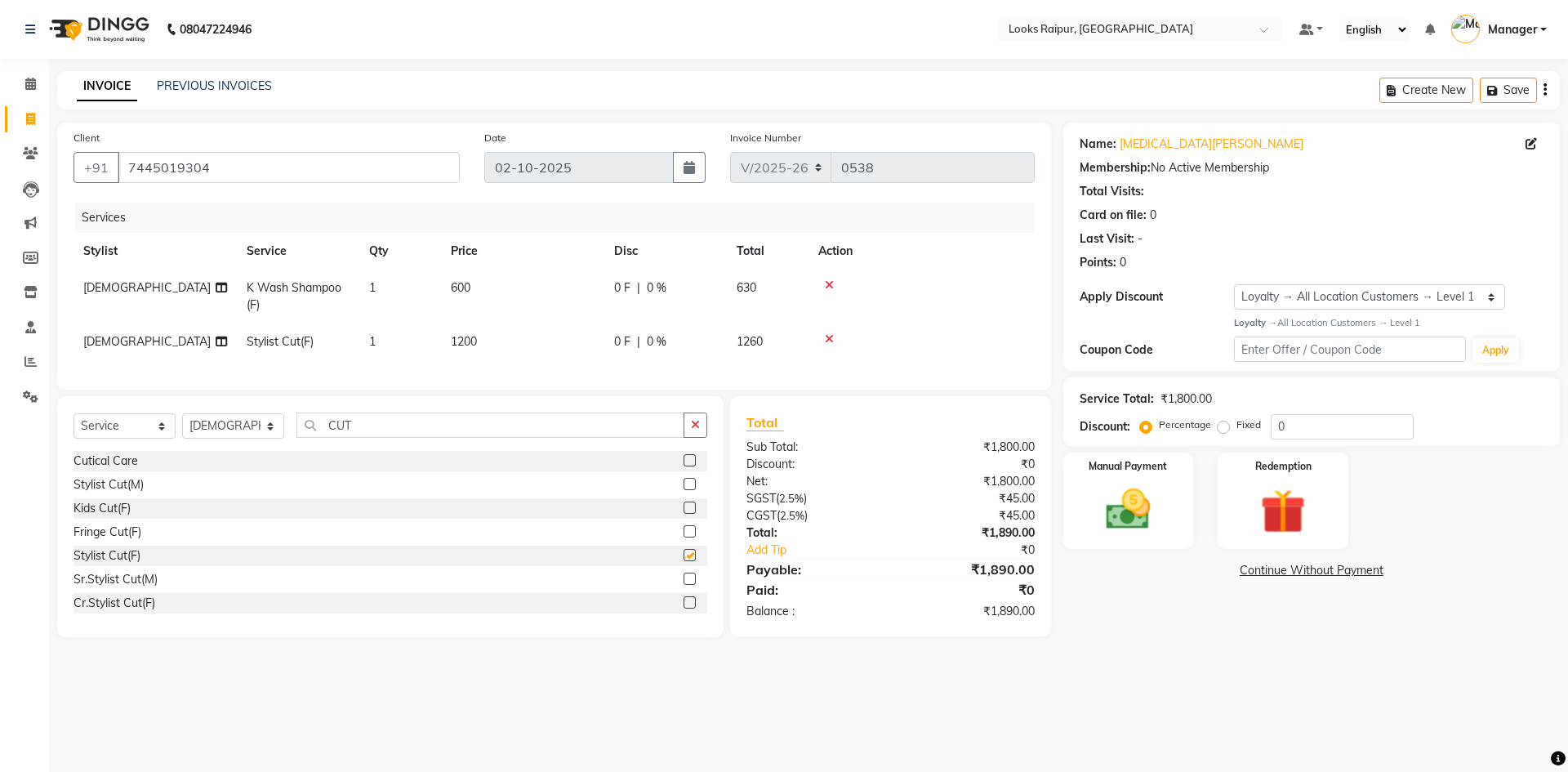
checkbox input "false"
click at [516, 347] on td "1200" at bounding box center [523, 341] width 163 height 36
select select "85882"
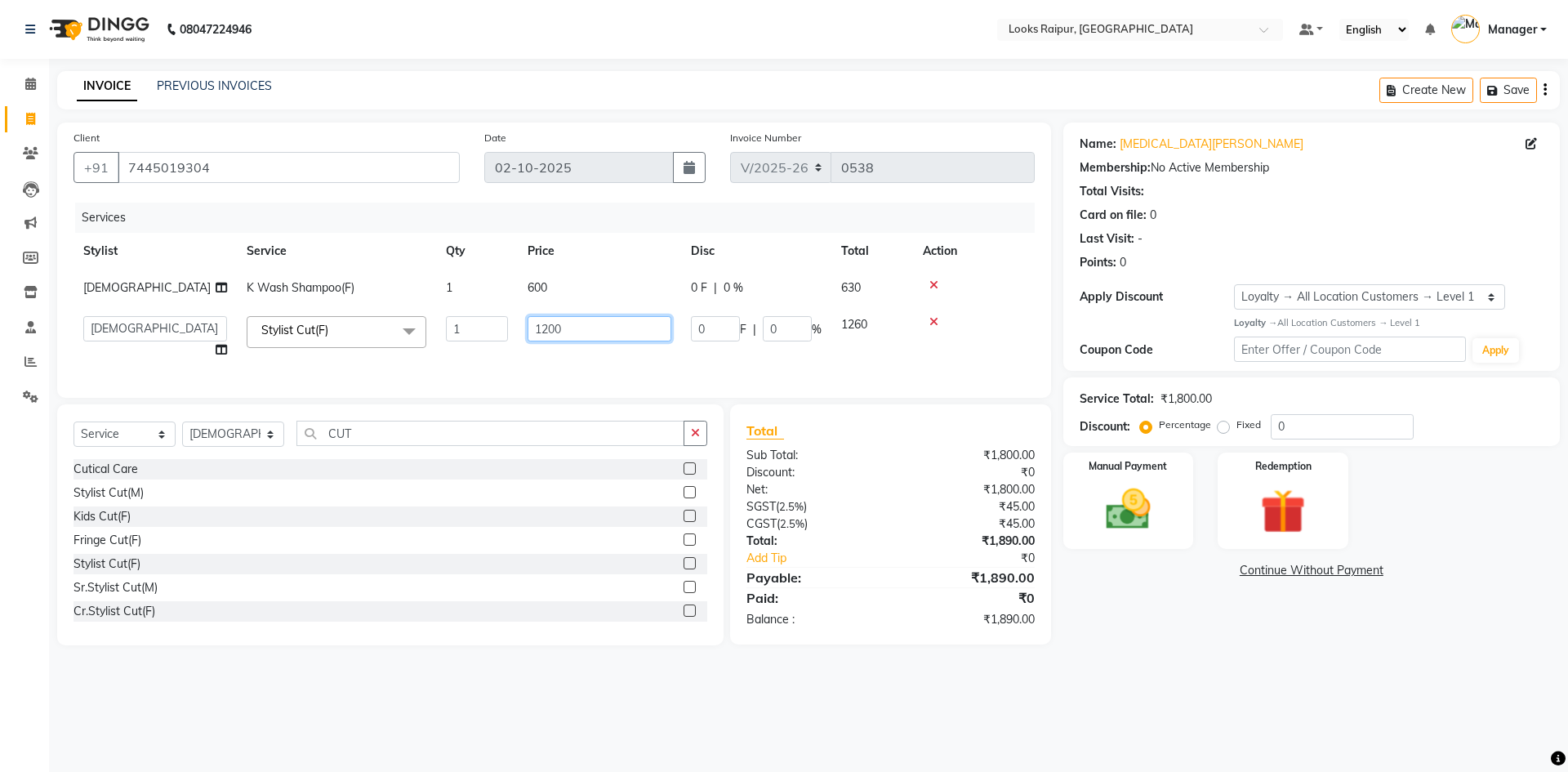
drag, startPoint x: 582, startPoint y: 319, endPoint x: 416, endPoint y: 324, distance: 166.1
click at [416, 324] on tr "Akshay_Pdct [PERSON_NAME] [PERSON_NAME] Counter_Sales Dheerendra_pdct [PERSON_N…" at bounding box center [554, 336] width 962 height 62
type input "1246"
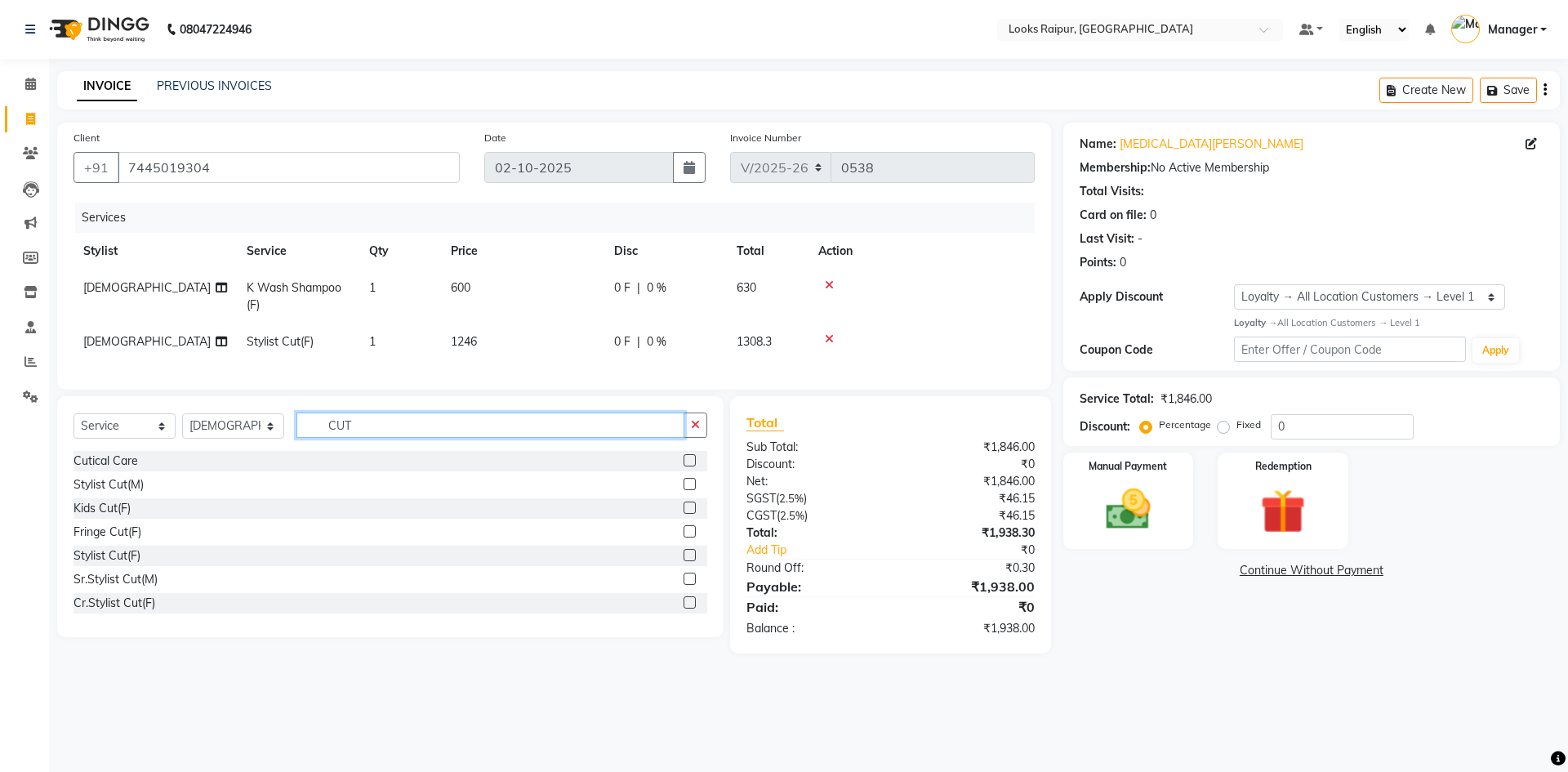
click at [368, 437] on input "CUT" at bounding box center [490, 425] width 388 height 26
click at [250, 432] on select "Select Stylist Akshay_Pdct [PERSON_NAME] [PERSON_NAME] Counter_Sales Dheerendra…" at bounding box center [234, 426] width 102 height 26
select select "85886"
click at [183, 426] on select "Select Stylist Akshay_Pdct [PERSON_NAME] [PERSON_NAME] Counter_Sales Dheerendra…" at bounding box center [234, 426] width 102 height 26
click at [384, 437] on input "CUT" at bounding box center [490, 425] width 388 height 26
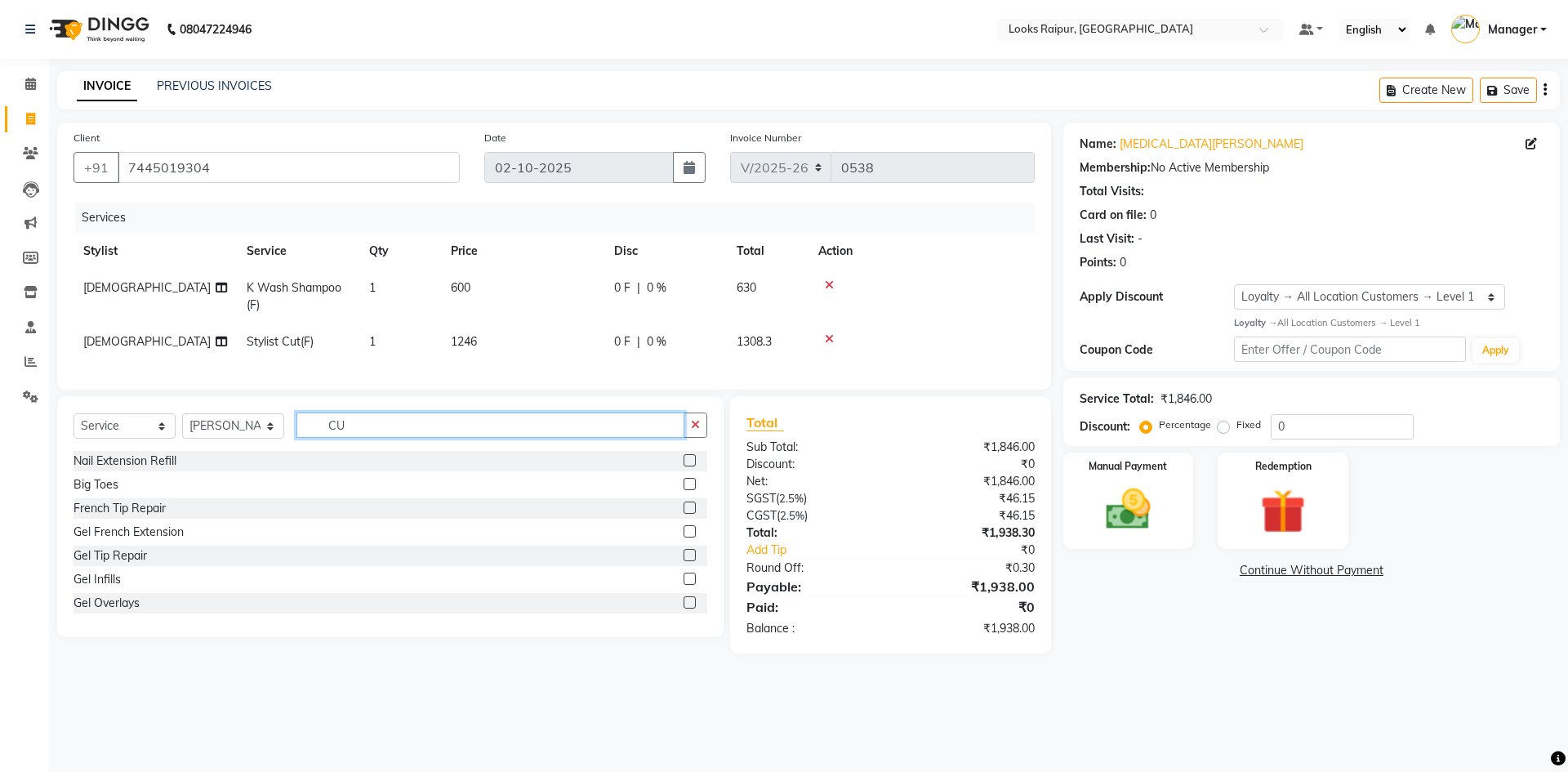
type input "C"
type input "WASH"
click at [686, 561] on label at bounding box center [690, 554] width 12 height 12
click at [686, 561] on input "checkbox" at bounding box center [689, 555] width 11 height 11
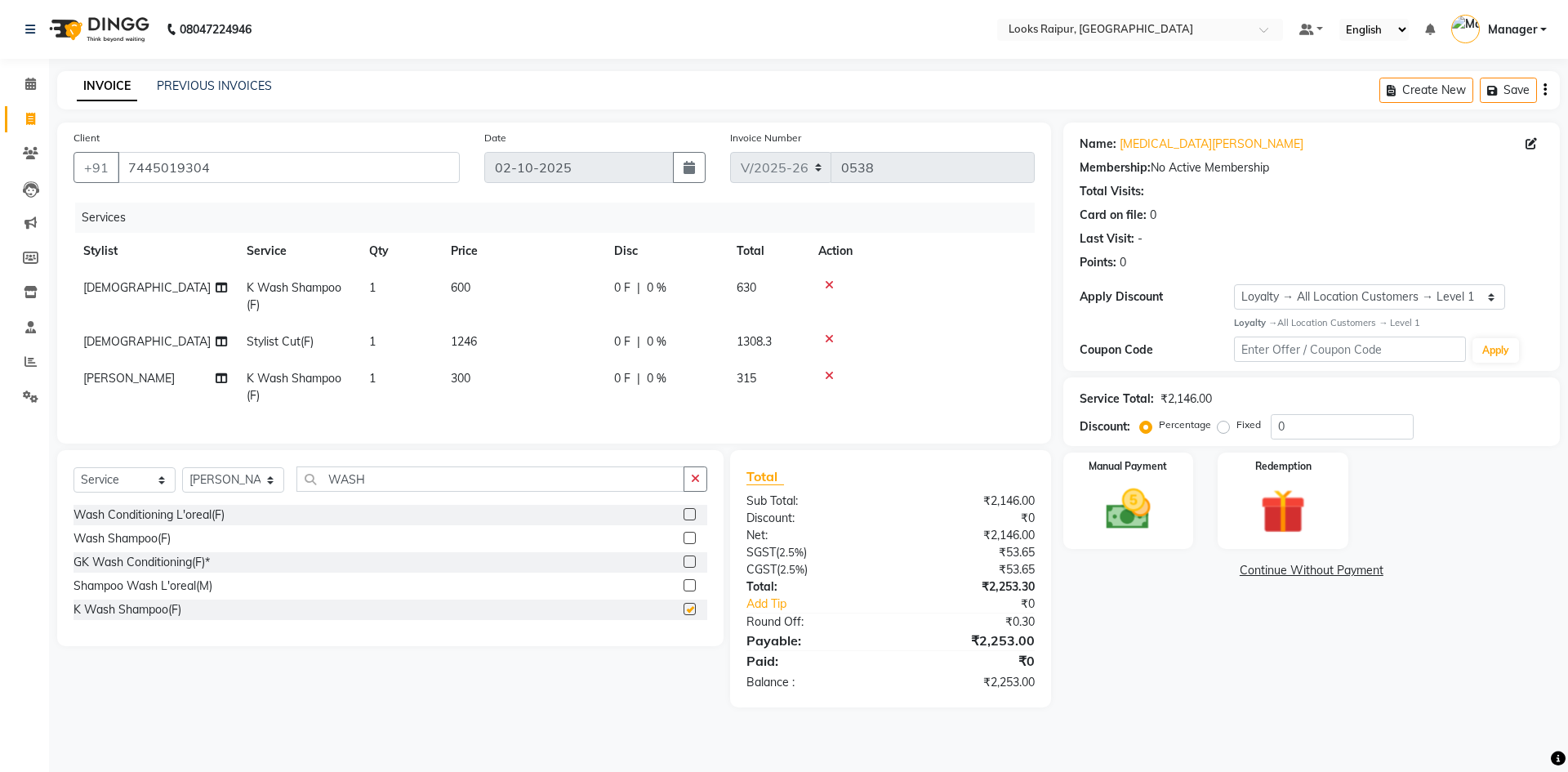
checkbox input "false"
drag, startPoint x: 510, startPoint y: 344, endPoint x: 528, endPoint y: 368, distance: 30.0
click at [518, 353] on td "1246" at bounding box center [523, 341] width 163 height 36
select select "85882"
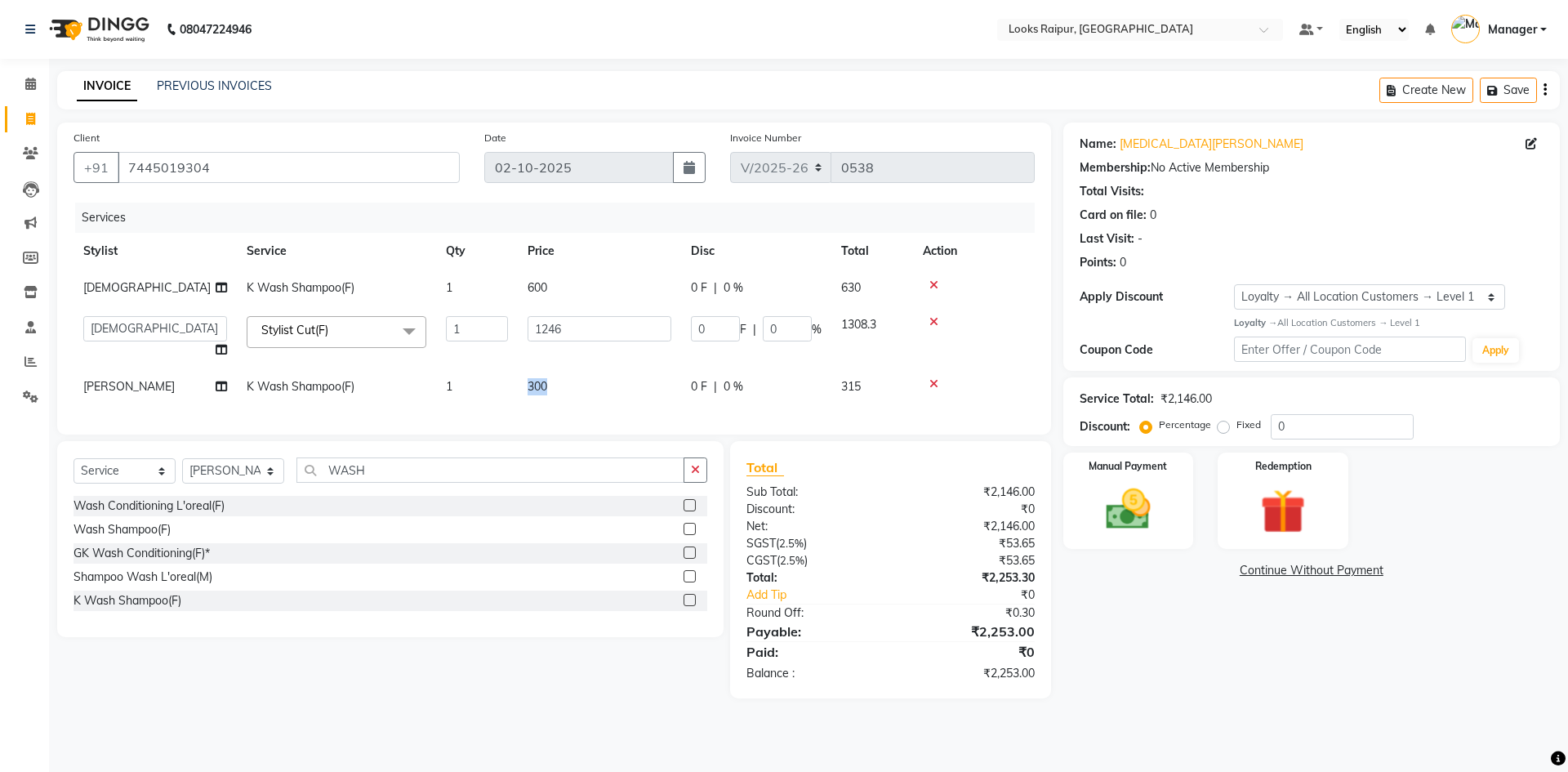
drag, startPoint x: 573, startPoint y: 385, endPoint x: 475, endPoint y: 387, distance: 98.0
click at [475, 387] on tr "[PERSON_NAME] K Wash Shampoo(F) 1 300 0 F | 0 % 315" at bounding box center [554, 386] width 962 height 36
click at [563, 380] on td "300" at bounding box center [600, 386] width 163 height 36
select select "85886"
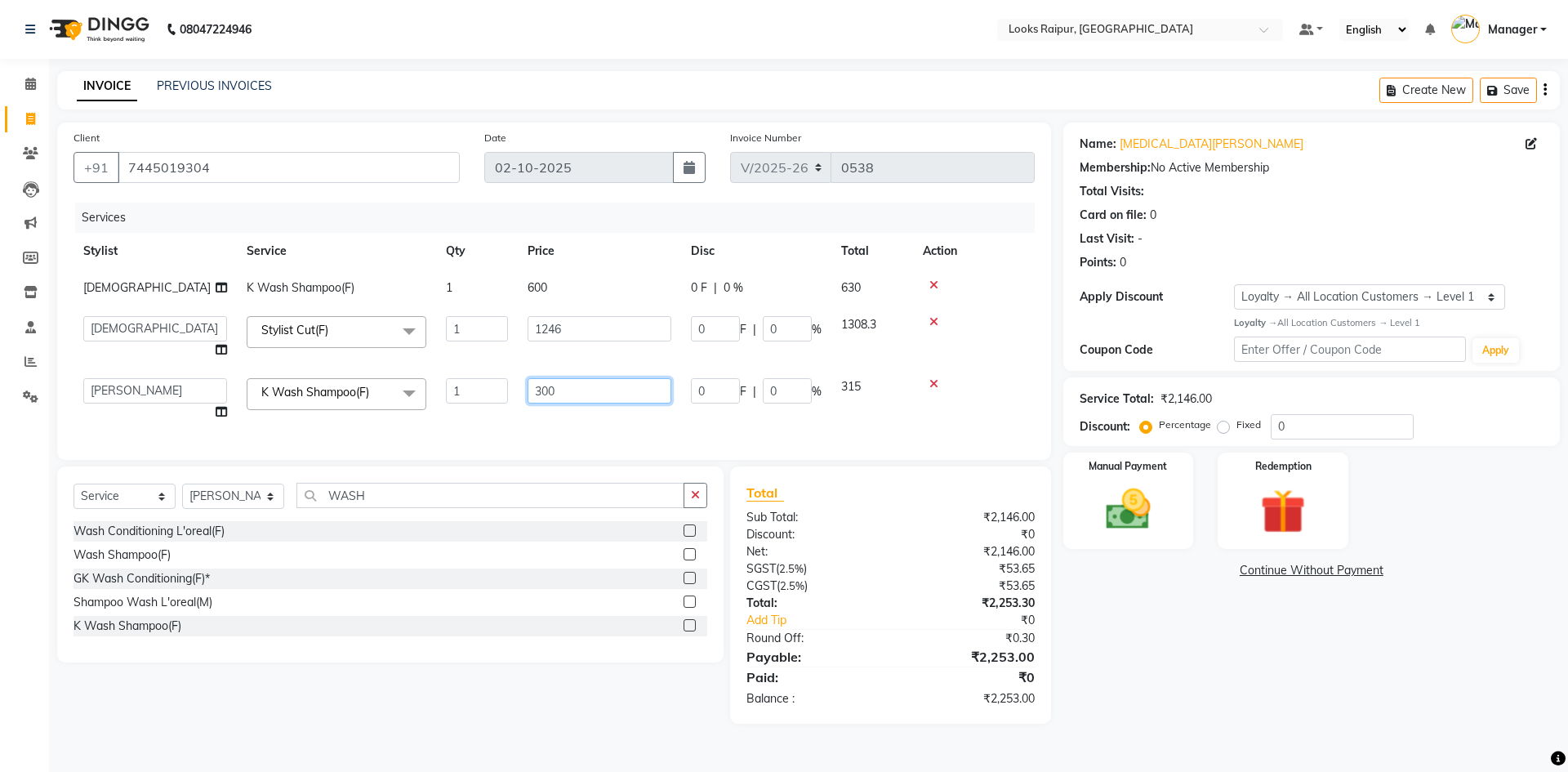
drag, startPoint x: 566, startPoint y: 385, endPoint x: 402, endPoint y: 383, distance: 164.0
click at [402, 383] on tr "Akshay_Pdct [PERSON_NAME] [PERSON_NAME] Counter_Sales Dheerendra_pdct [PERSON_N…" at bounding box center [554, 398] width 962 height 62
type input "600"
click at [407, 504] on div "Select Service Product Membership Package Voucher Prepaid Gift Card Select Styl…" at bounding box center [391, 501] width 634 height 38
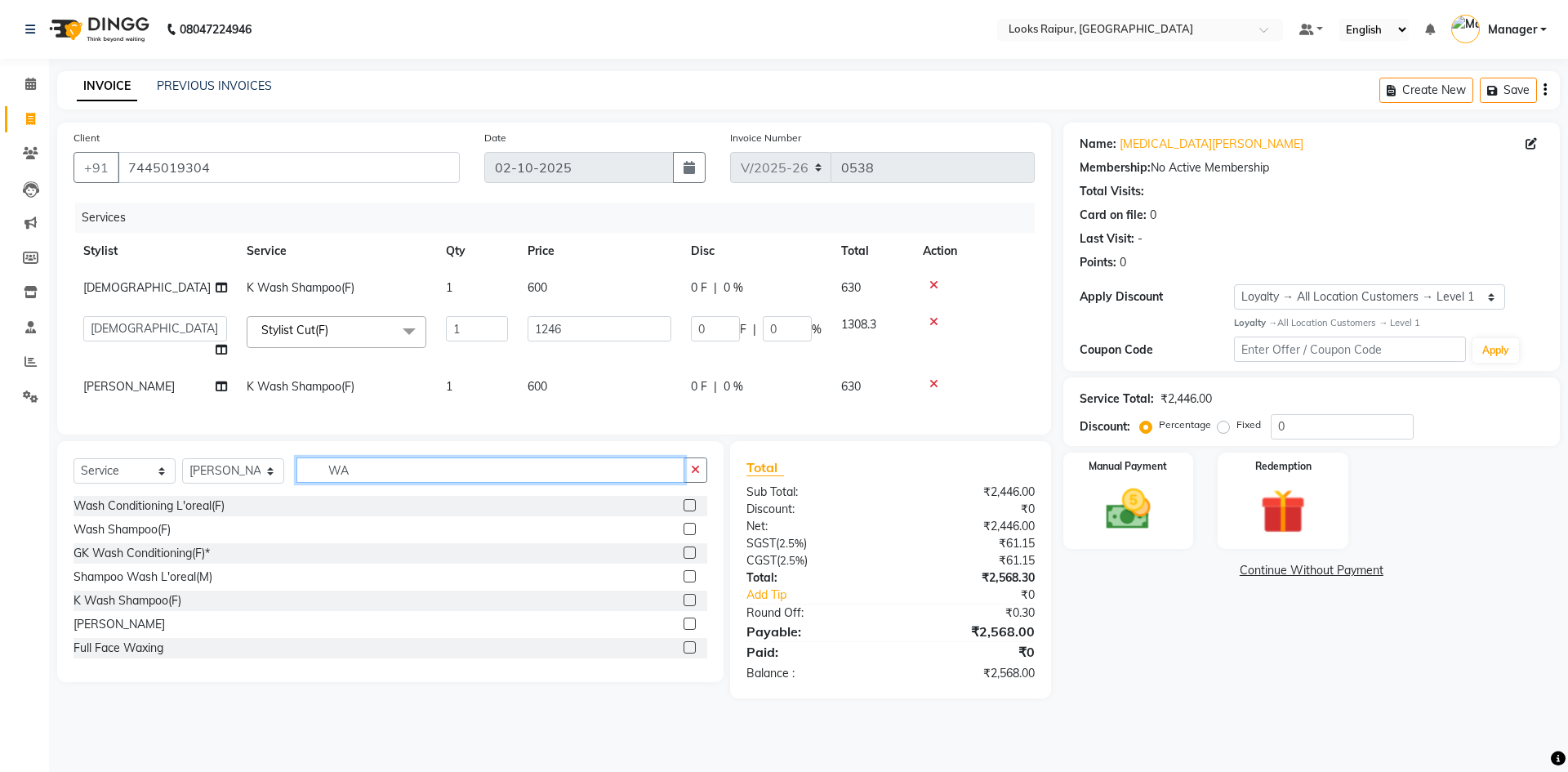
type input "W"
type input "CUT"
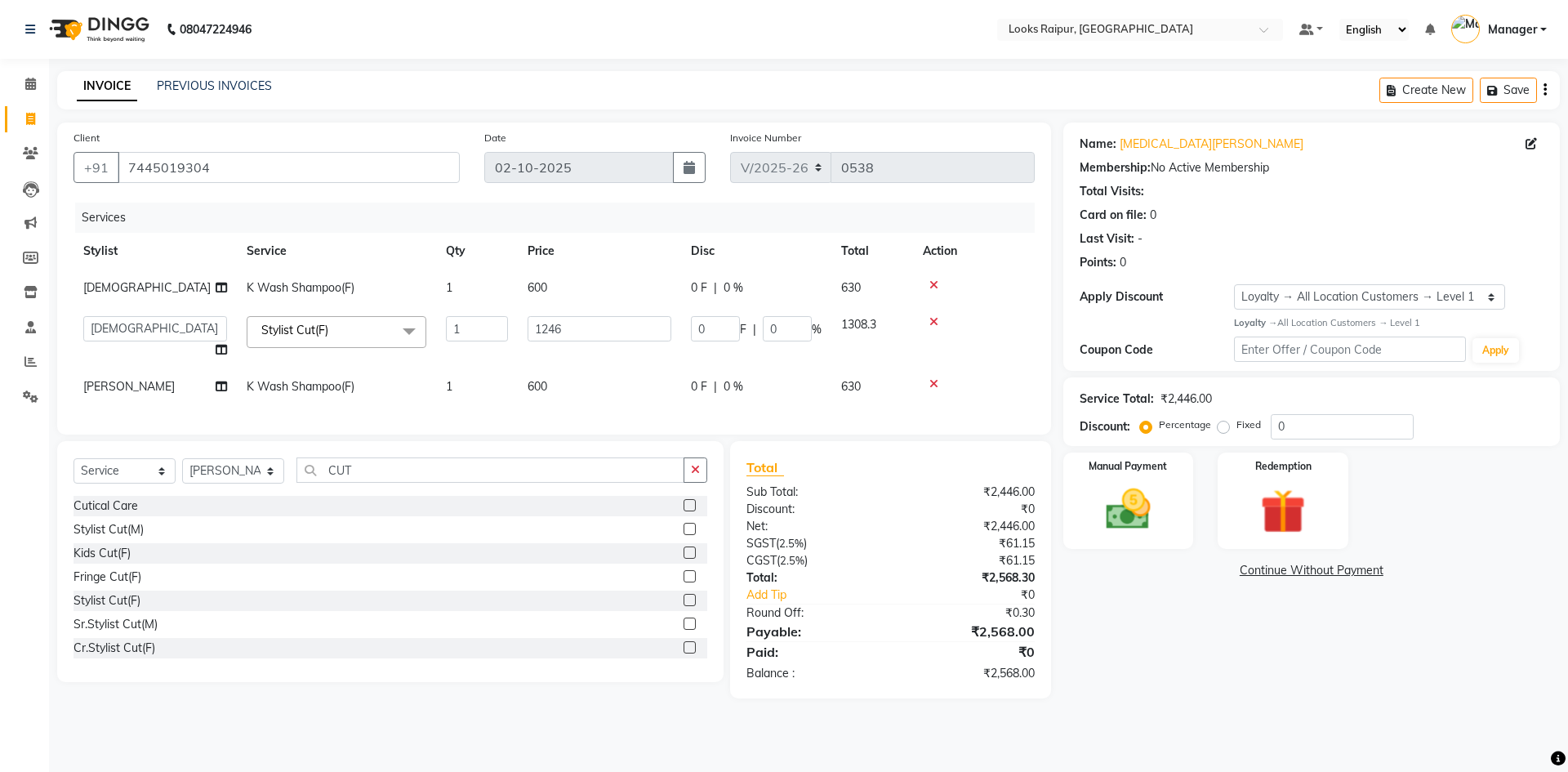
click at [684, 606] on label at bounding box center [690, 599] width 12 height 12
click at [684, 606] on input "checkbox" at bounding box center [689, 600] width 11 height 11
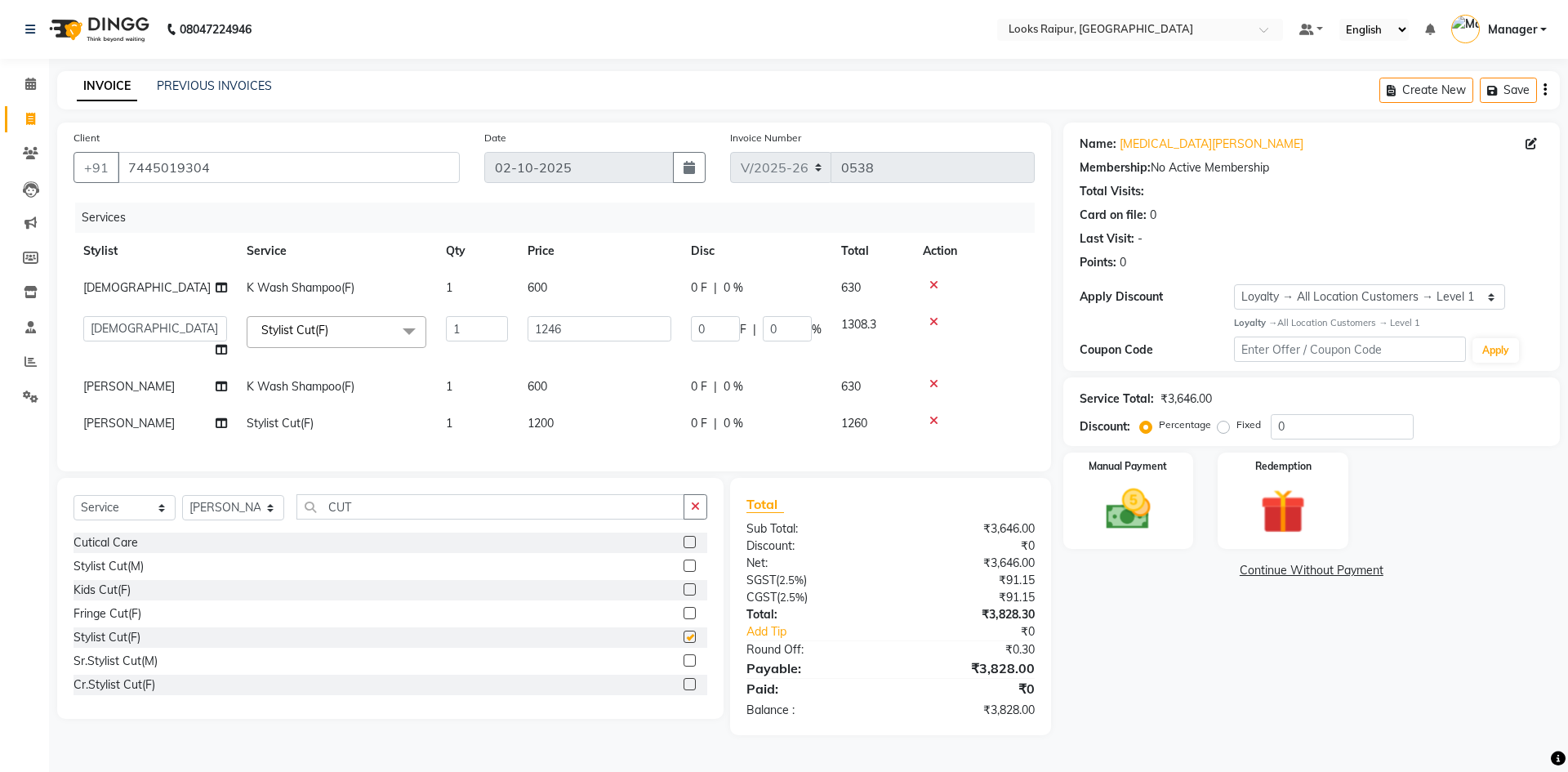
checkbox input "false"
click at [577, 436] on td "1200" at bounding box center [600, 423] width 163 height 36
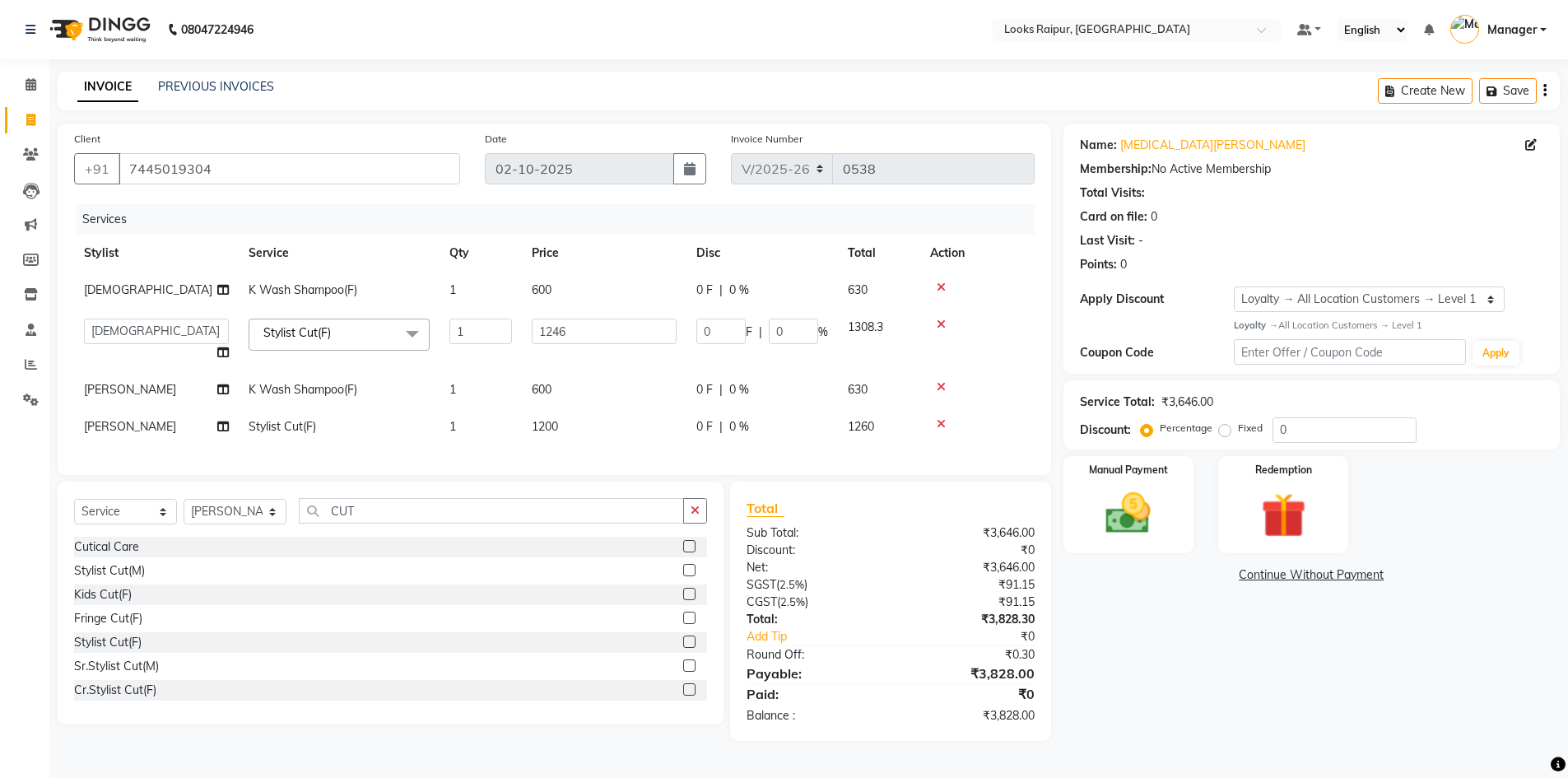
select select "85886"
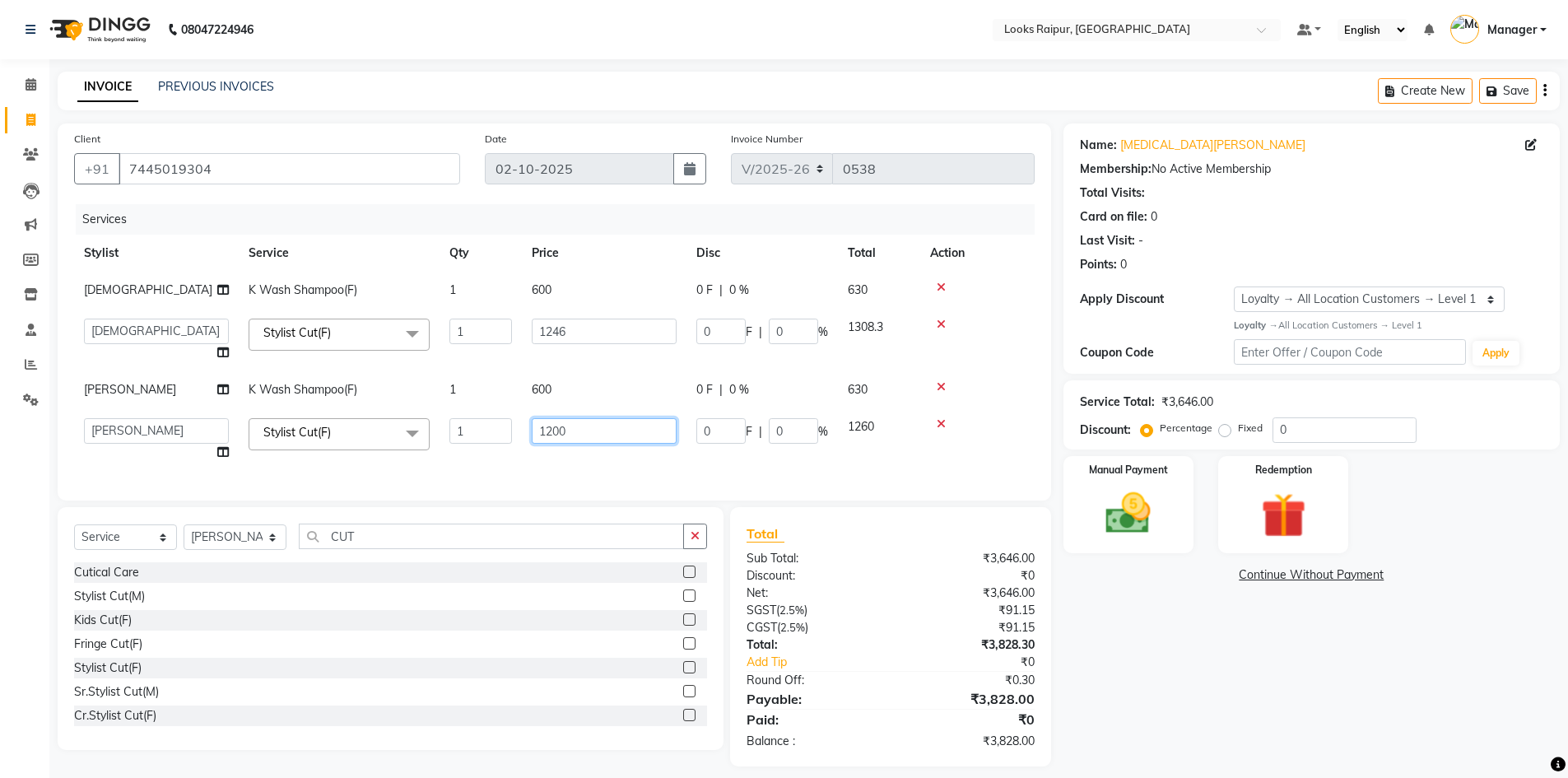
drag, startPoint x: 610, startPoint y: 419, endPoint x: 443, endPoint y: 417, distance: 167.0
click at [443, 417] on tr "Akshay_Pdct [PERSON_NAME] [PERSON_NAME] Counter_Sales Dheerendra_pdct [PERSON_N…" at bounding box center [554, 439] width 960 height 62
type input "1246"
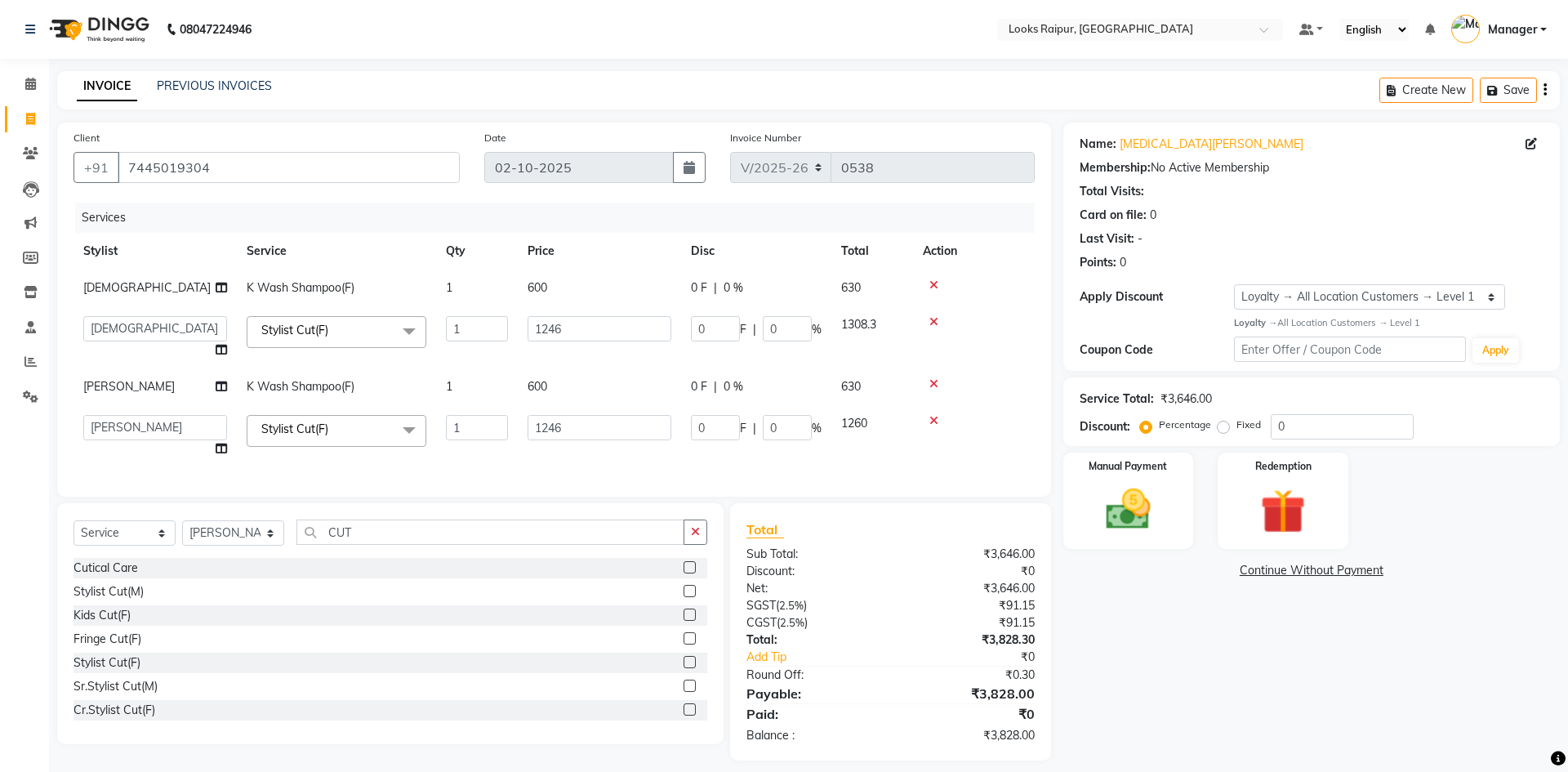
click at [592, 459] on div "Services Stylist Service Qty Price Disc Total Action Shiva K Wash Shampoo(F) 1 …" at bounding box center [554, 340] width 962 height 278
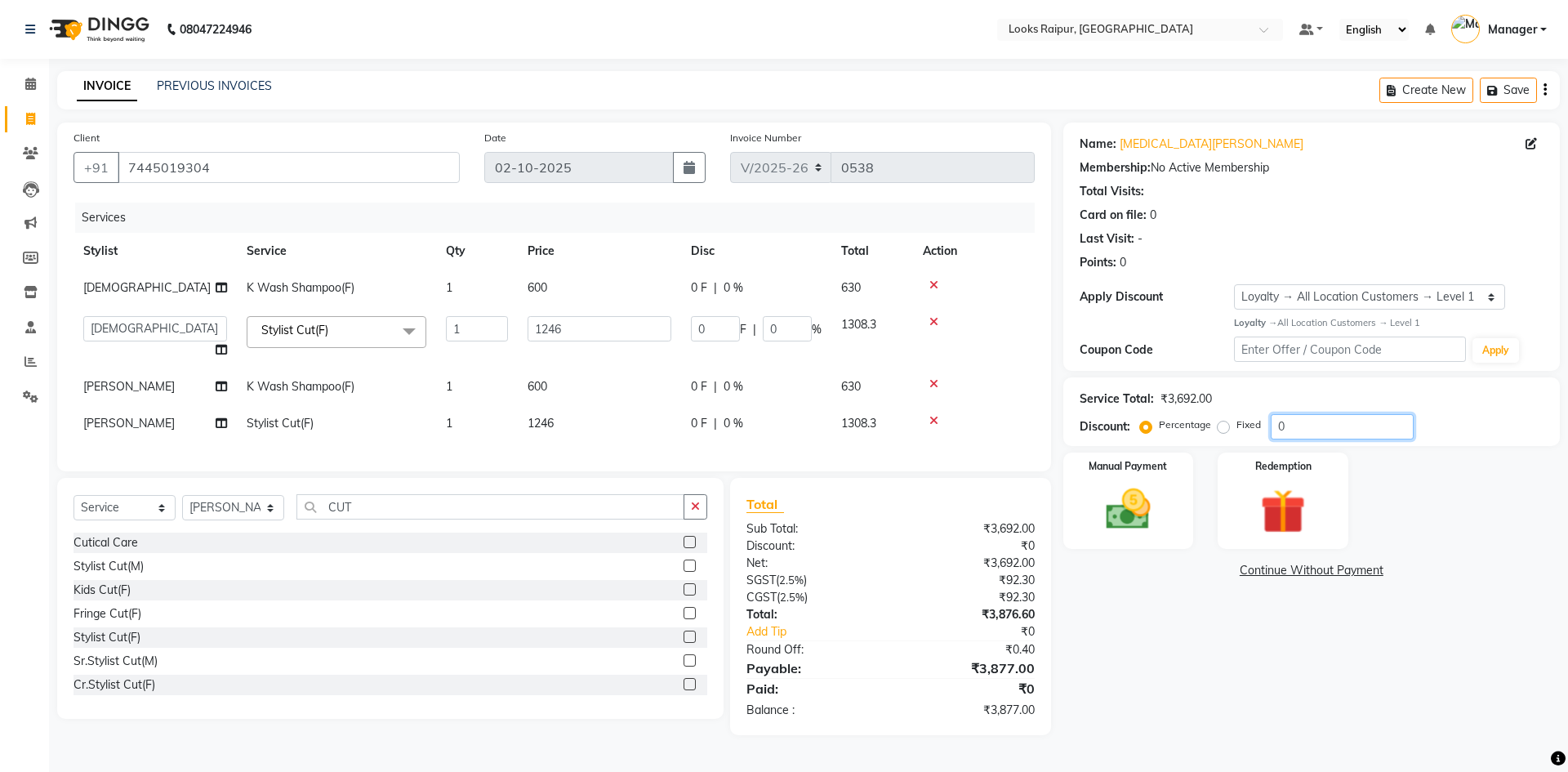
click at [1314, 436] on input "0" at bounding box center [1342, 427] width 143 height 26
type input "3"
type input "37.38"
type input "3"
type input "30"
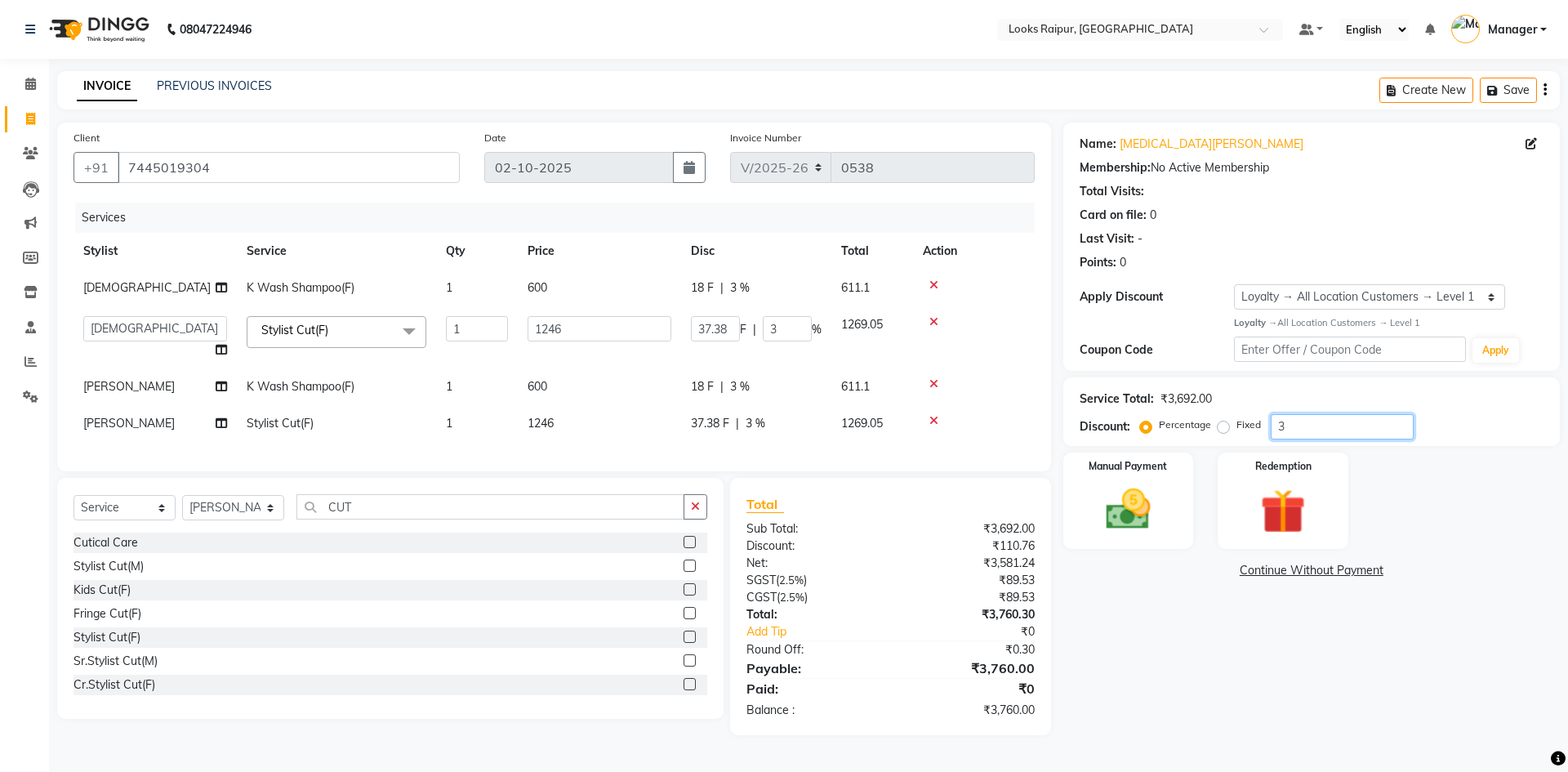
type input "373.8"
type input "30"
type input "3"
type input "37.38"
type input "3"
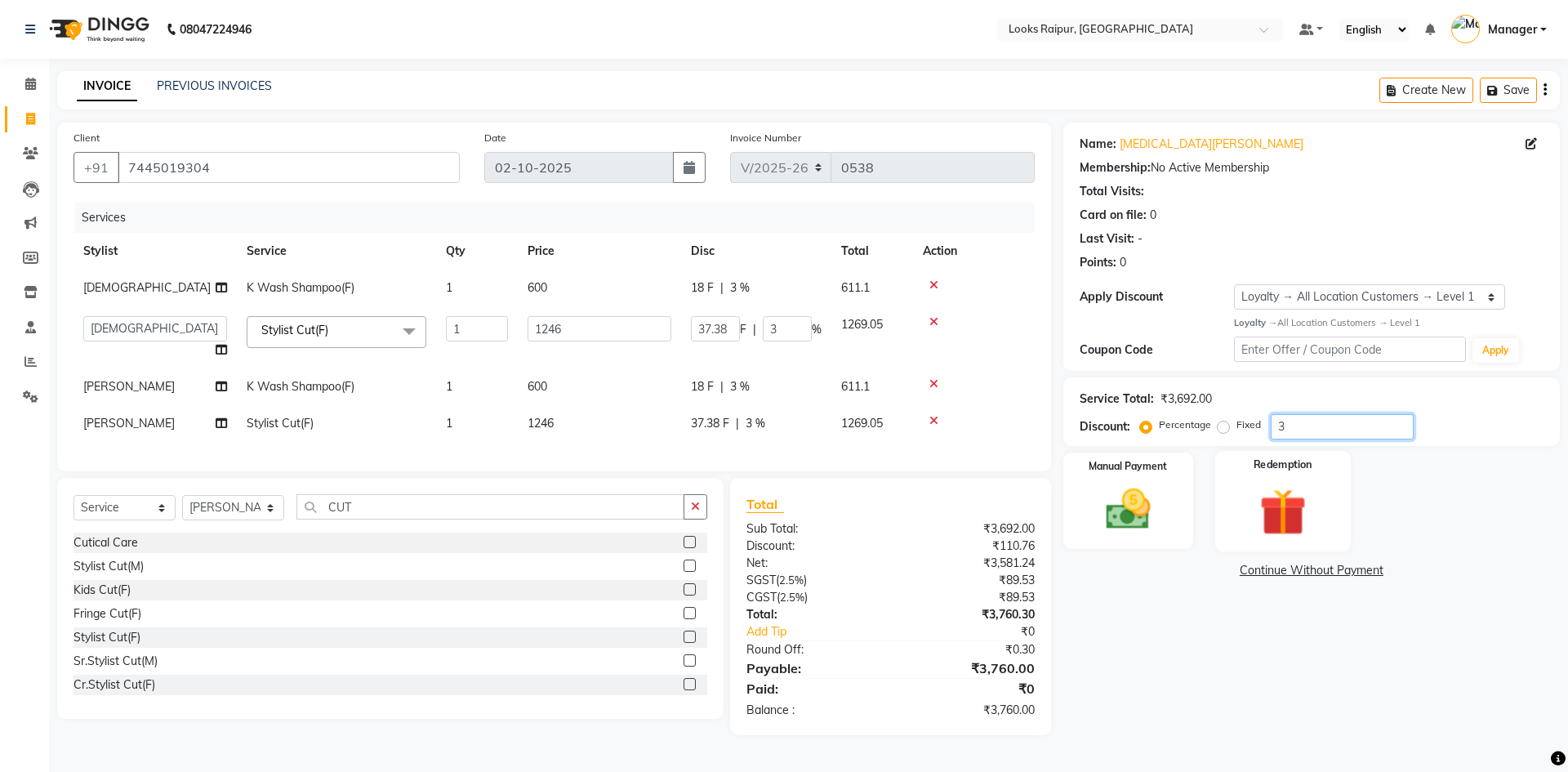
type input "0"
type input "2"
type input "24.92"
type input "2"
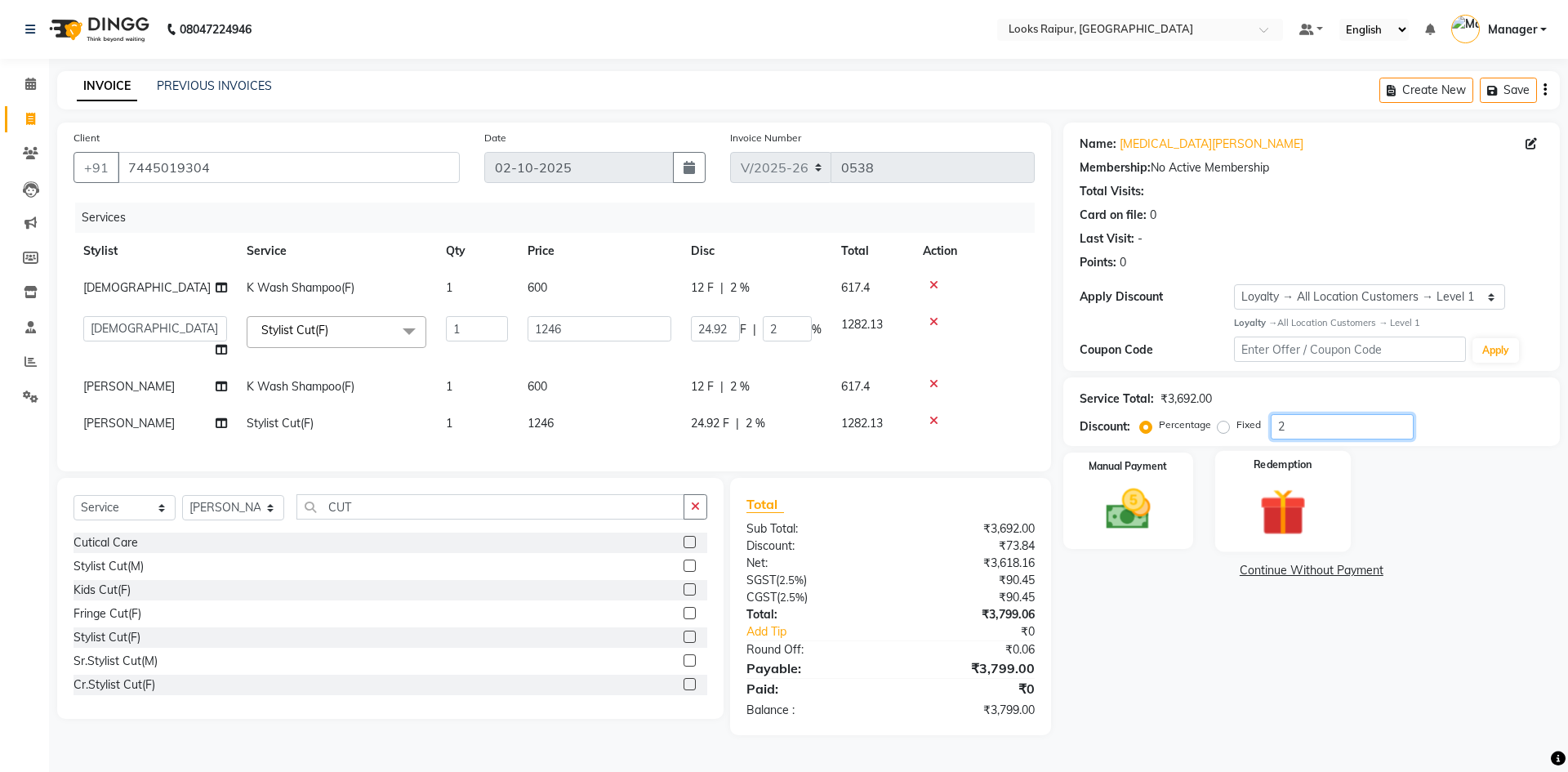
type input "20"
type input "249.2"
type input "20"
type input "2"
type input "24.92"
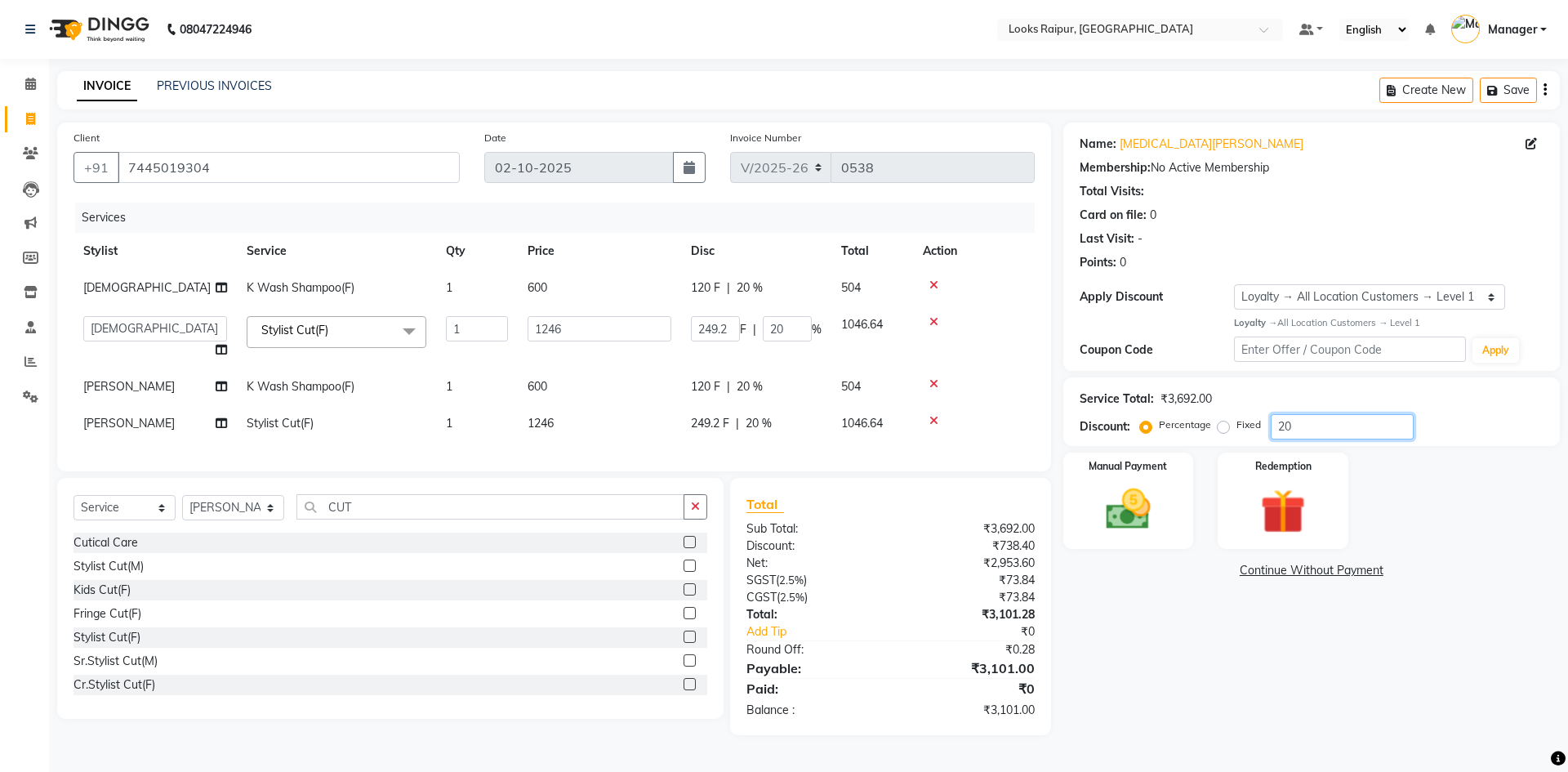
type input "2"
type input "25"
type input "311.5"
type input "25"
type input "2"
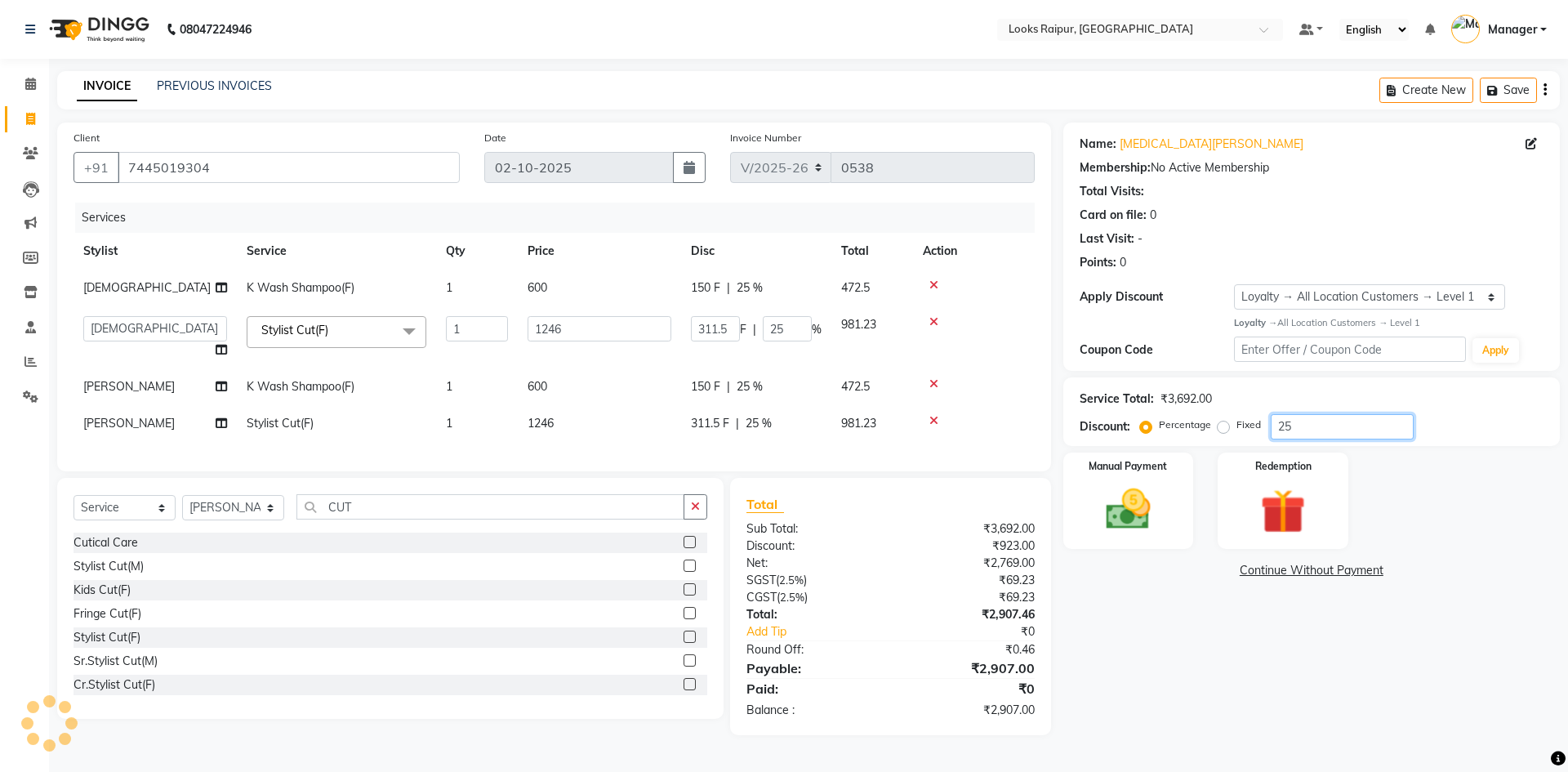
type input "24.92"
type input "2"
type input "20"
type input "249.2"
type input "20"
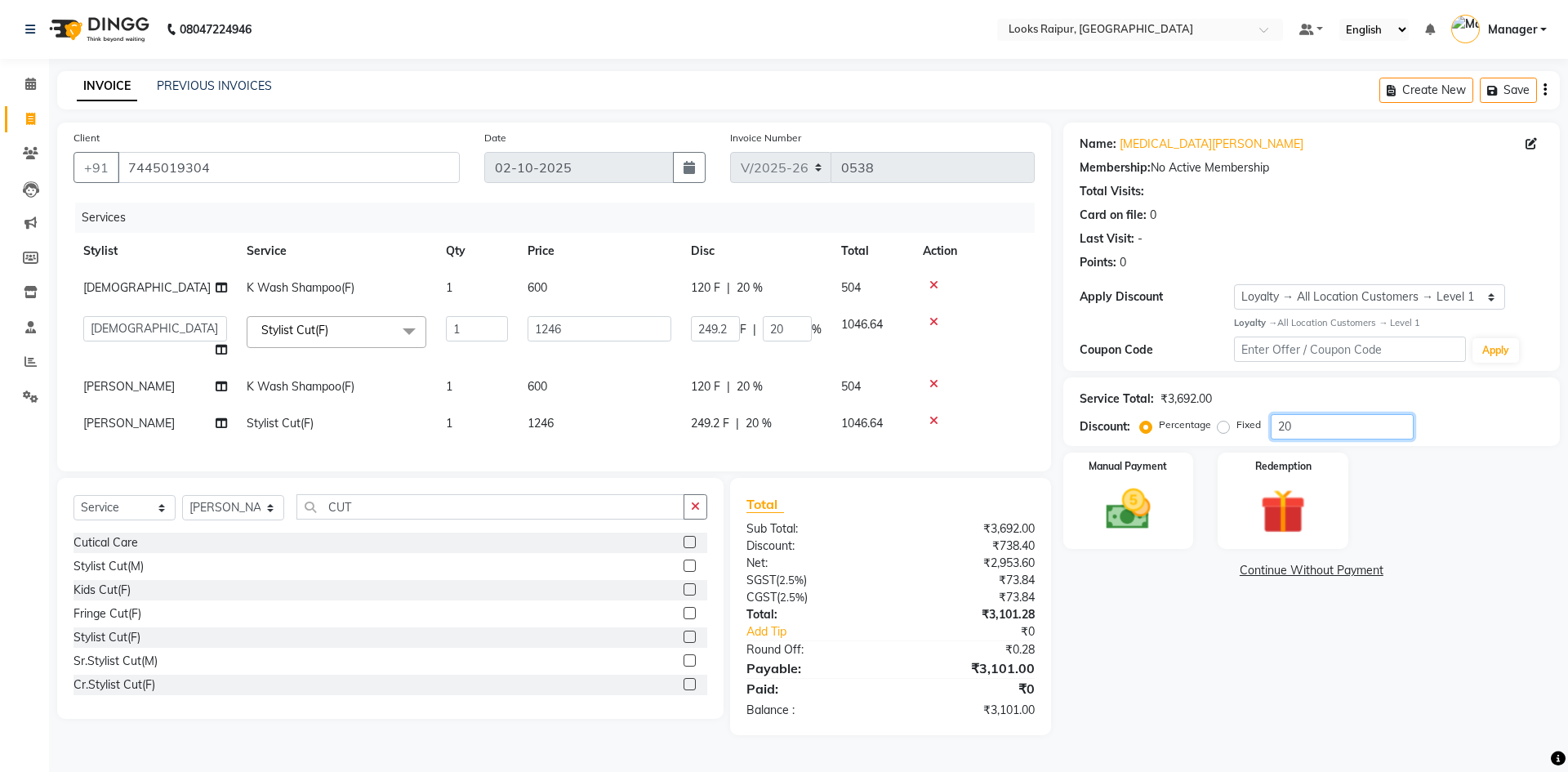
type input "20"
drag, startPoint x: 591, startPoint y: 267, endPoint x: 618, endPoint y: 281, distance: 30.4
click at [598, 272] on table "Stylist Service Qty Price Disc Total Action Shiva K Wash Shampoo(F) 1 600 120 F…" at bounding box center [554, 336] width 962 height 209
click at [586, 283] on td "600" at bounding box center [600, 287] width 163 height 36
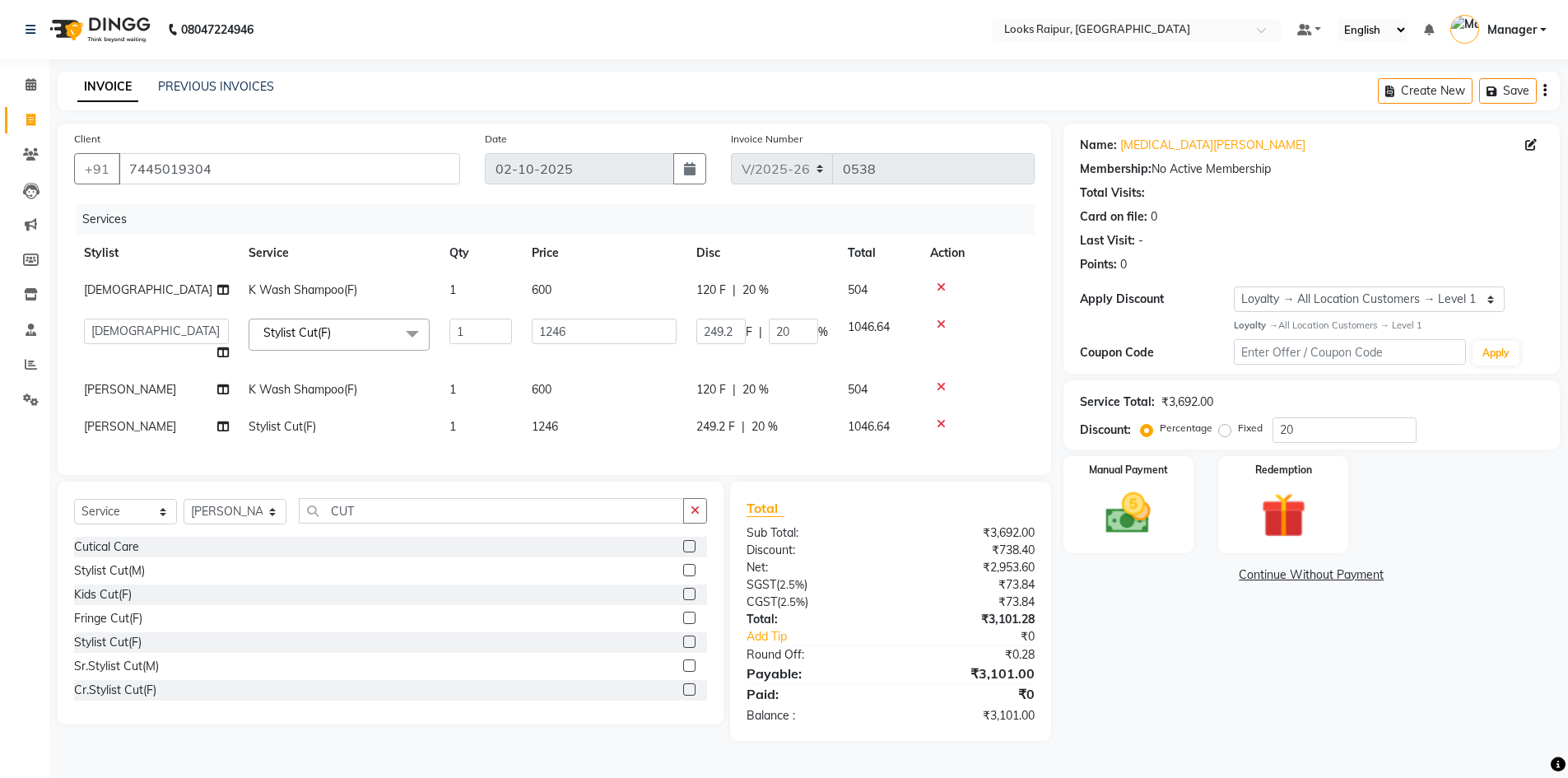
select select "85882"
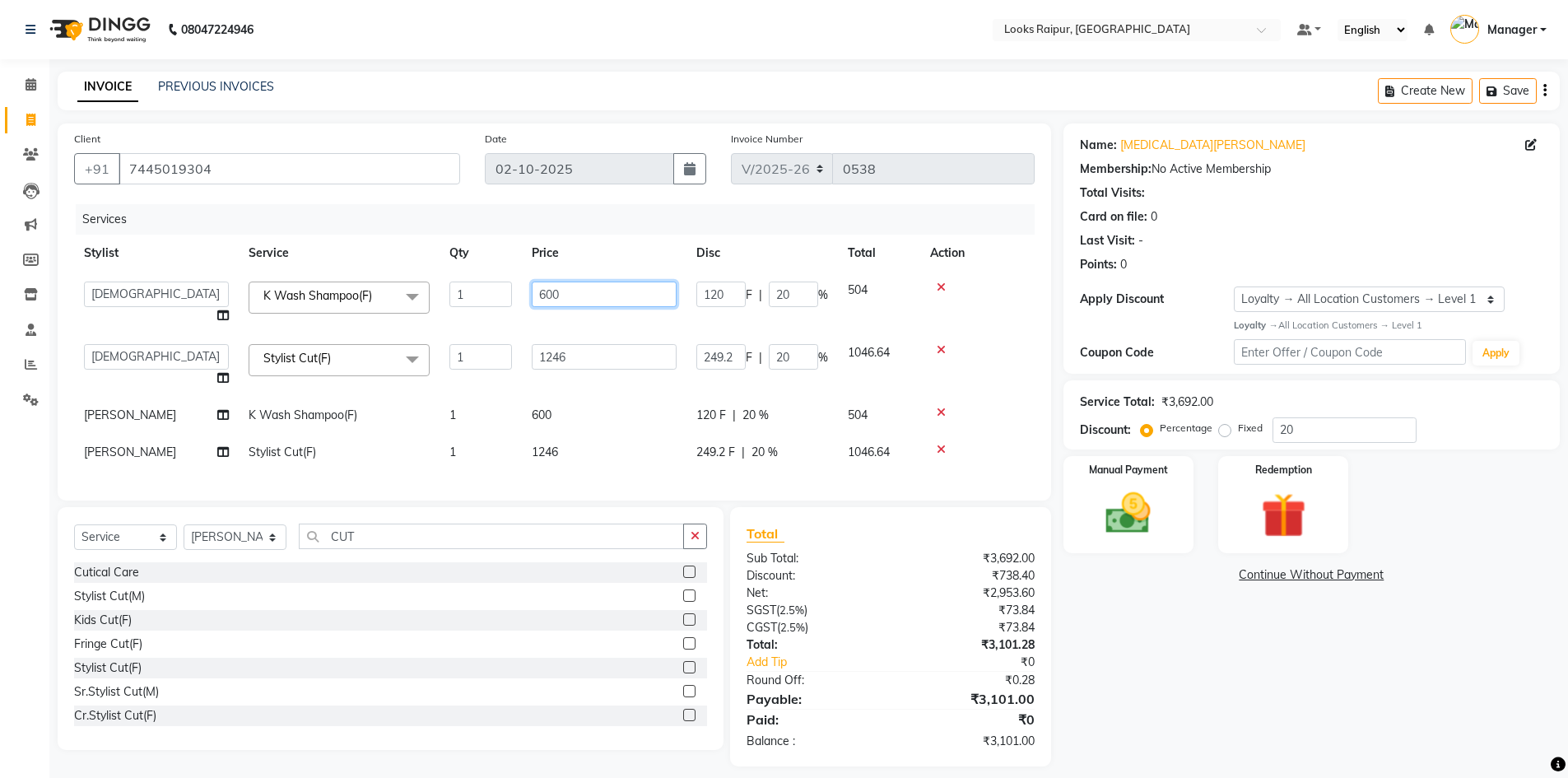
drag, startPoint x: 616, startPoint y: 293, endPoint x: 492, endPoint y: 319, distance: 126.7
click at [492, 319] on tr "Akshay_Pdct [PERSON_NAME] [PERSON_NAME] Counter_Sales Dheerendra_pdct [PERSON_N…" at bounding box center [554, 303] width 960 height 62
type input "400"
click at [596, 444] on td "1246" at bounding box center [604, 452] width 164 height 37
select select "85886"
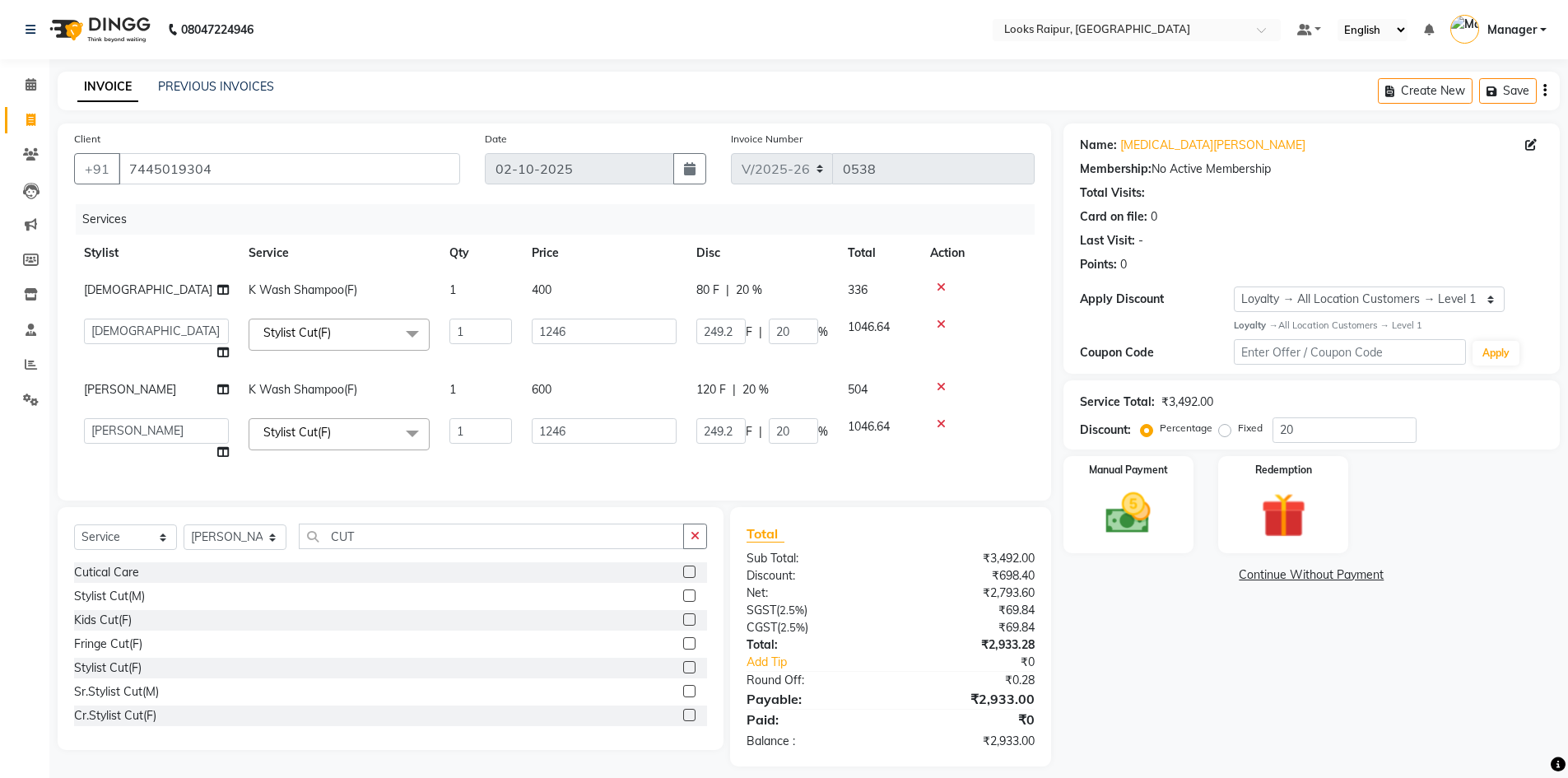
click at [567, 380] on td "600" at bounding box center [604, 389] width 164 height 37
select select "85886"
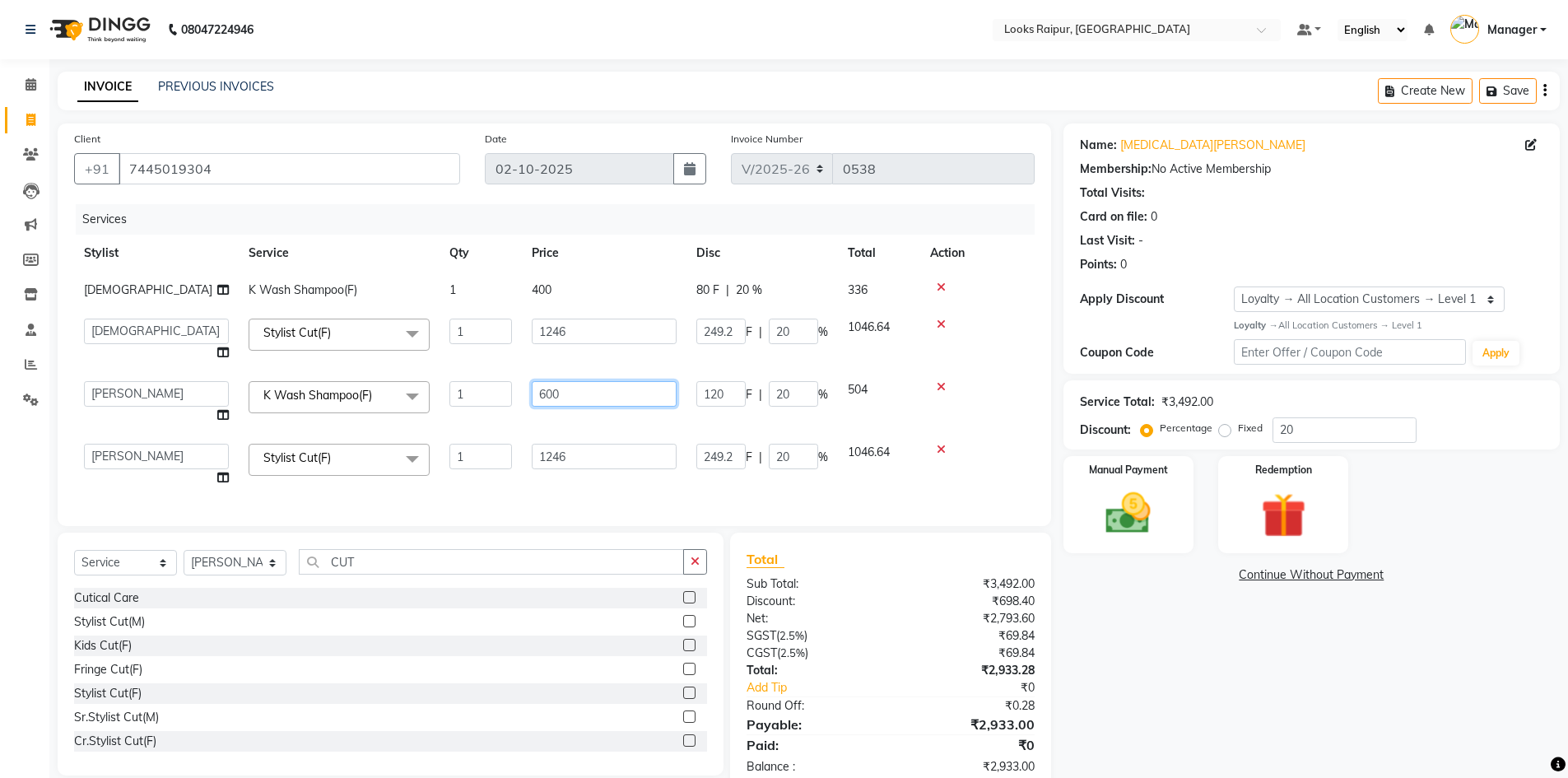
drag, startPoint x: 578, startPoint y: 383, endPoint x: 489, endPoint y: 412, distance: 93.6
click at [489, 412] on tr "Akshay_Pdct [PERSON_NAME] [PERSON_NAME] Counter_Sales Dheerendra_pdct [PERSON_N…" at bounding box center [554, 401] width 960 height 62
type input "400"
click at [659, 494] on div "Services Stylist Service Qty Price Disc Total Action Shiva K Wash Shampoo(F) 1 …" at bounding box center [554, 356] width 960 height 305
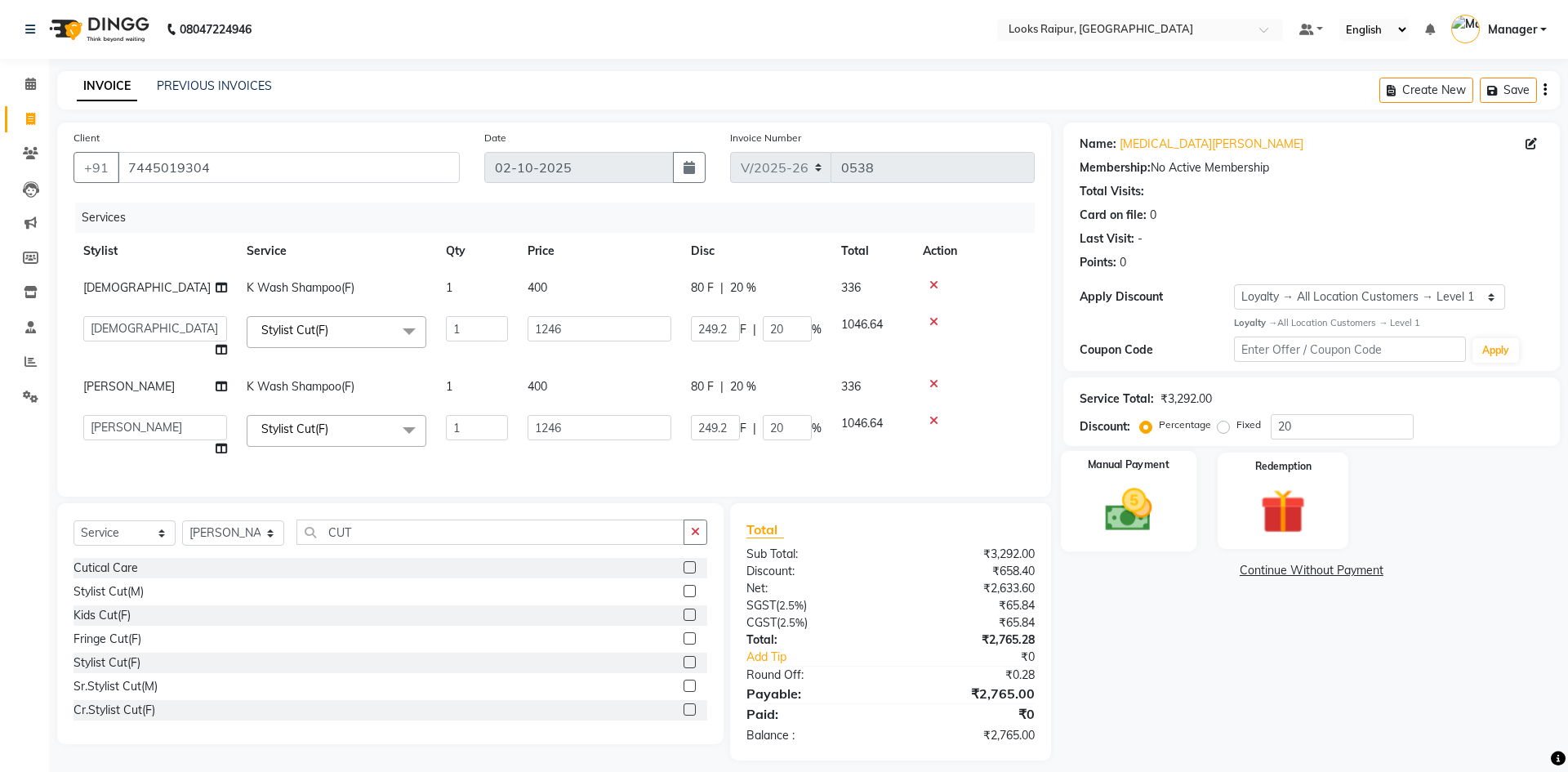
click at [1100, 495] on img at bounding box center [1127, 509] width 76 height 54
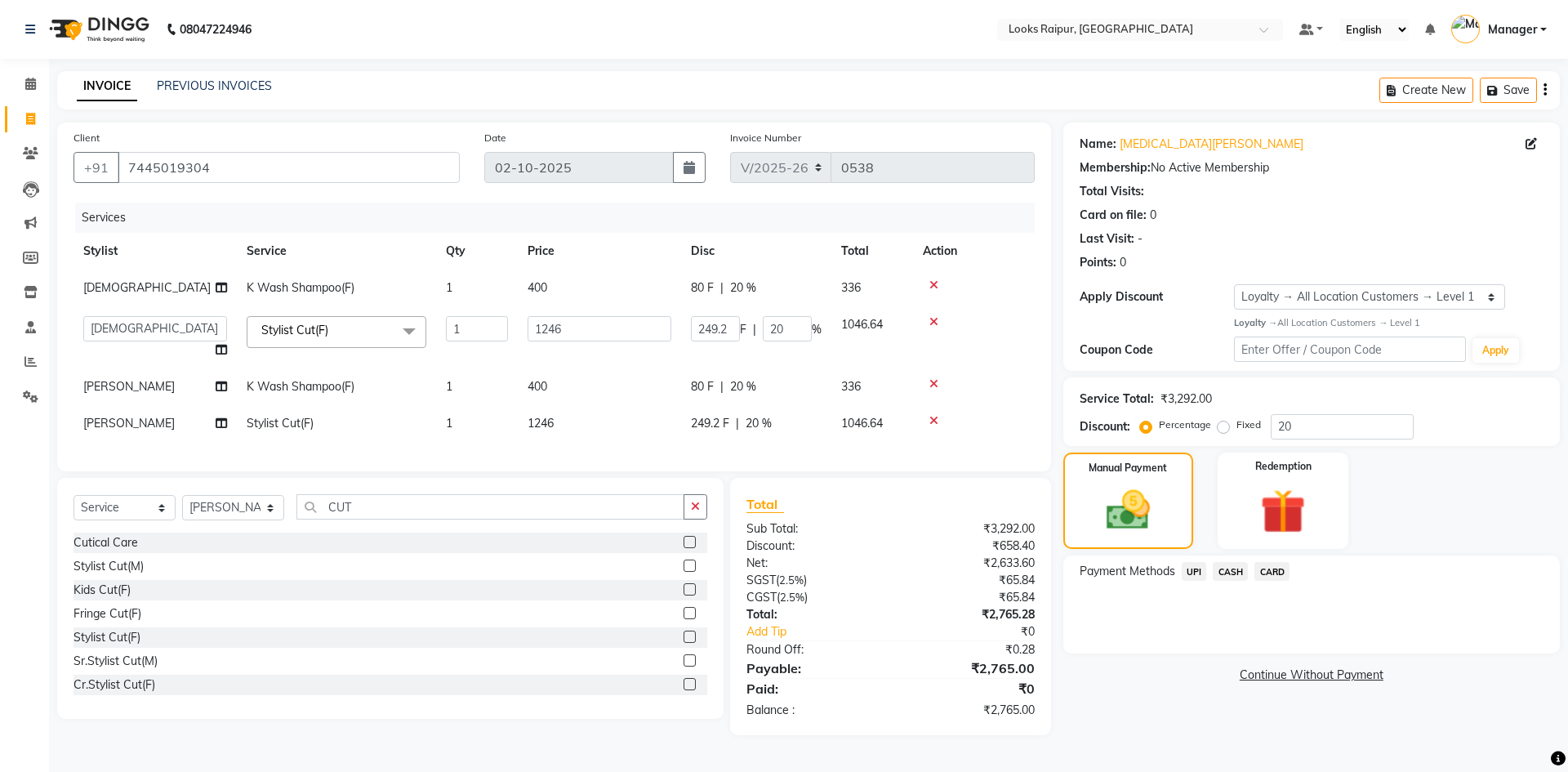
click at [1190, 573] on span "UPI" at bounding box center [1195, 571] width 26 height 19
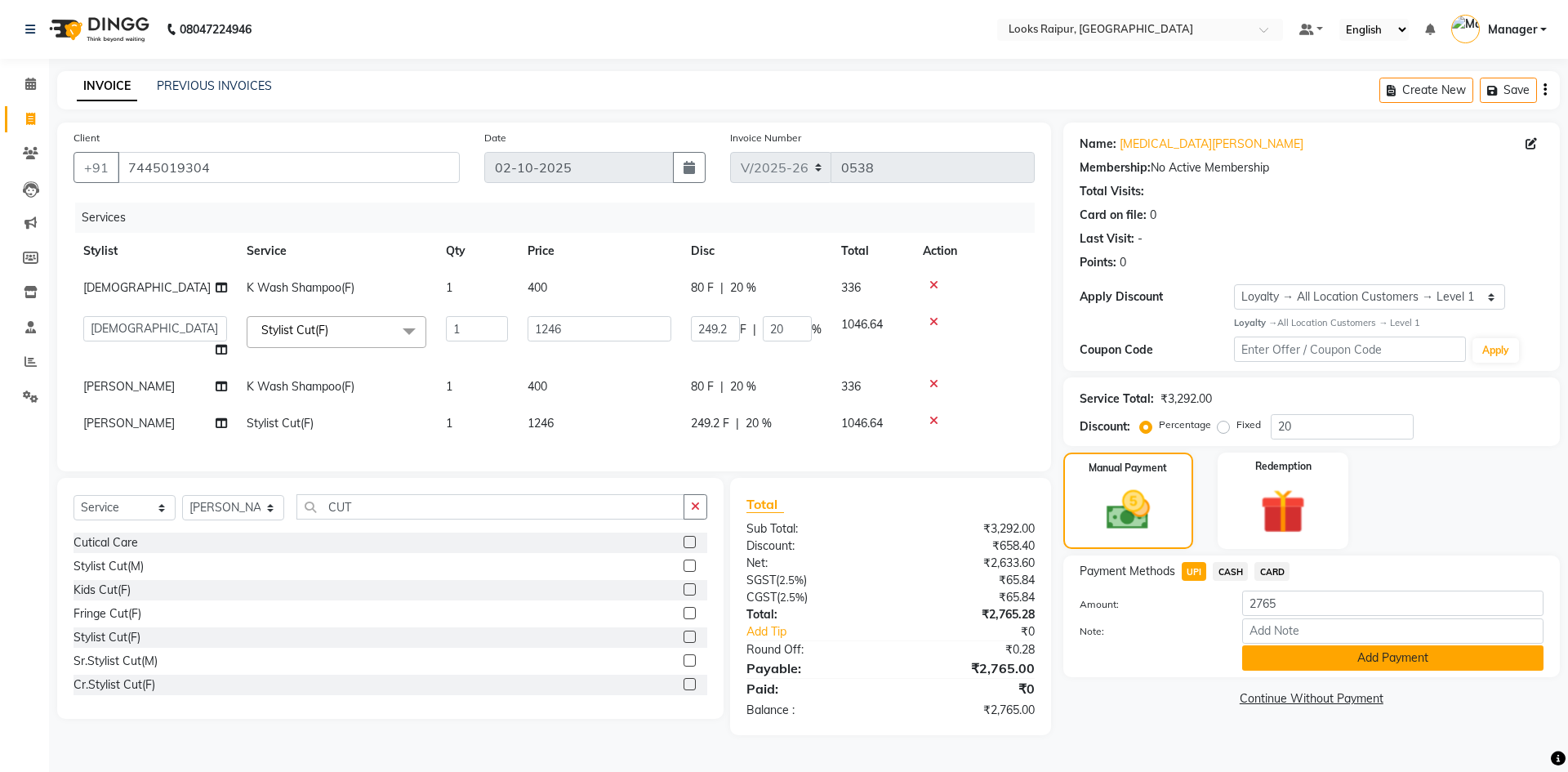
click at [1280, 655] on button "Add Payment" at bounding box center [1392, 658] width 301 height 26
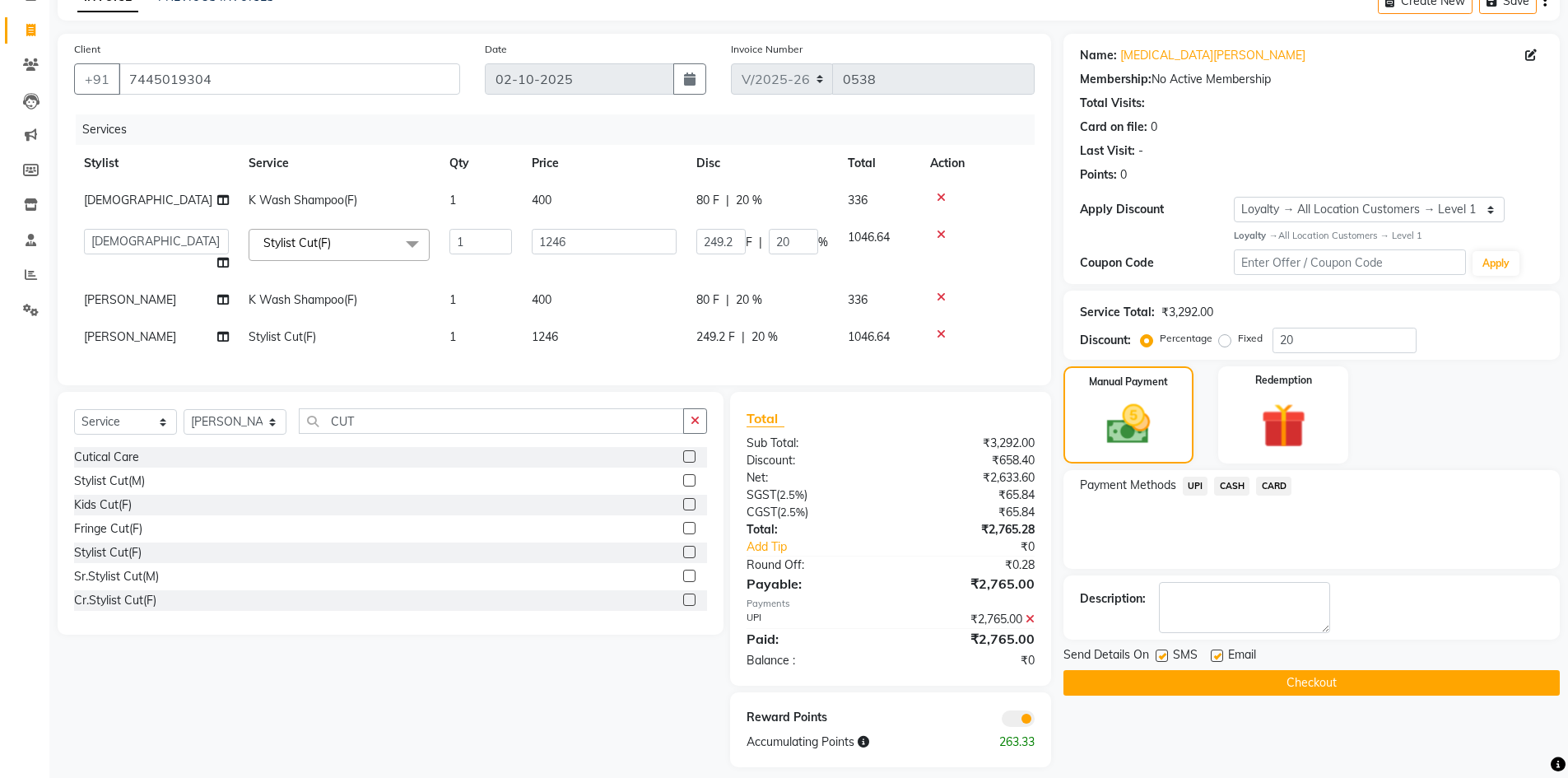
scroll to position [116, 0]
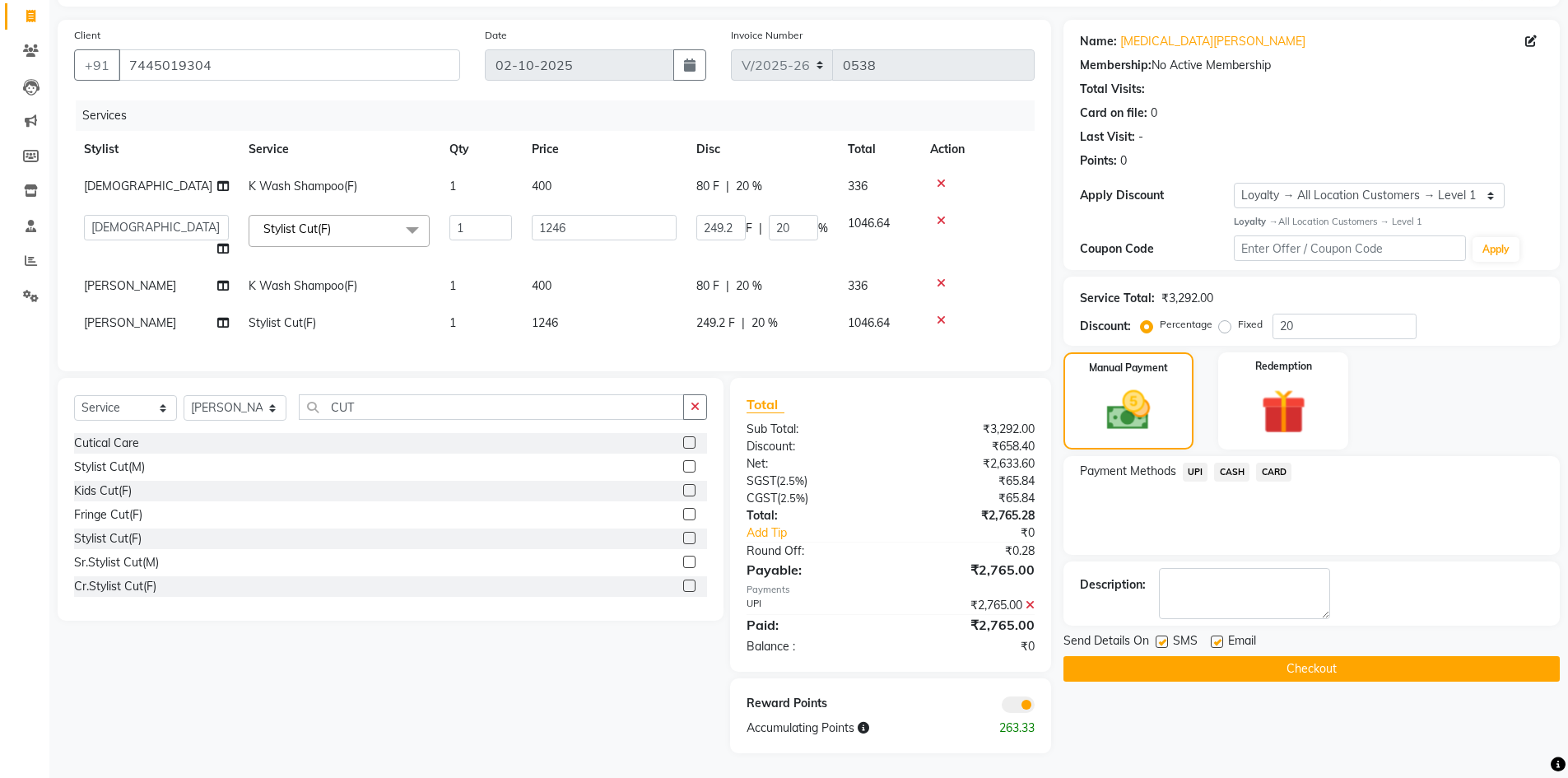
click at [1218, 655] on button "Checkout" at bounding box center [1311, 668] width 496 height 26
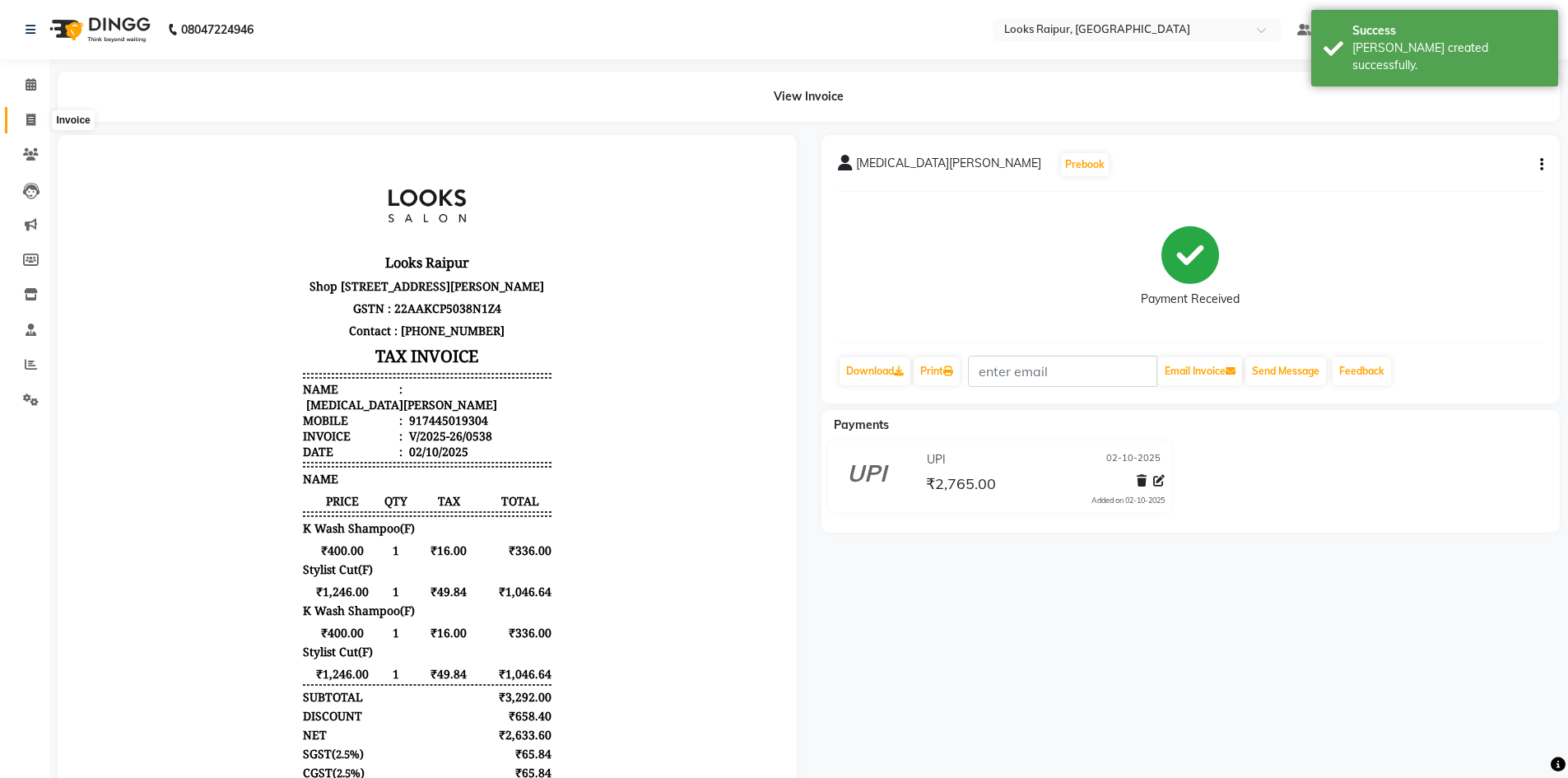
click at [29, 120] on icon at bounding box center [31, 120] width 9 height 12
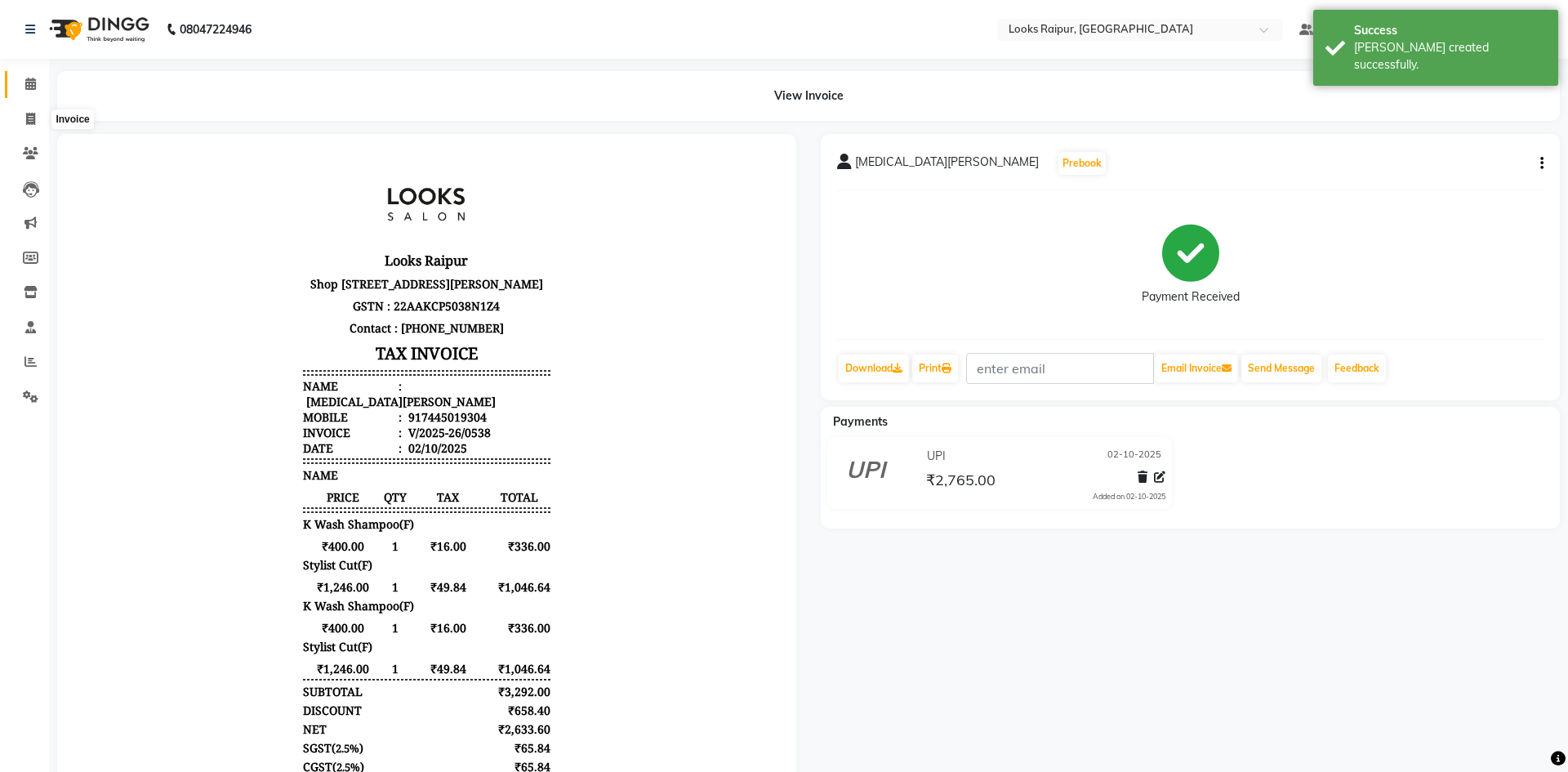
select select "service"
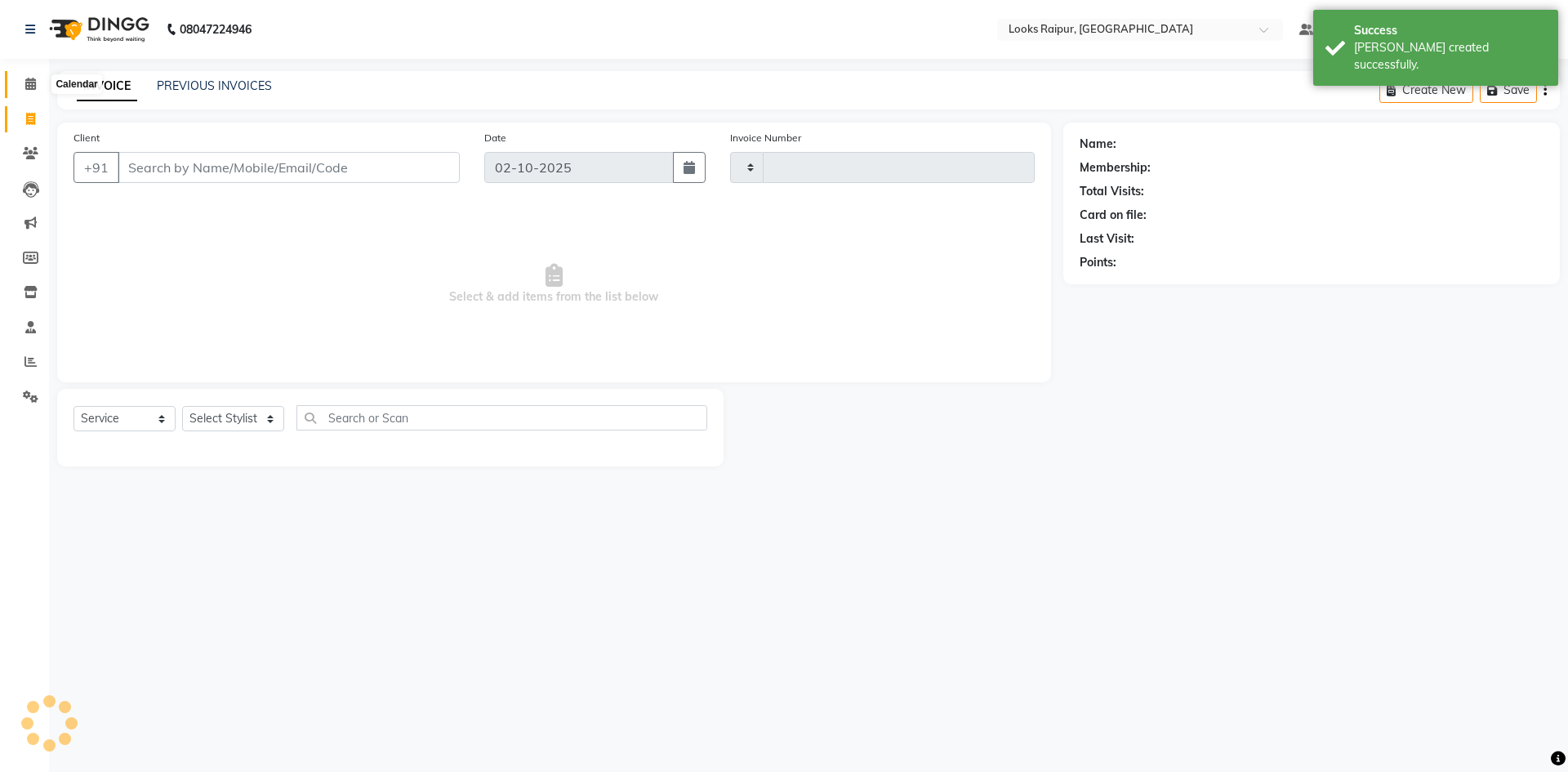
type input "0539"
select select "8606"
click at [27, 81] on icon at bounding box center [30, 83] width 11 height 12
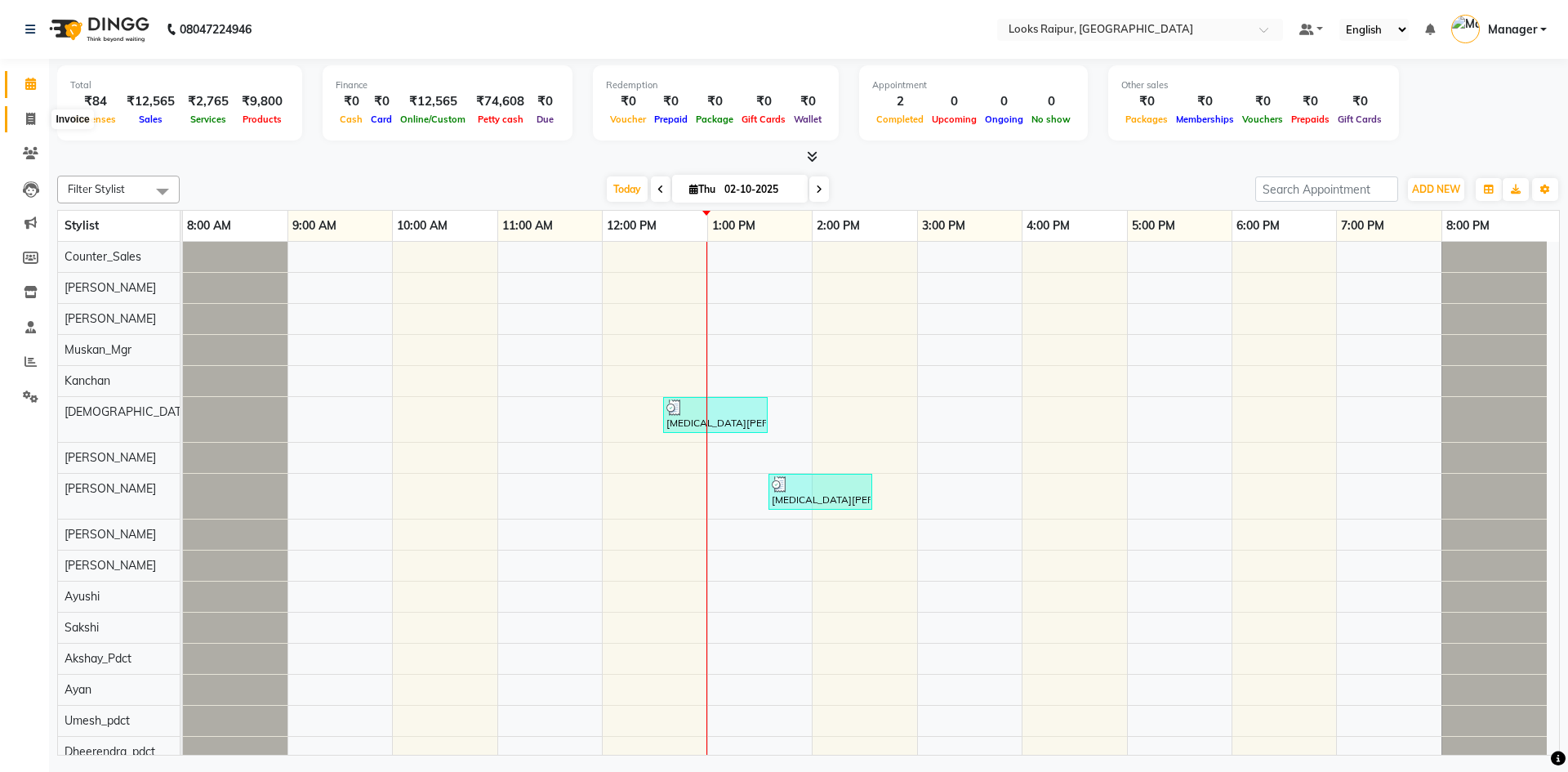
click at [30, 115] on icon at bounding box center [30, 119] width 9 height 12
select select "8606"
select select "service"
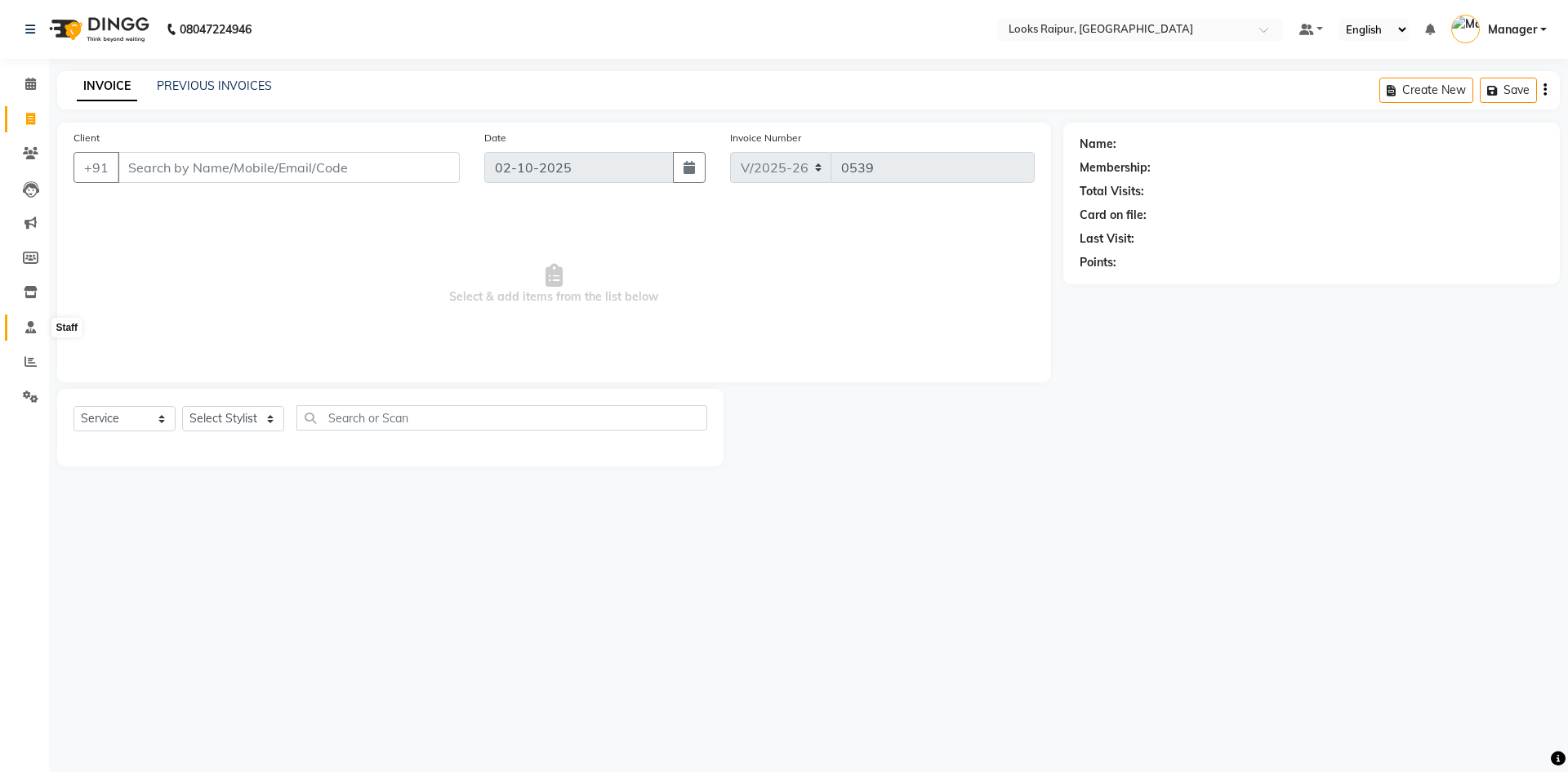
click at [22, 327] on span at bounding box center [30, 328] width 28 height 19
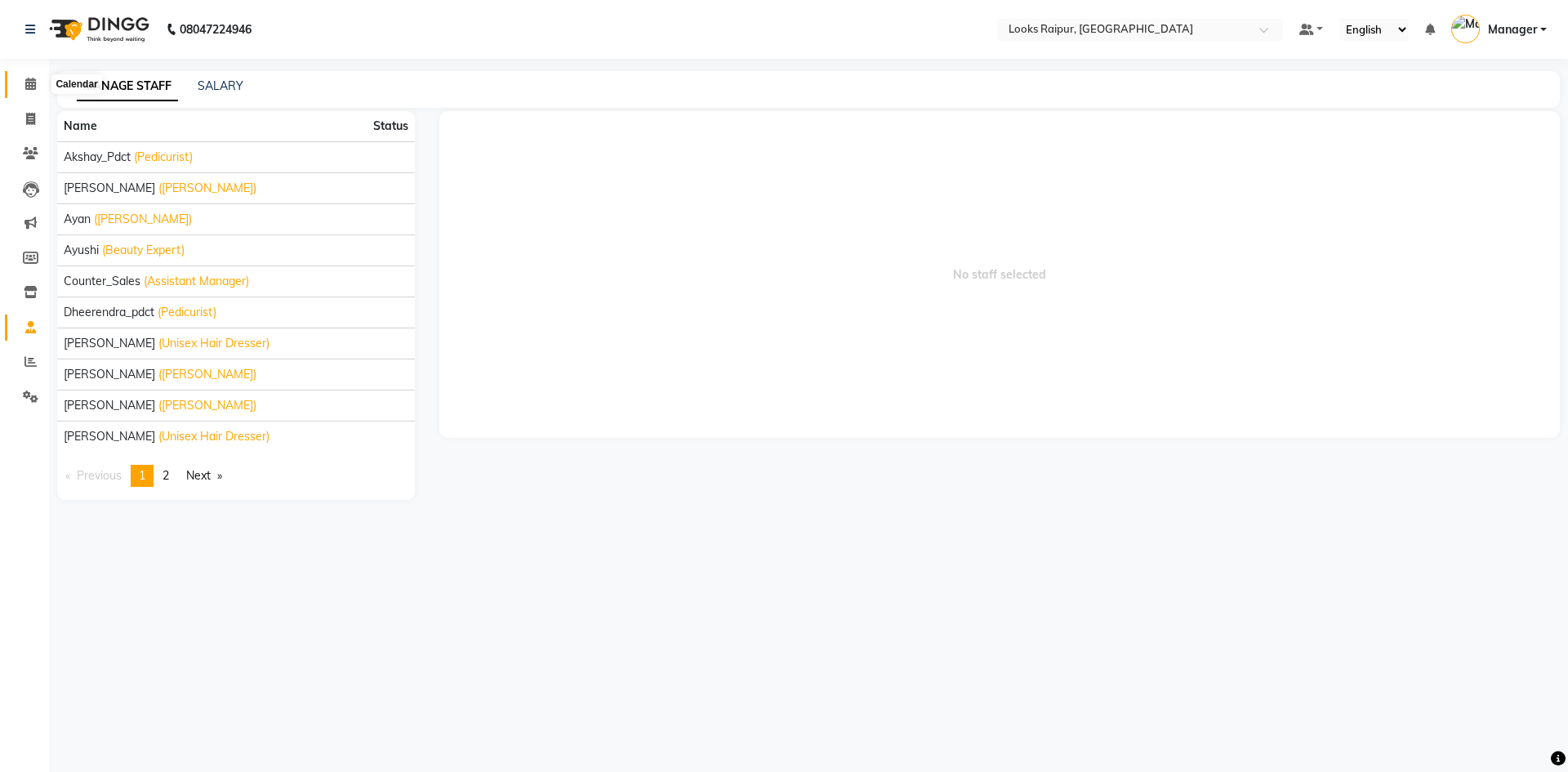
click at [30, 90] on span at bounding box center [30, 84] width 28 height 19
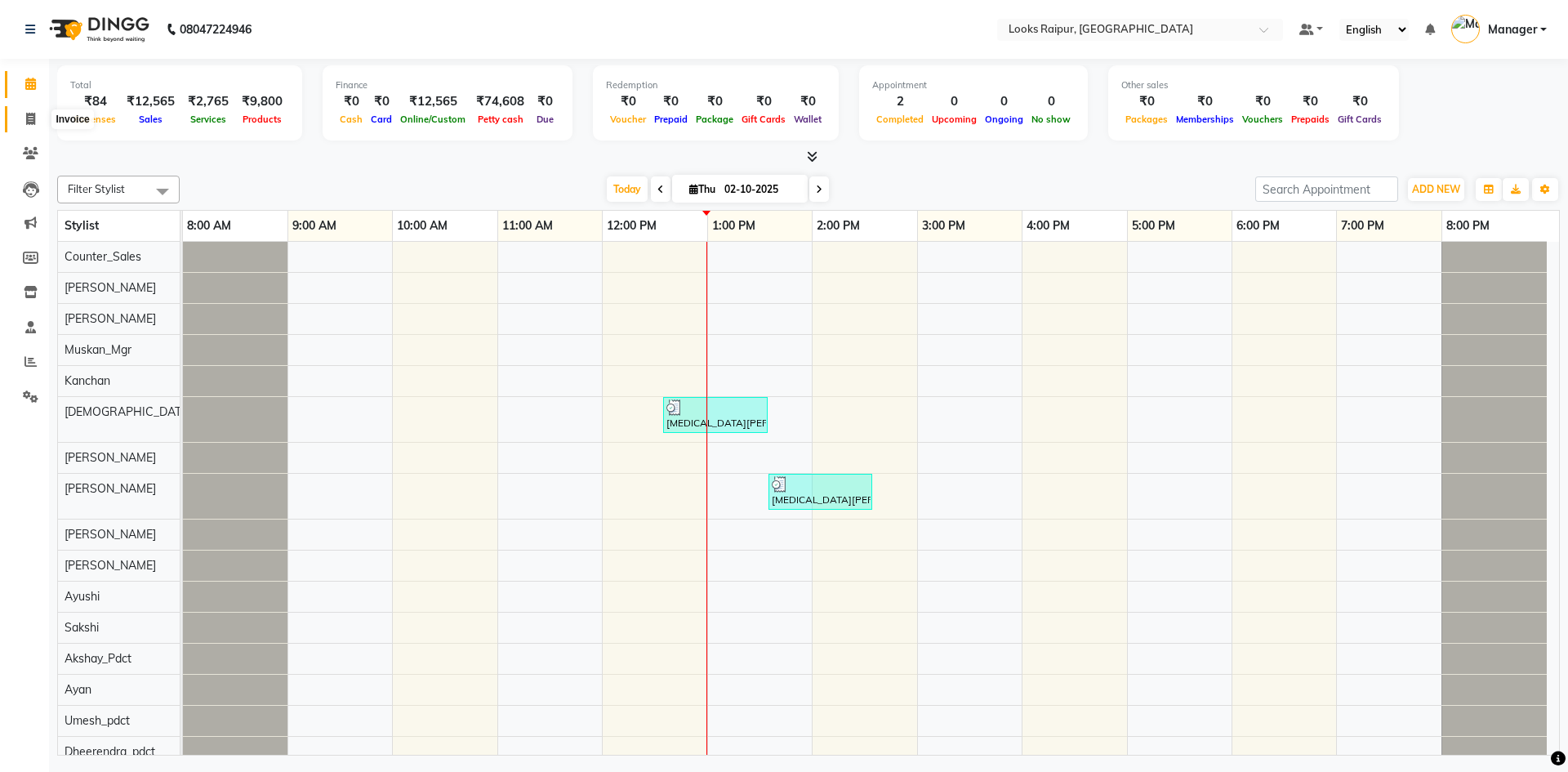
click at [33, 120] on icon at bounding box center [30, 119] width 9 height 12
select select "8606"
select select "service"
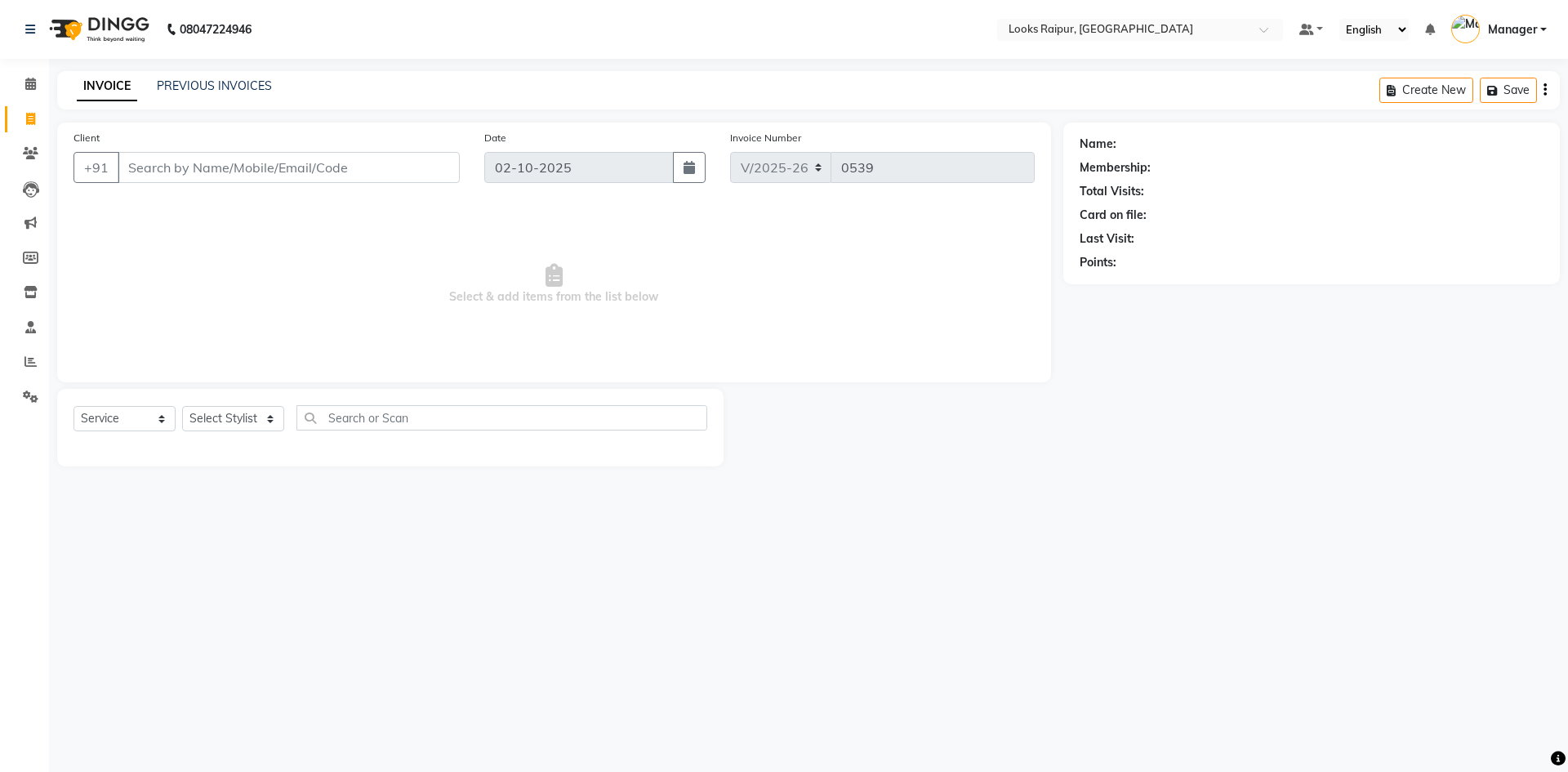
click at [216, 73] on div "08047224946 Select Location × Looks Raipur, [GEOGRAPHIC_DATA] Default Panel My …" at bounding box center [784, 386] width 1568 height 772
click at [221, 91] on link "PREVIOUS INVOICES" at bounding box center [214, 85] width 115 height 15
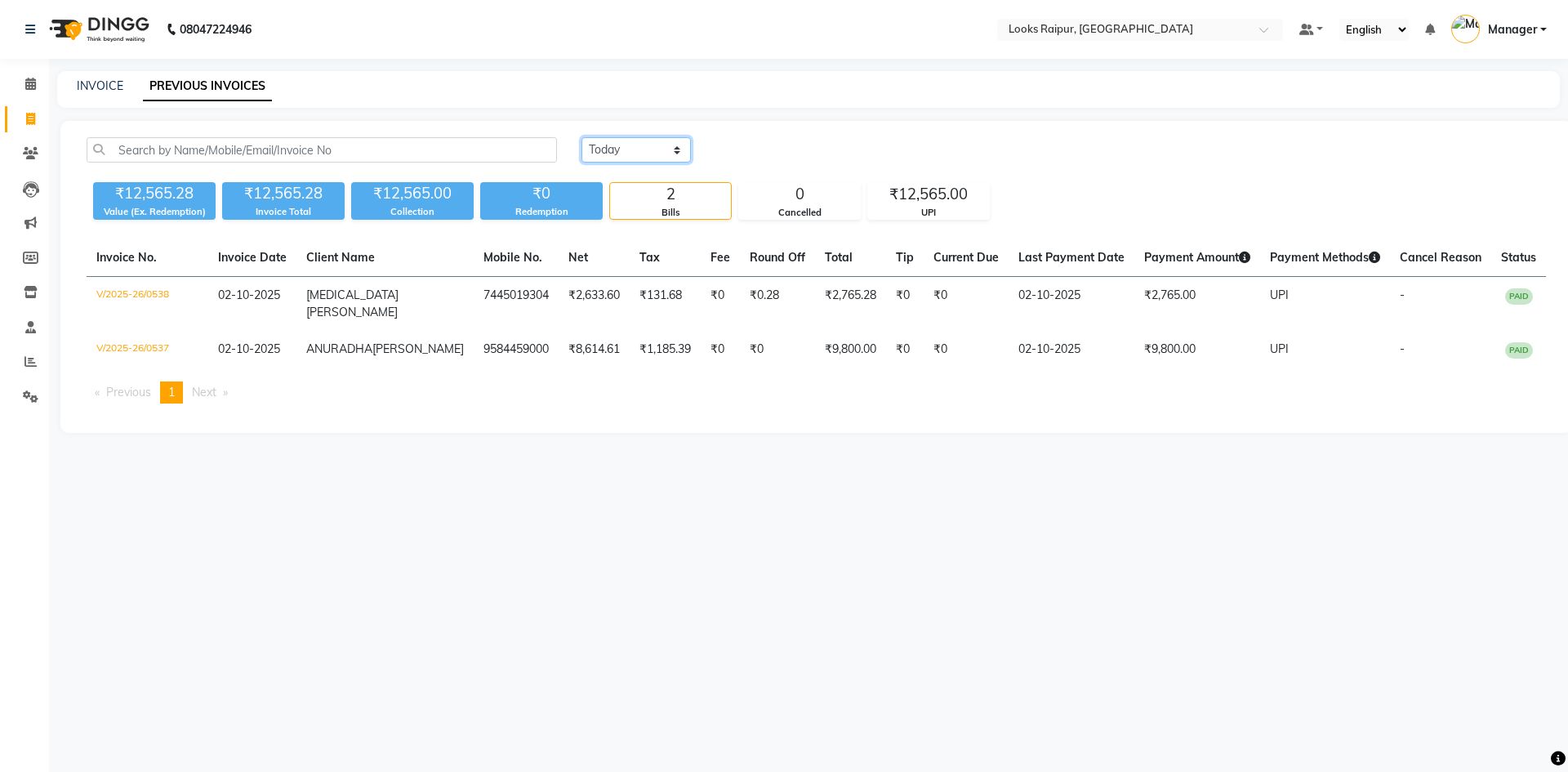
click at [678, 142] on select "[DATE] [DATE] Custom Range" at bounding box center [637, 150] width 110 height 26
select select "[DATE]"
click at [582, 137] on select "[DATE] [DATE] Custom Range" at bounding box center [637, 150] width 110 height 26
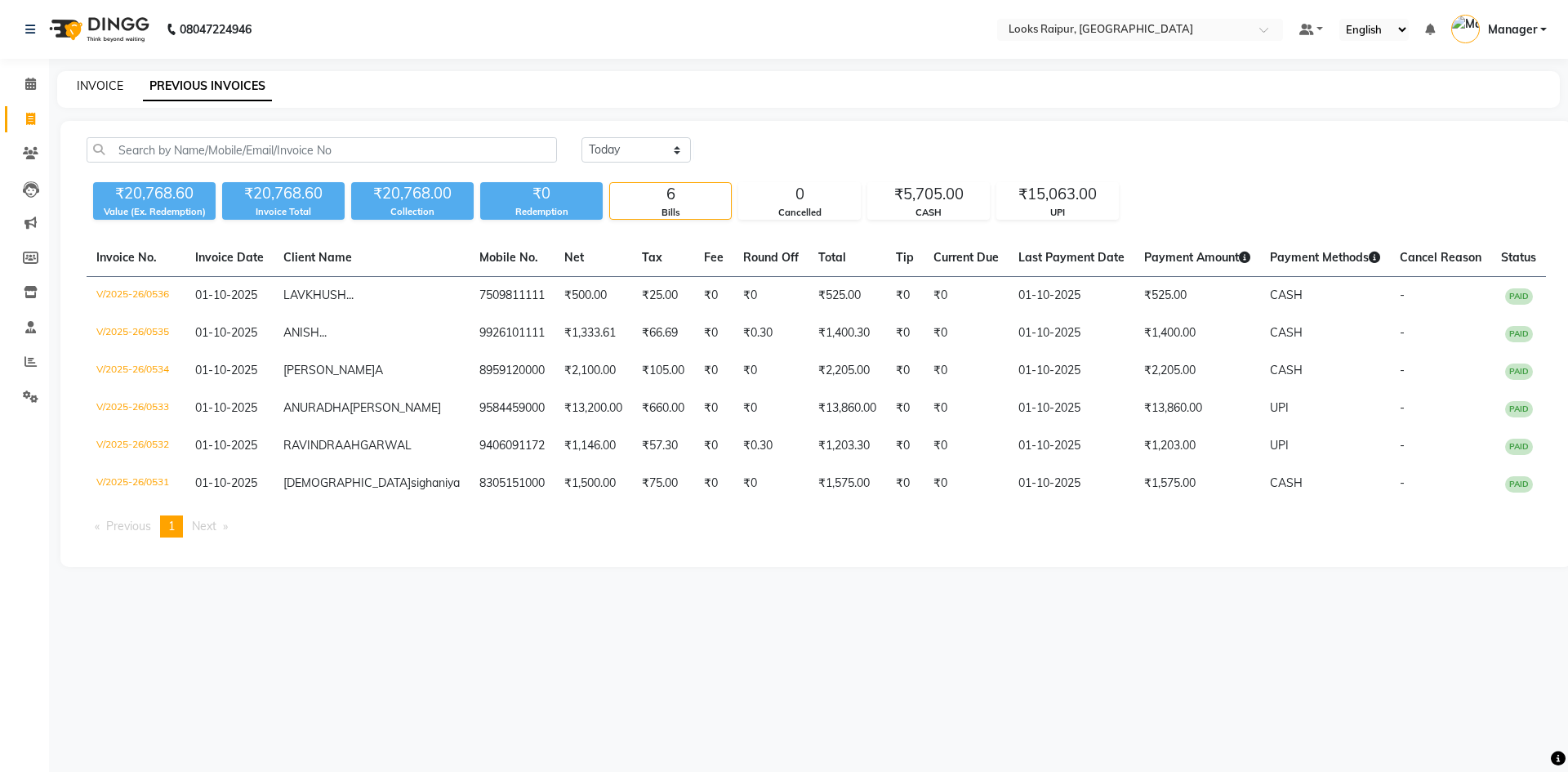
click at [95, 83] on link "INVOICE" at bounding box center [99, 85] width 46 height 15
select select "service"
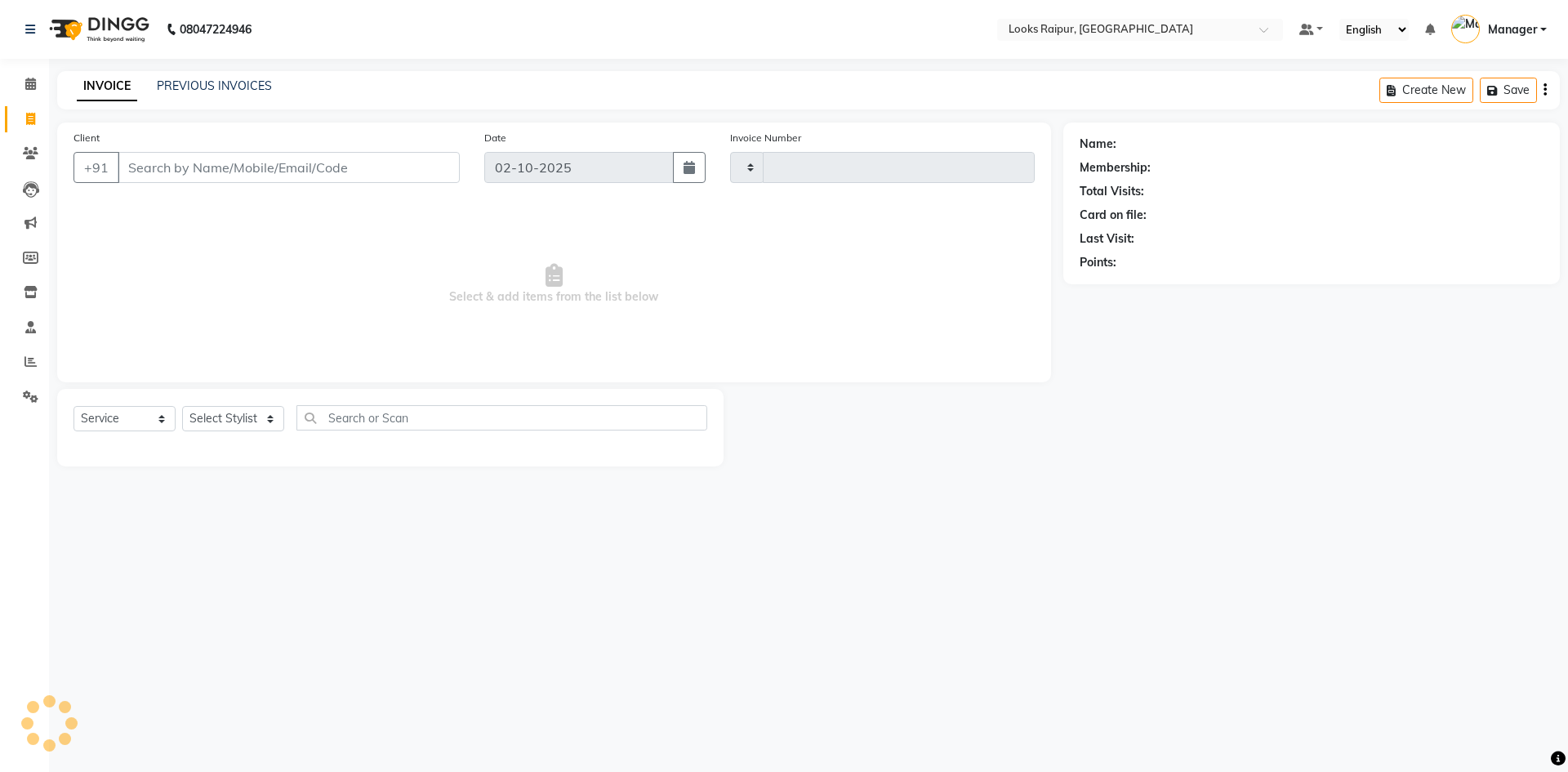
type input "0539"
select select "8606"
click at [251, 94] on div "INVOICE PREVIOUS INVOICES" at bounding box center [174, 86] width 235 height 19
click at [249, 90] on link "PREVIOUS INVOICES" at bounding box center [214, 85] width 115 height 15
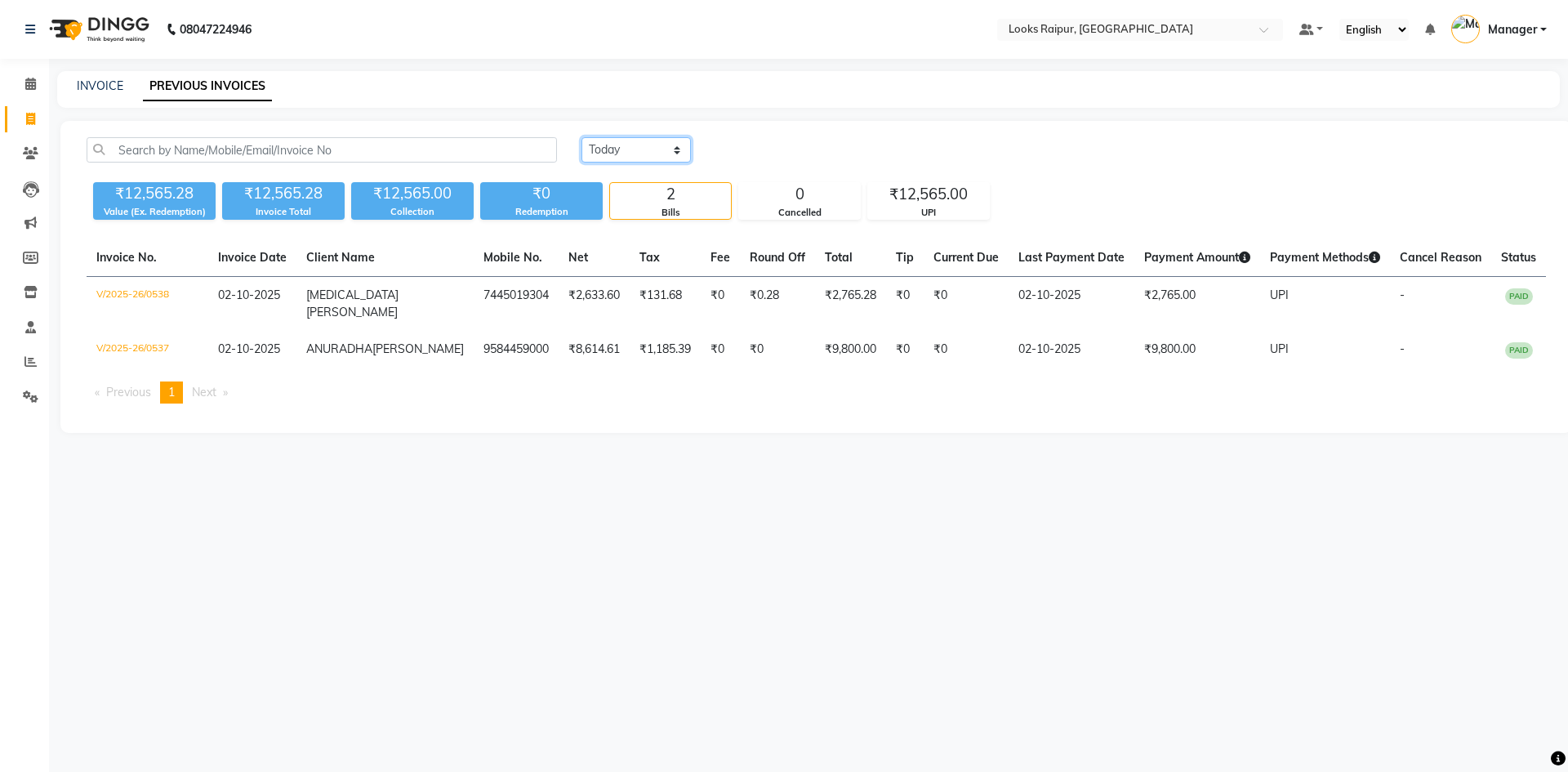
click at [676, 147] on select "[DATE] [DATE] Custom Range" at bounding box center [637, 150] width 110 height 26
select select "[DATE]"
click at [582, 137] on select "[DATE] [DATE] Custom Range" at bounding box center [637, 150] width 110 height 26
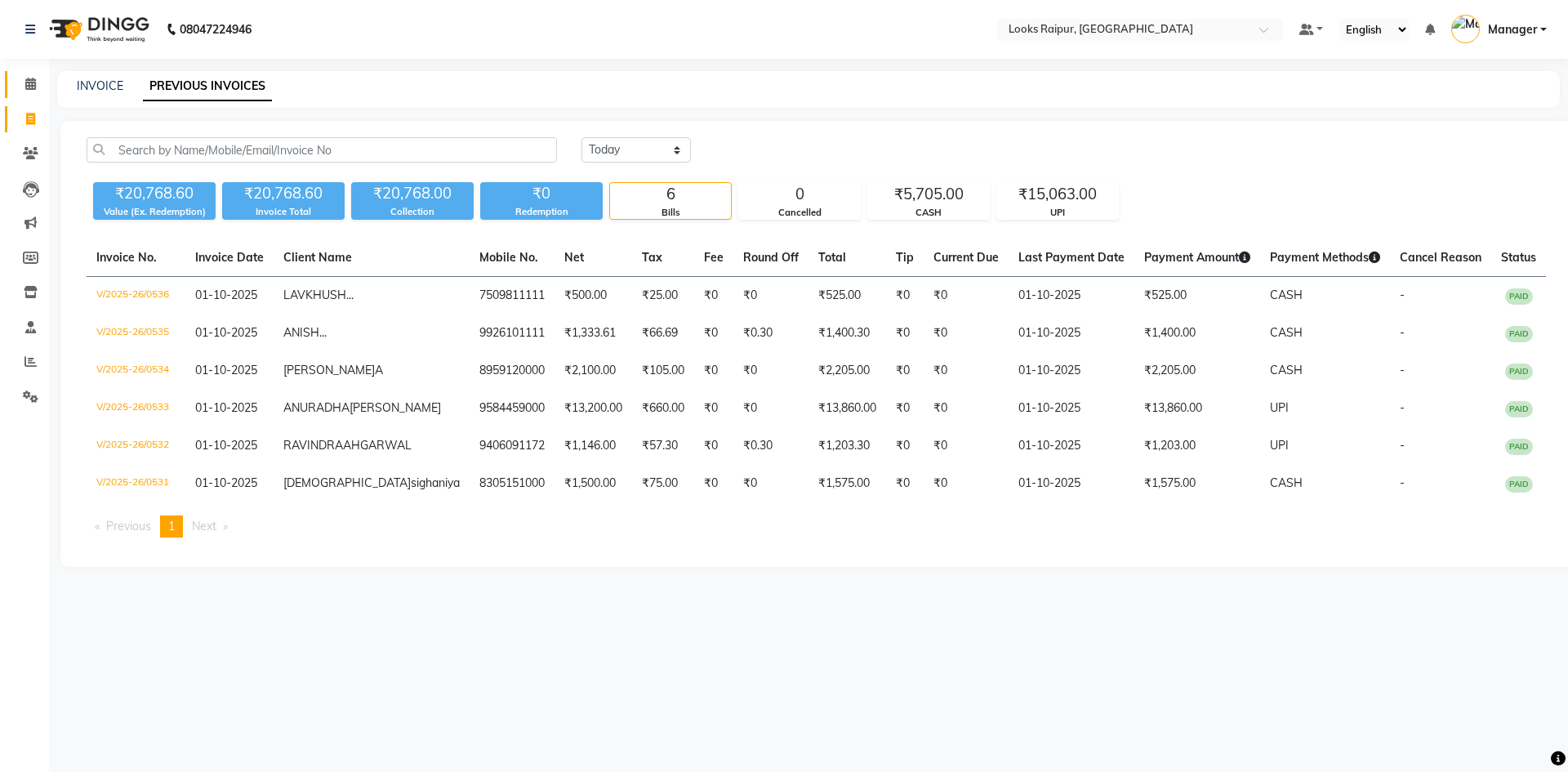
click at [29, 75] on link "Calendar" at bounding box center [25, 83] width 39 height 26
